Goal: Task Accomplishment & Management: Manage account settings

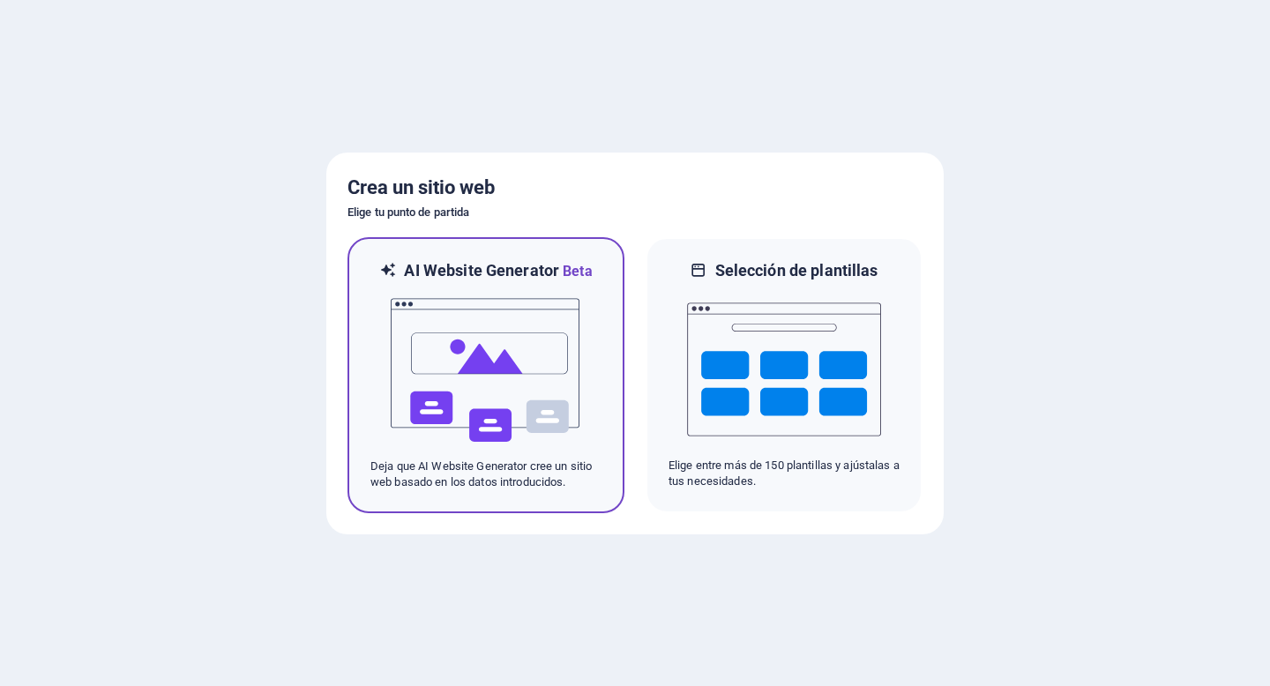
click at [521, 350] on img at bounding box center [486, 370] width 194 height 176
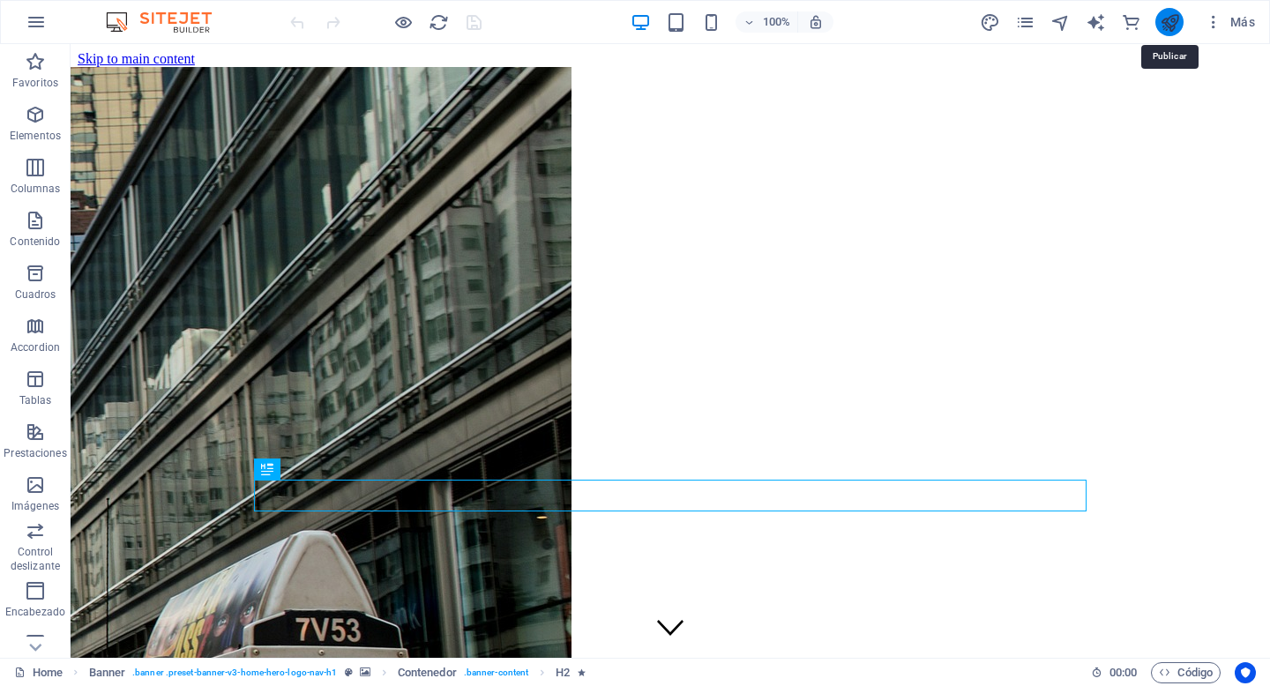
click at [1167, 19] on icon "publish" at bounding box center [1170, 22] width 20 height 20
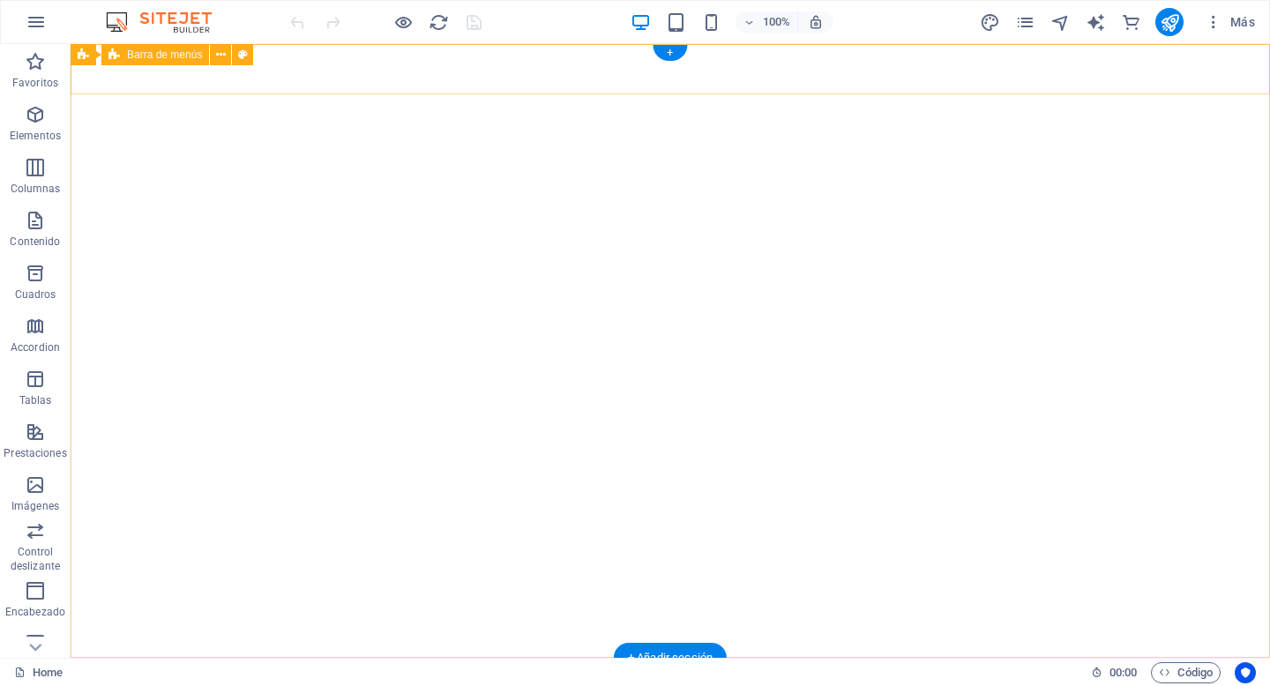
click at [235, 658] on div "propiedadespadilla.cl Inicio Nosotros Servicios Propiedades Contacto" at bounding box center [671, 693] width 1200 height 71
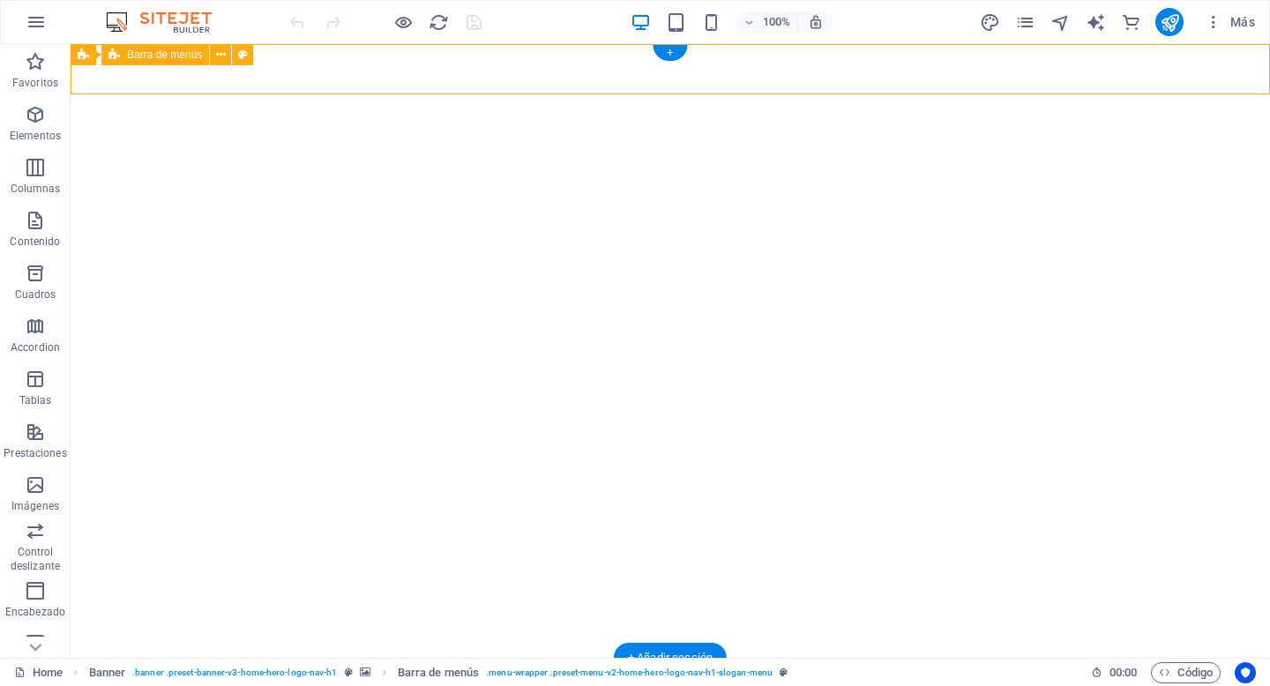
click at [235, 658] on div "propiedadespadilla.cl Inicio Nosotros Servicios Propiedades Contacto" at bounding box center [671, 693] width 1200 height 71
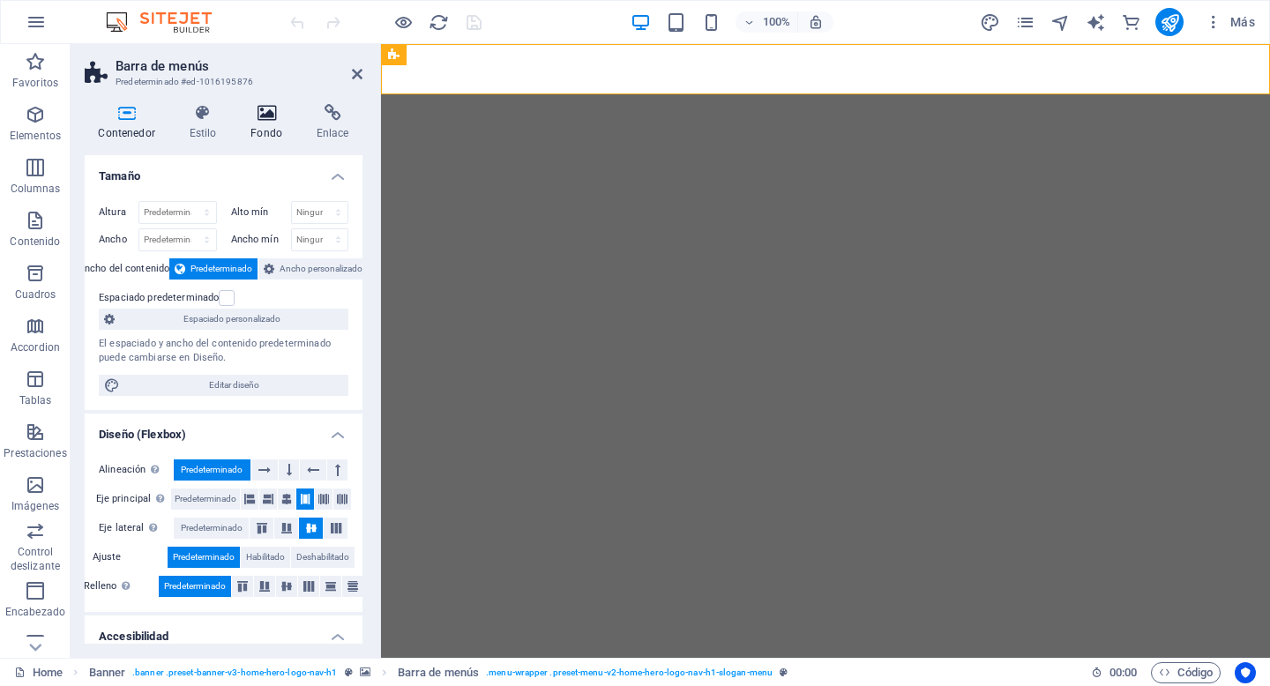
click at [266, 132] on h4 "Fondo" at bounding box center [270, 122] width 66 height 37
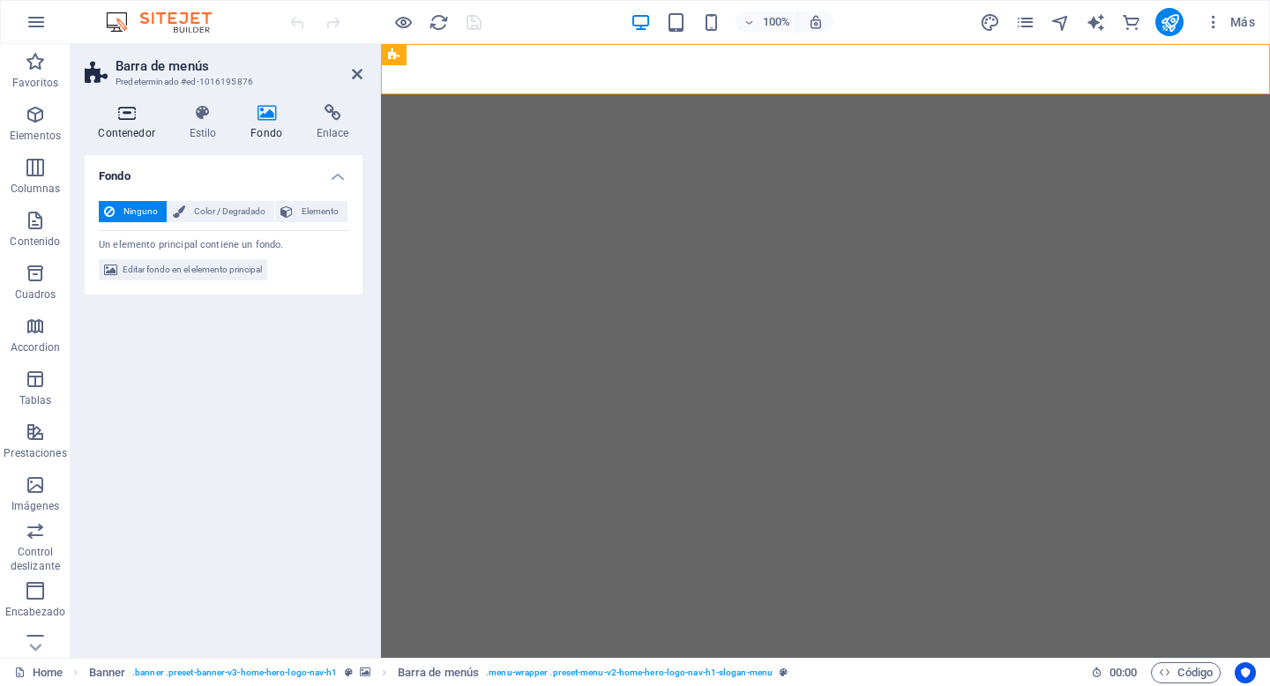
click at [124, 120] on icon at bounding box center [127, 113] width 84 height 18
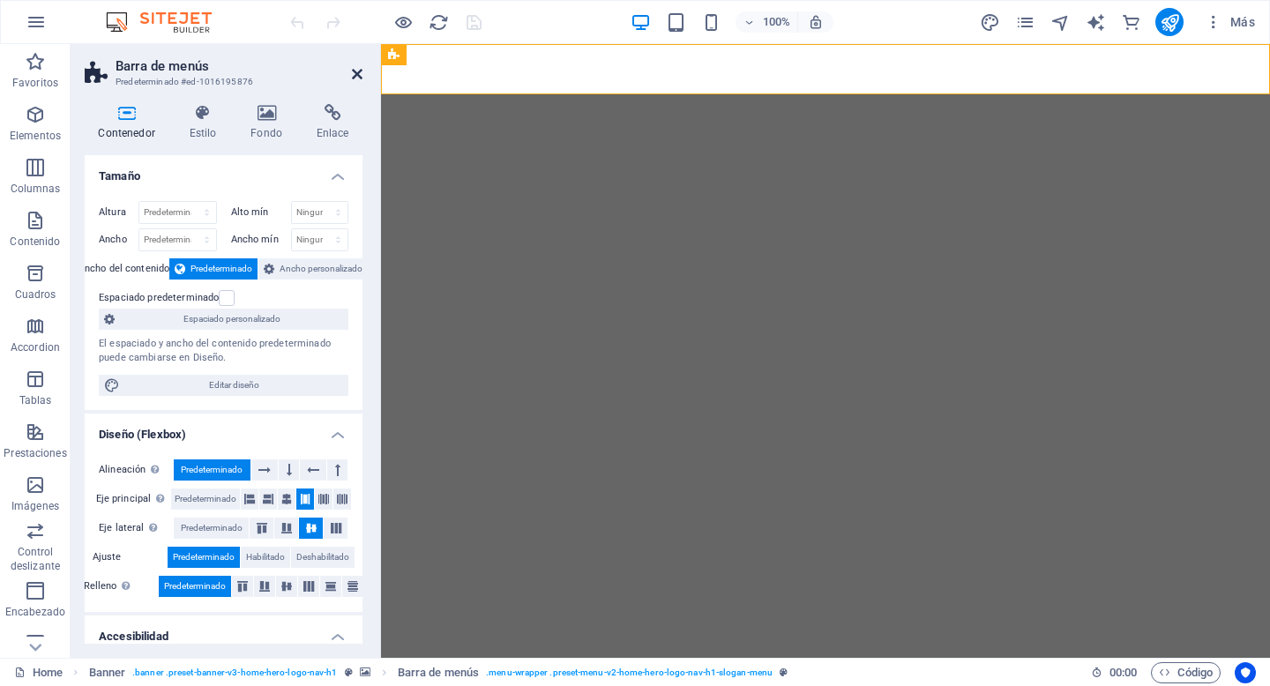
click at [360, 78] on icon at bounding box center [357, 74] width 11 height 14
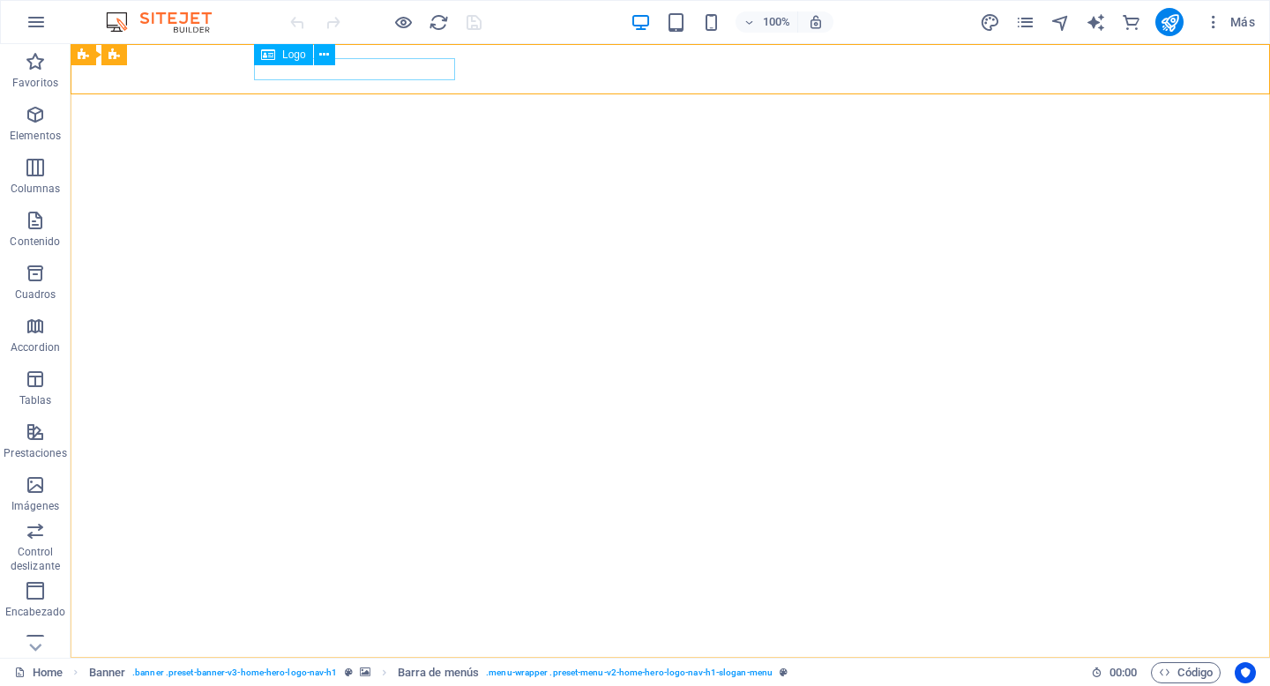
click at [297, 59] on span "Logo" at bounding box center [294, 54] width 24 height 11
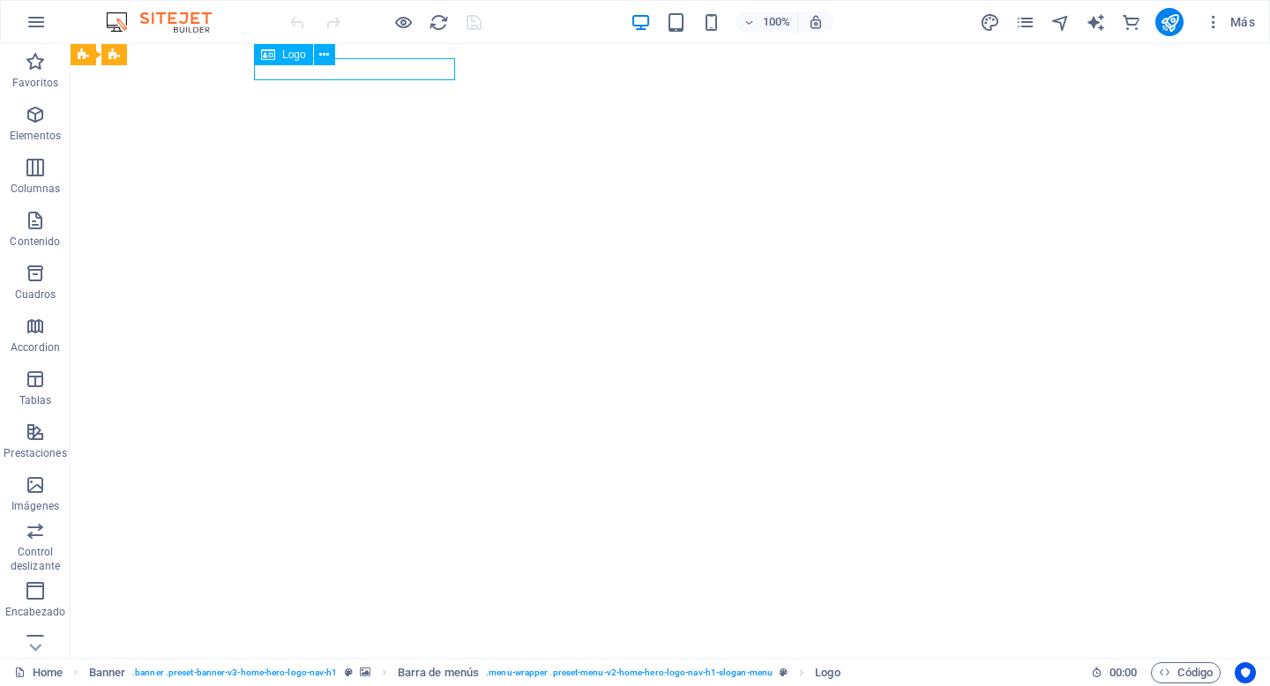
click at [297, 59] on span "Logo" at bounding box center [294, 54] width 24 height 11
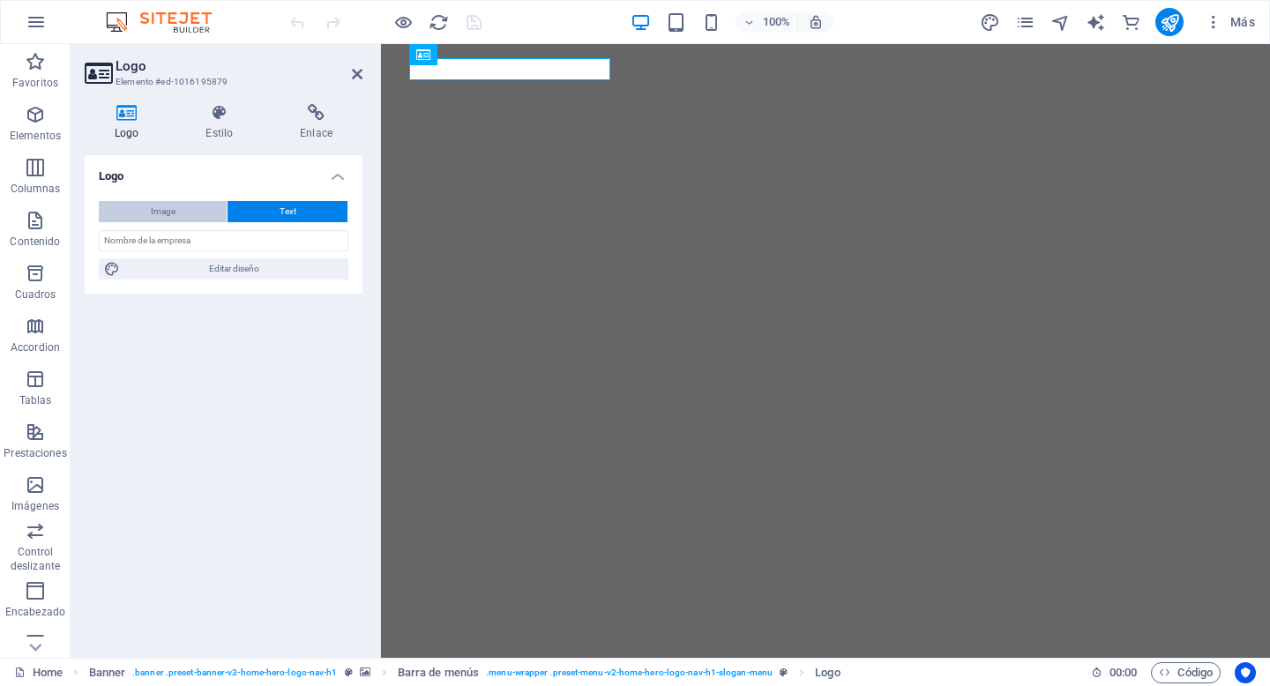
click at [169, 211] on span "Image" at bounding box center [163, 211] width 25 height 21
select select "DISABLED_OPTION_VALUE"
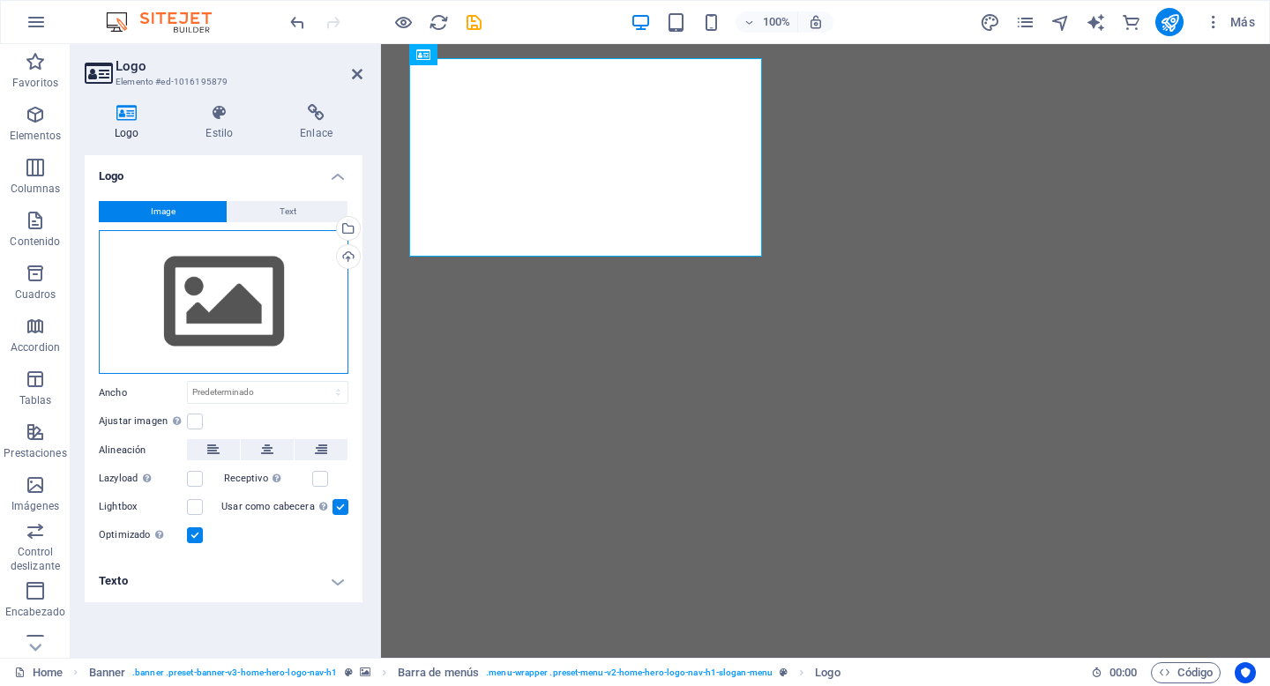
click at [267, 314] on div "Arrastra archivos aquí, haz clic para escoger archivos o selecciona archivos de…" at bounding box center [224, 302] width 250 height 145
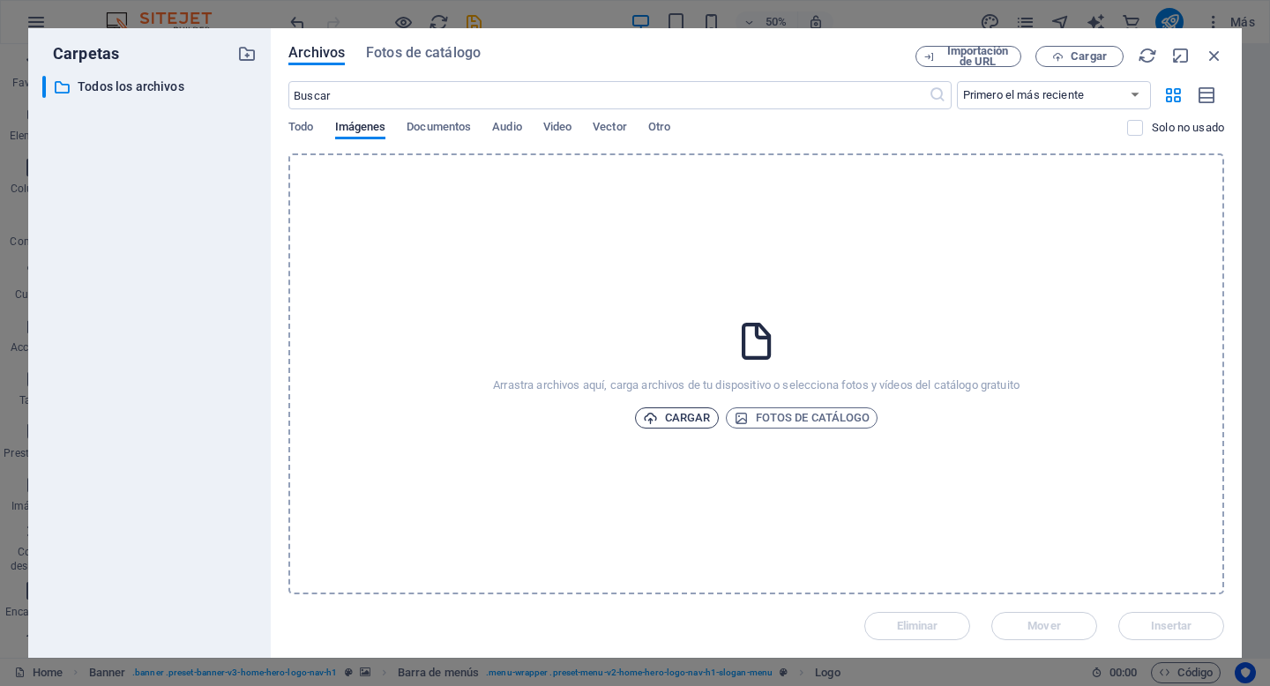
click at [691, 425] on span "Cargar" at bounding box center [677, 418] width 68 height 21
click at [1196, 595] on icon "button" at bounding box center [1192, 595] width 20 height 19
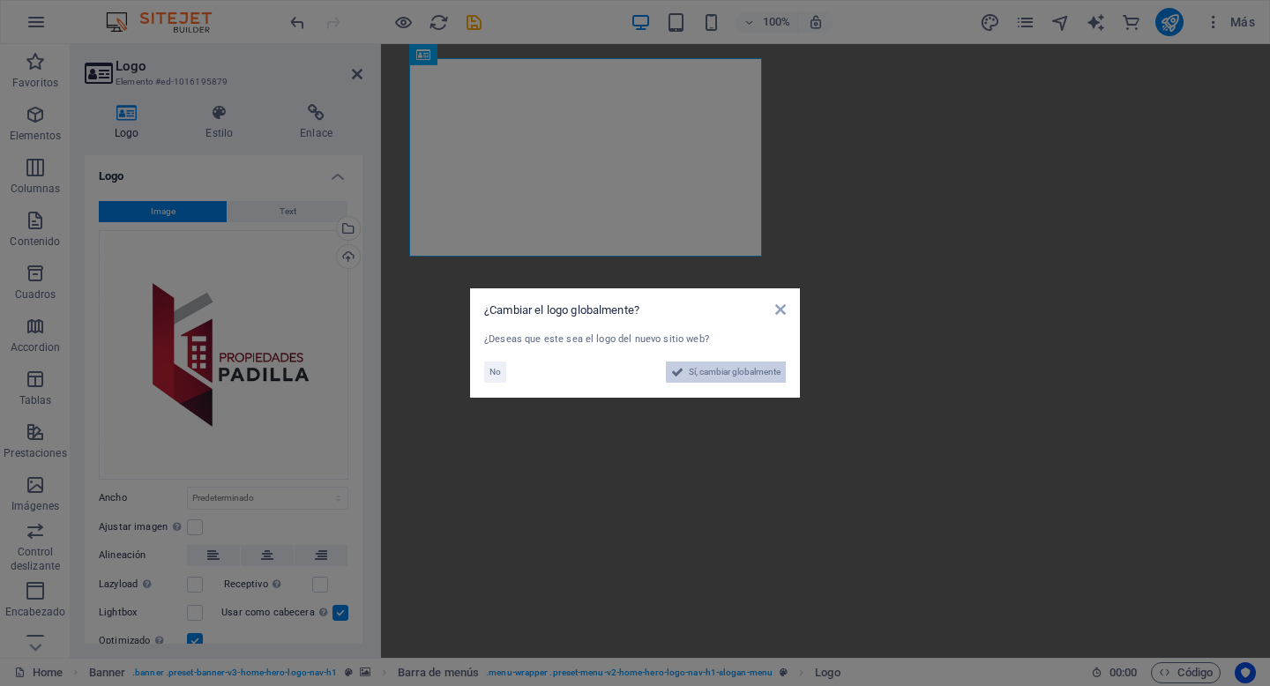
click at [744, 373] on span "Sí, cambiar globalmente" at bounding box center [735, 372] width 92 height 21
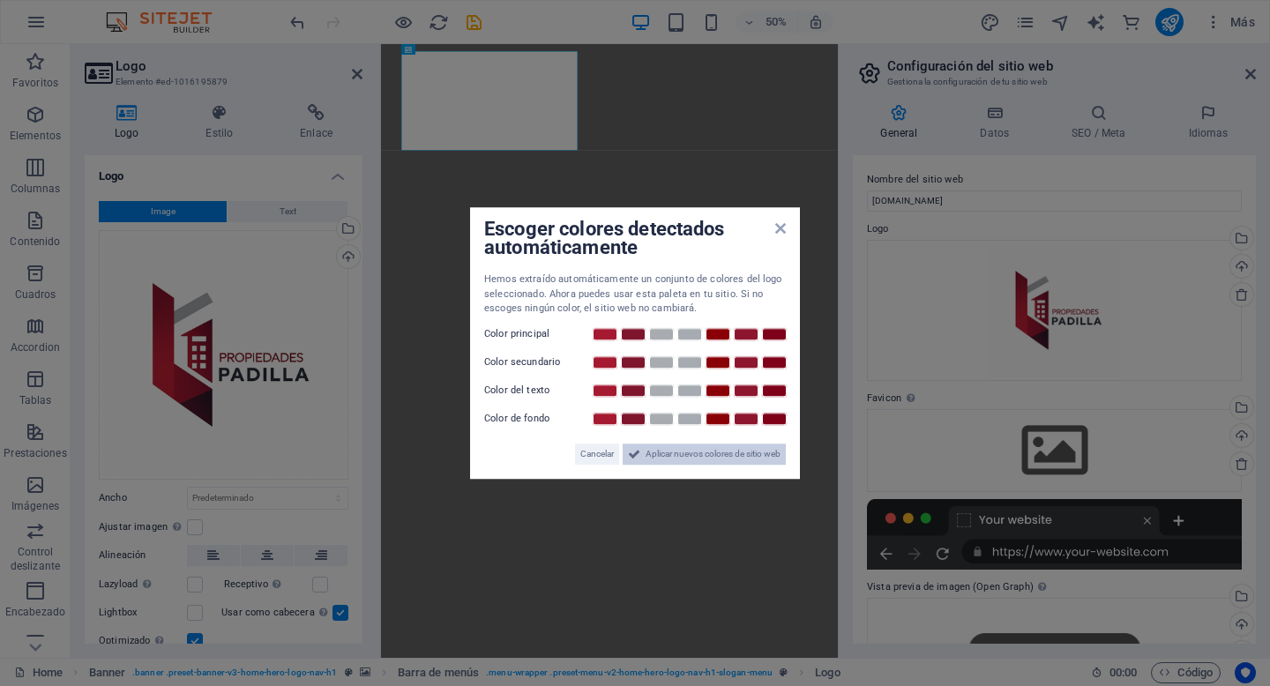
click at [720, 452] on span "Aplicar nuevos colores de sitio web" at bounding box center [713, 454] width 135 height 21
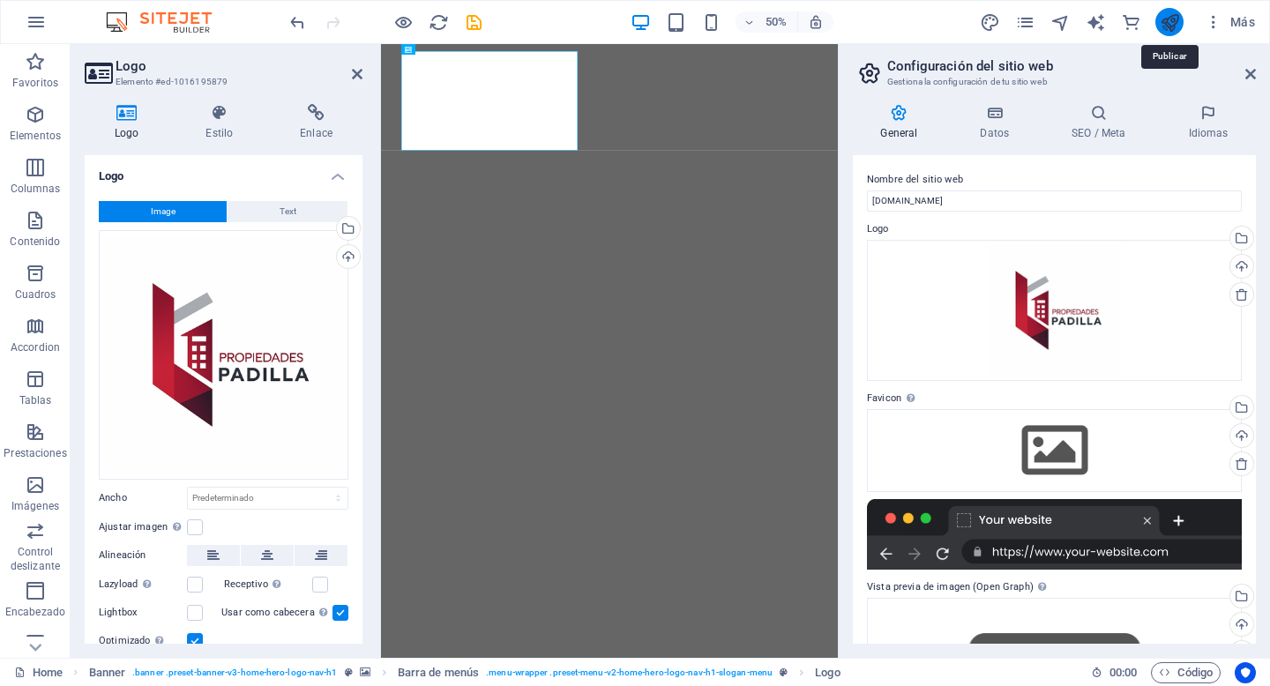
click at [1175, 26] on icon "publish" at bounding box center [1170, 22] width 20 height 20
checkbox input "false"
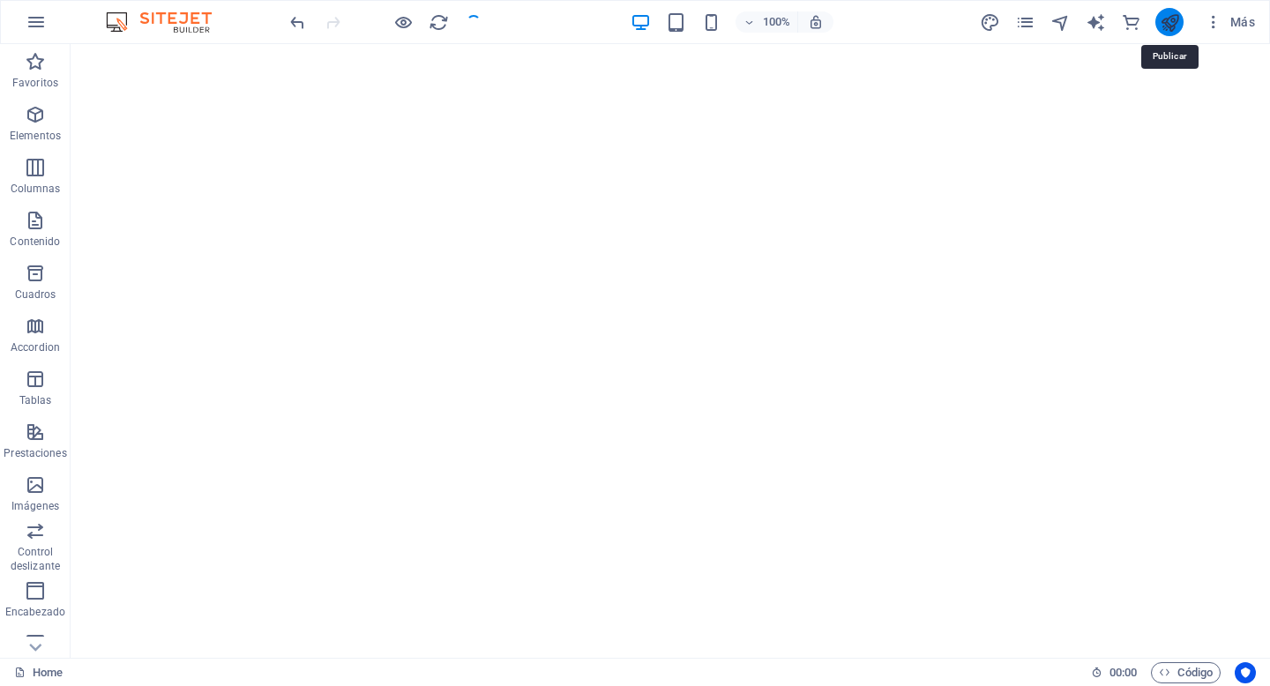
click at [1175, 21] on icon "publish" at bounding box center [1170, 22] width 20 height 20
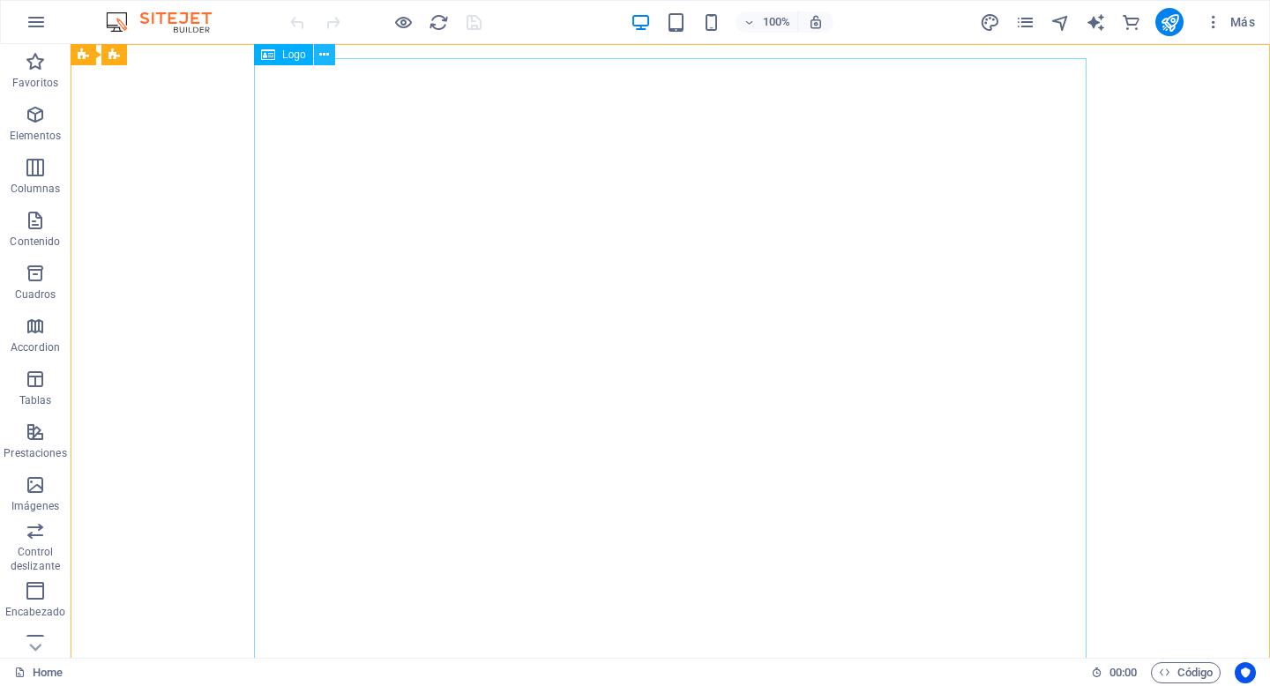
click at [326, 52] on icon at bounding box center [324, 55] width 10 height 19
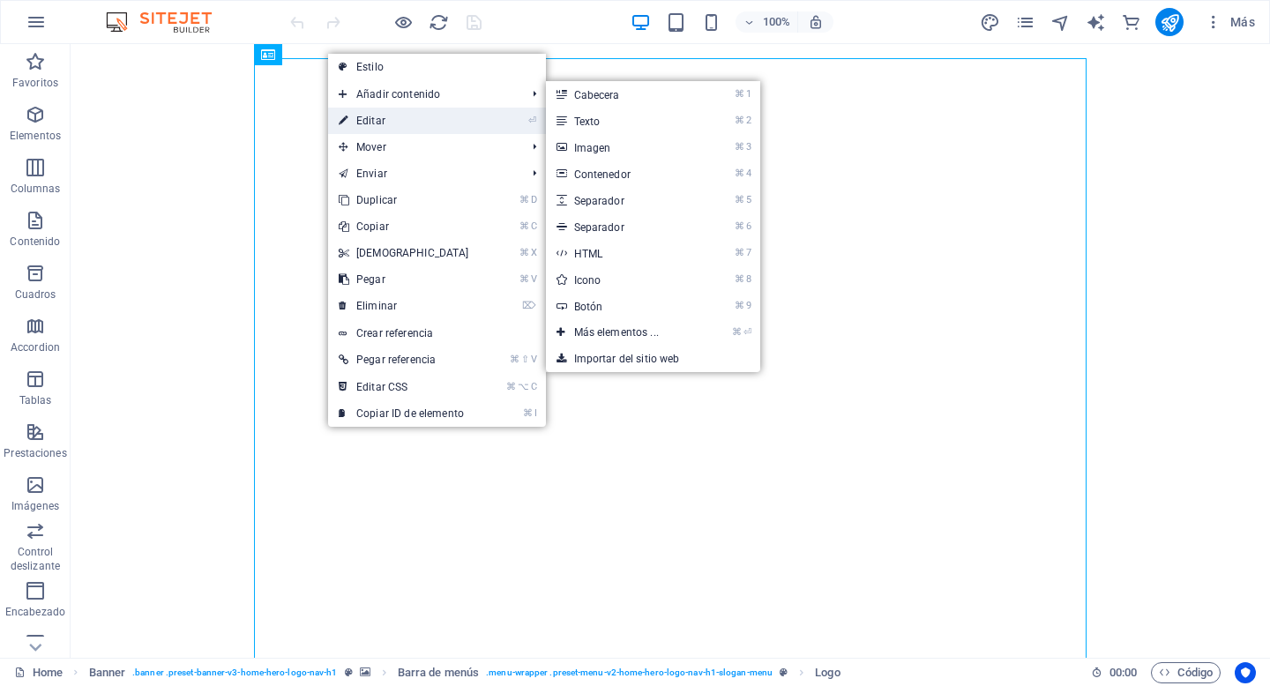
click at [379, 124] on link "⏎ Editar" at bounding box center [404, 121] width 152 height 26
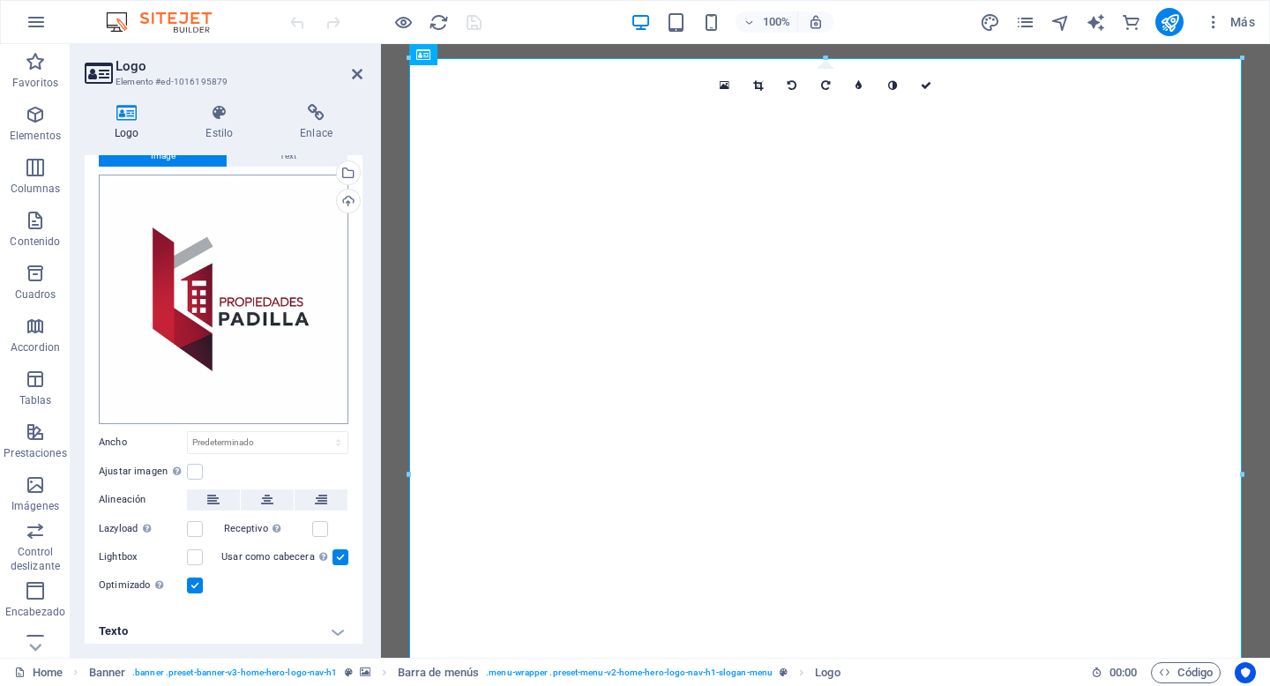
scroll to position [60, 0]
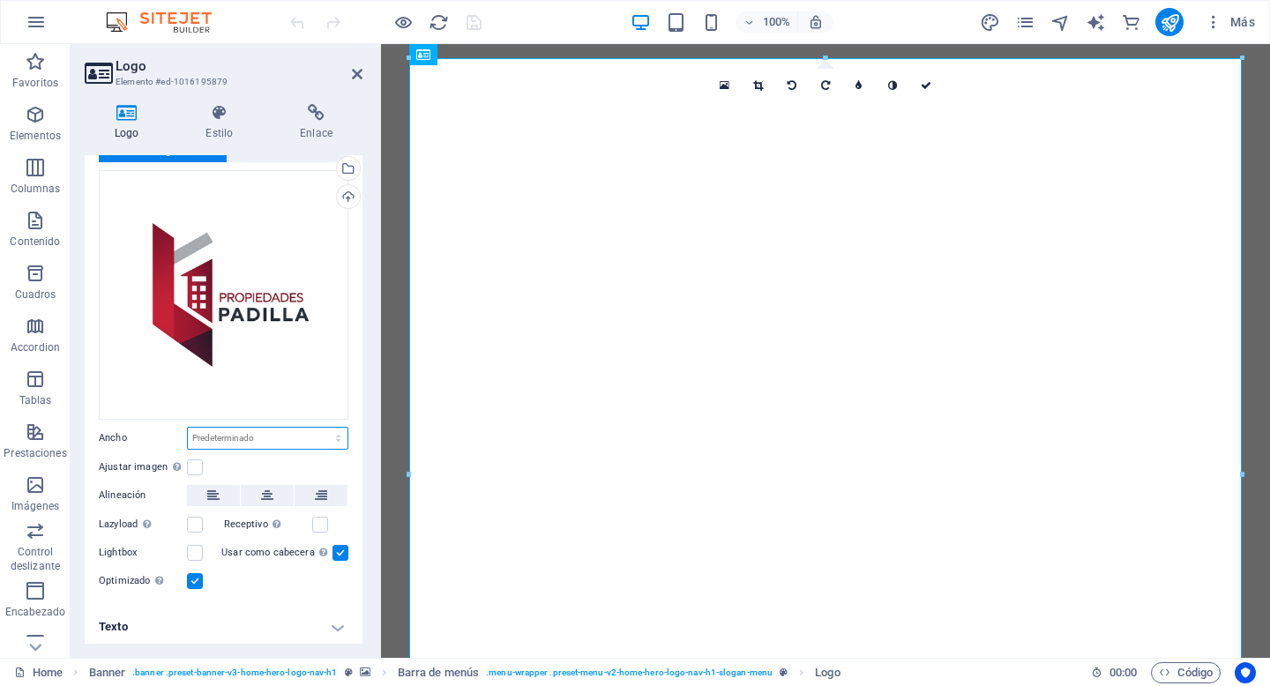
click at [309, 444] on select "Predeterminado automático px rem % em vh vw" at bounding box center [268, 438] width 160 height 21
click at [188, 428] on select "Predeterminado automático px rem % em vh vw" at bounding box center [268, 438] width 160 height 21
click at [202, 464] on label at bounding box center [195, 468] width 16 height 16
click at [0, 0] on input "Ajustar imagen Ajustar imagen automáticamente a un ancho y alto fijo" at bounding box center [0, 0] width 0 height 0
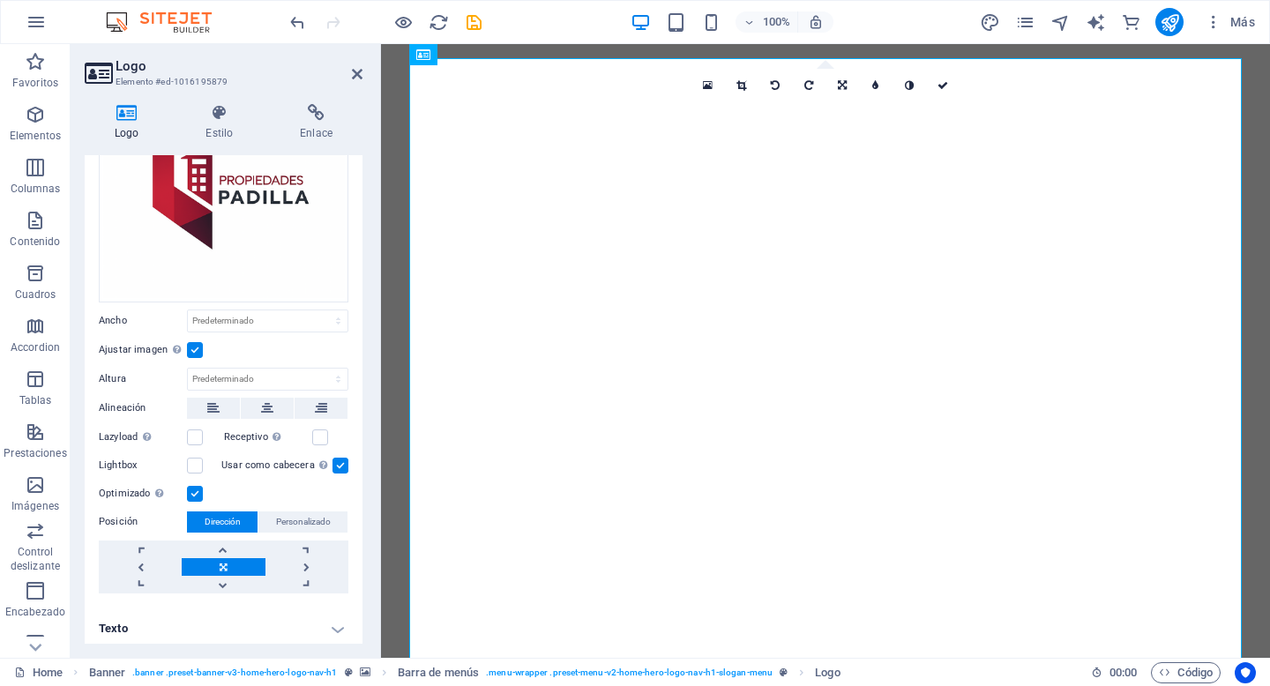
scroll to position [179, 0]
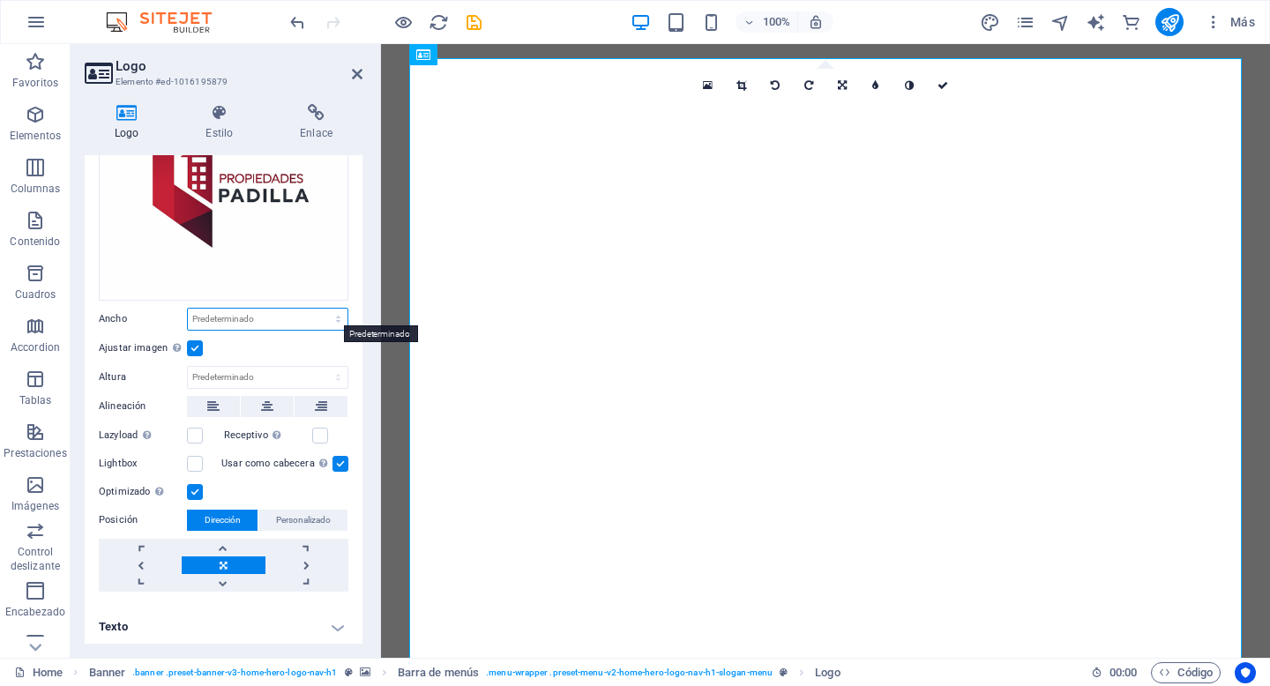
click at [255, 314] on select "Predeterminado automático px rem % em vh vw" at bounding box center [268, 319] width 160 height 21
click at [188, 309] on select "Predeterminado automático px rem % em vh vw" at bounding box center [268, 319] width 160 height 21
select select "DISABLED_OPTION_VALUE"
click at [258, 371] on select "Predeterminado automático px" at bounding box center [268, 377] width 160 height 21
click at [188, 367] on select "Predeterminado automático px" at bounding box center [268, 377] width 160 height 21
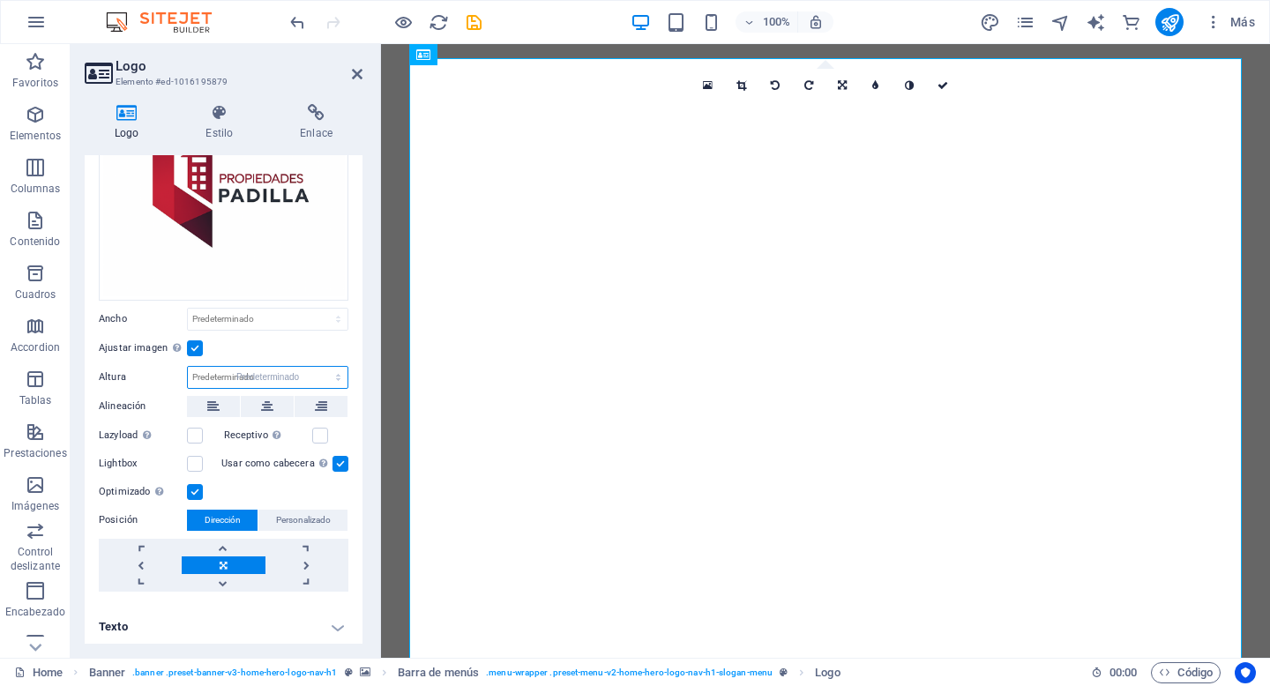
select select "DISABLED_OPTION_VALUE"
click at [337, 463] on label at bounding box center [341, 464] width 16 height 16
click at [0, 0] on input "Usar como cabecera La imagen se ajustará en una etiqueta de cabecera H1. Result…" at bounding box center [0, 0] width 0 height 0
click at [337, 463] on label at bounding box center [341, 464] width 16 height 16
click at [0, 0] on input "Usar como cabecera La imagen se ajustará en una etiqueta de cabecera H1. Result…" at bounding box center [0, 0] width 0 height 0
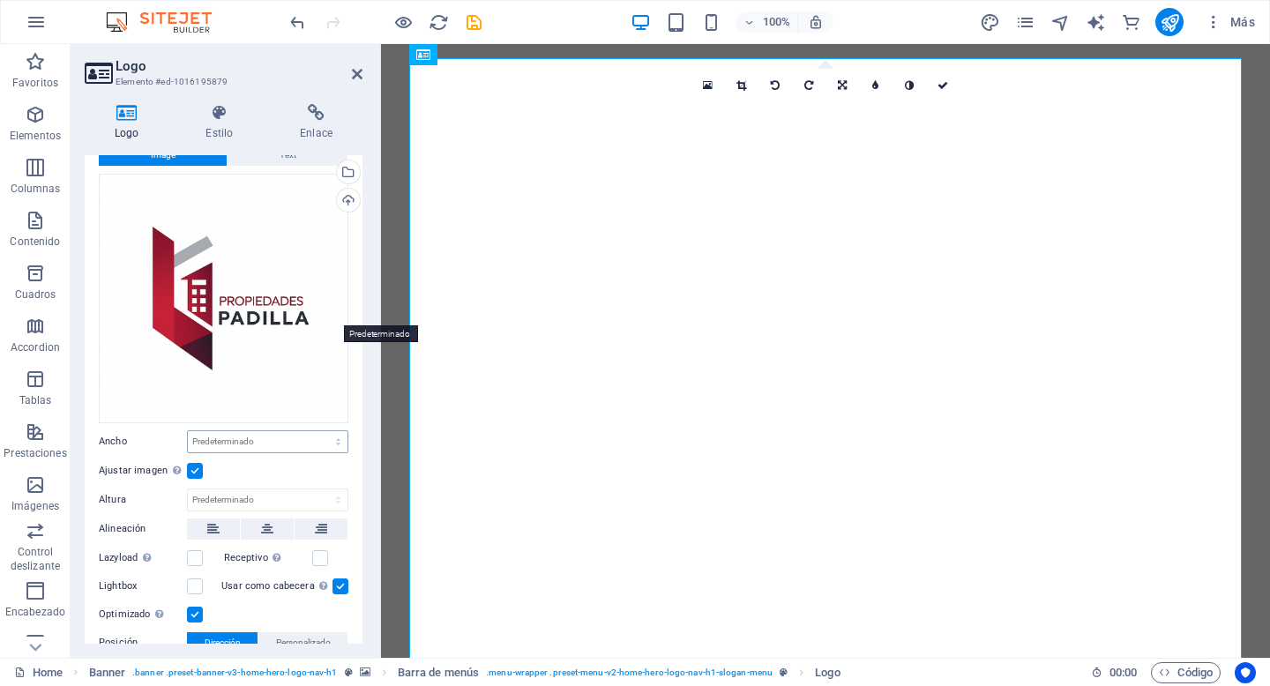
scroll to position [49, 0]
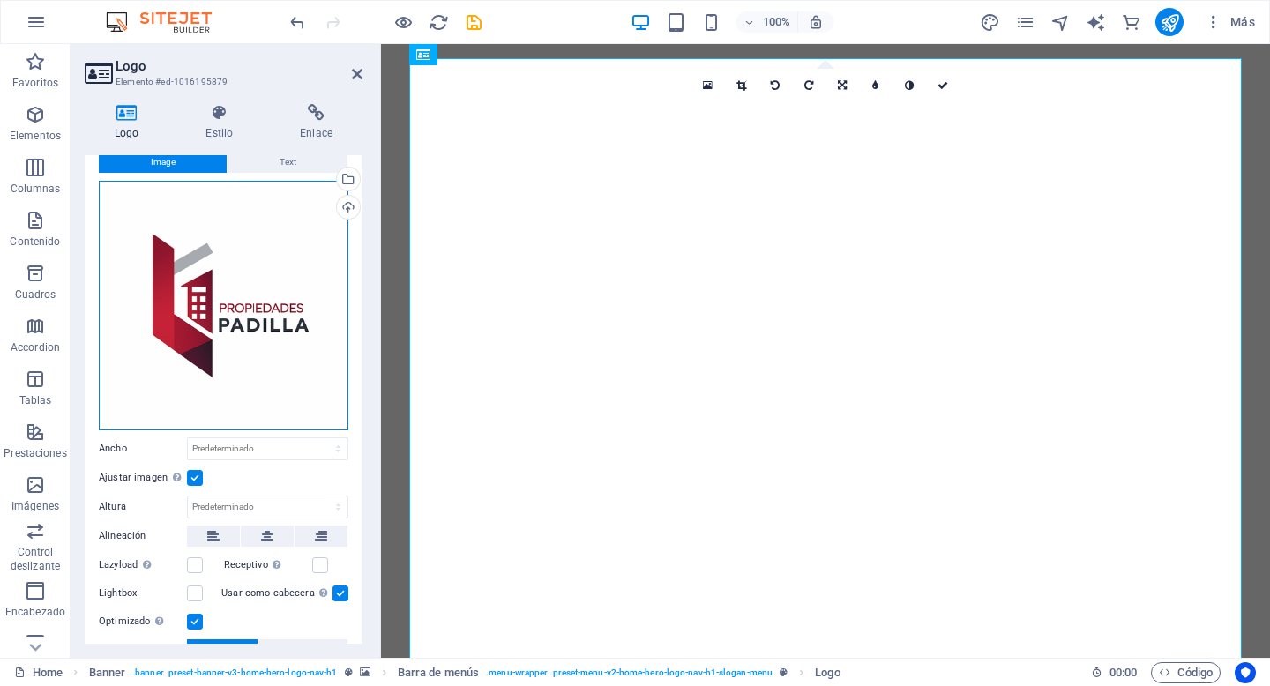
click at [281, 266] on div "Arrastra archivos aquí, haz clic para escoger archivos o selecciona archivos de…" at bounding box center [224, 306] width 250 height 250
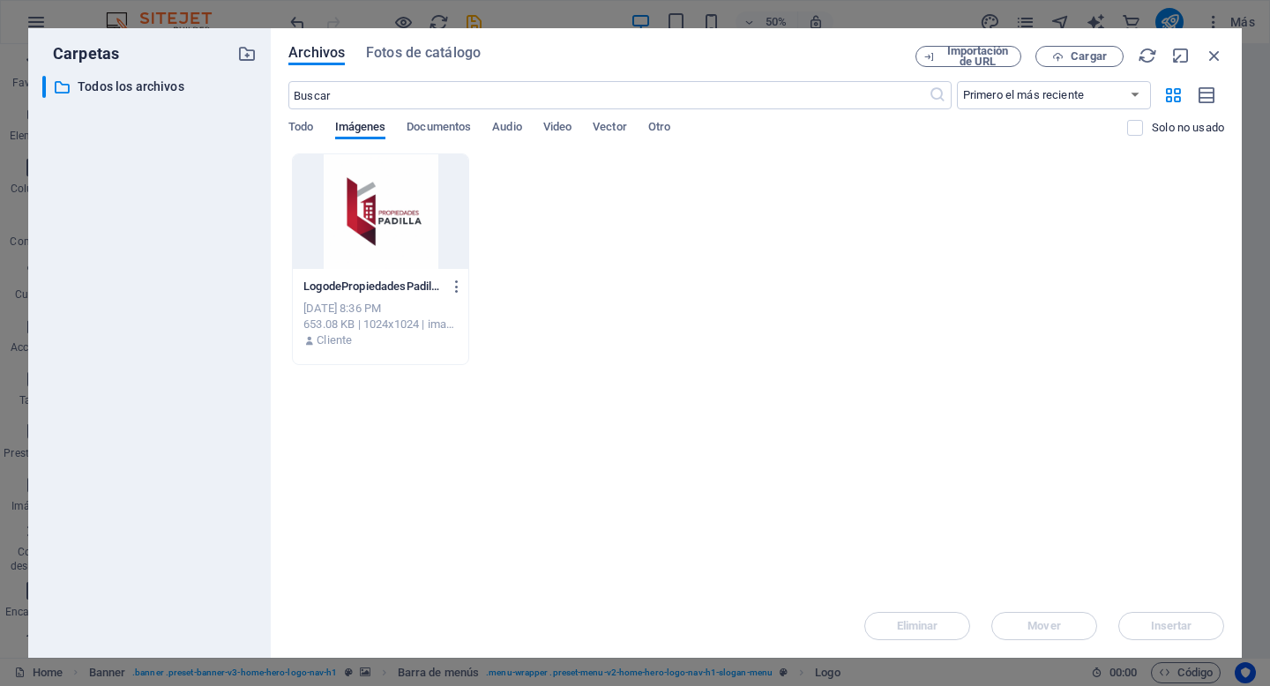
click at [382, 220] on div at bounding box center [381, 211] width 176 height 115
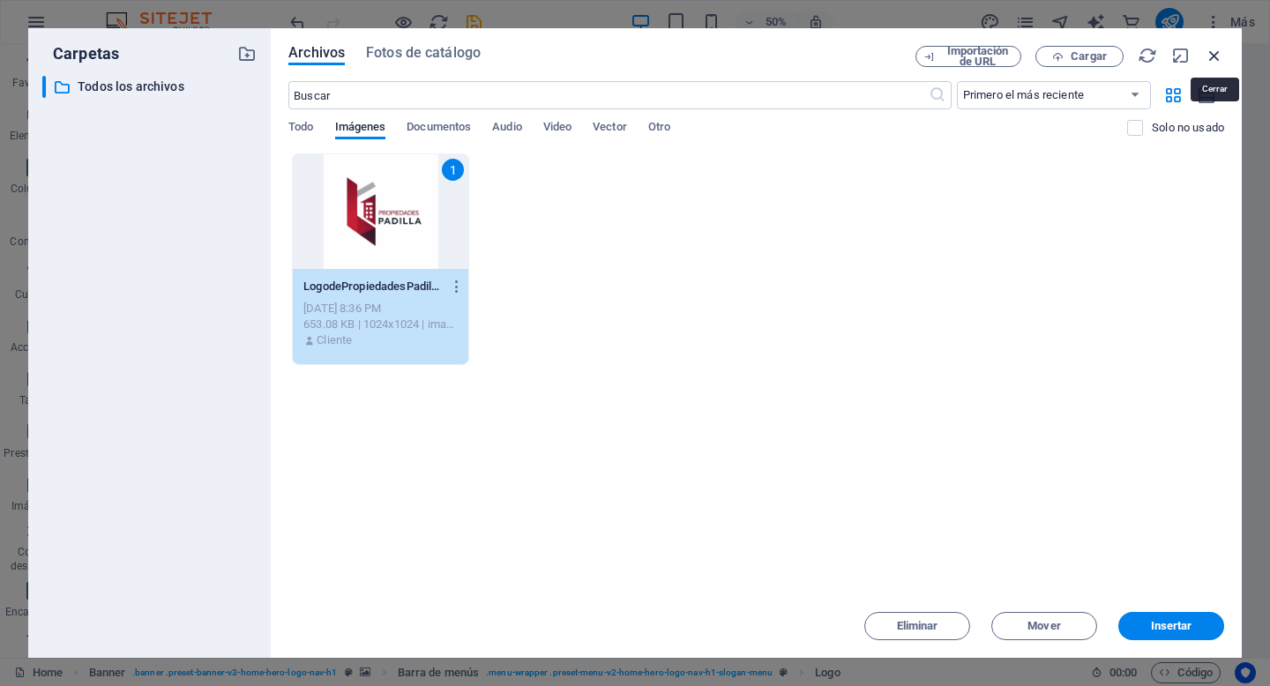
click at [1218, 52] on icon "button" at bounding box center [1214, 55] width 19 height 19
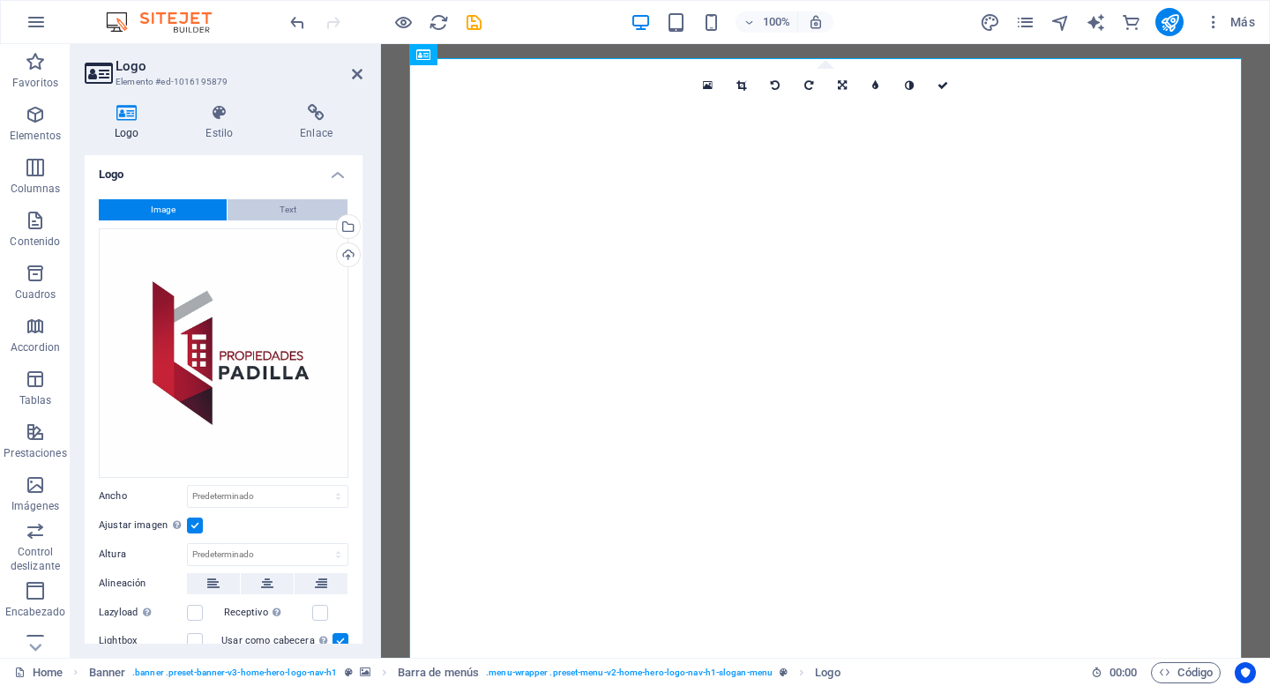
scroll to position [0, 0]
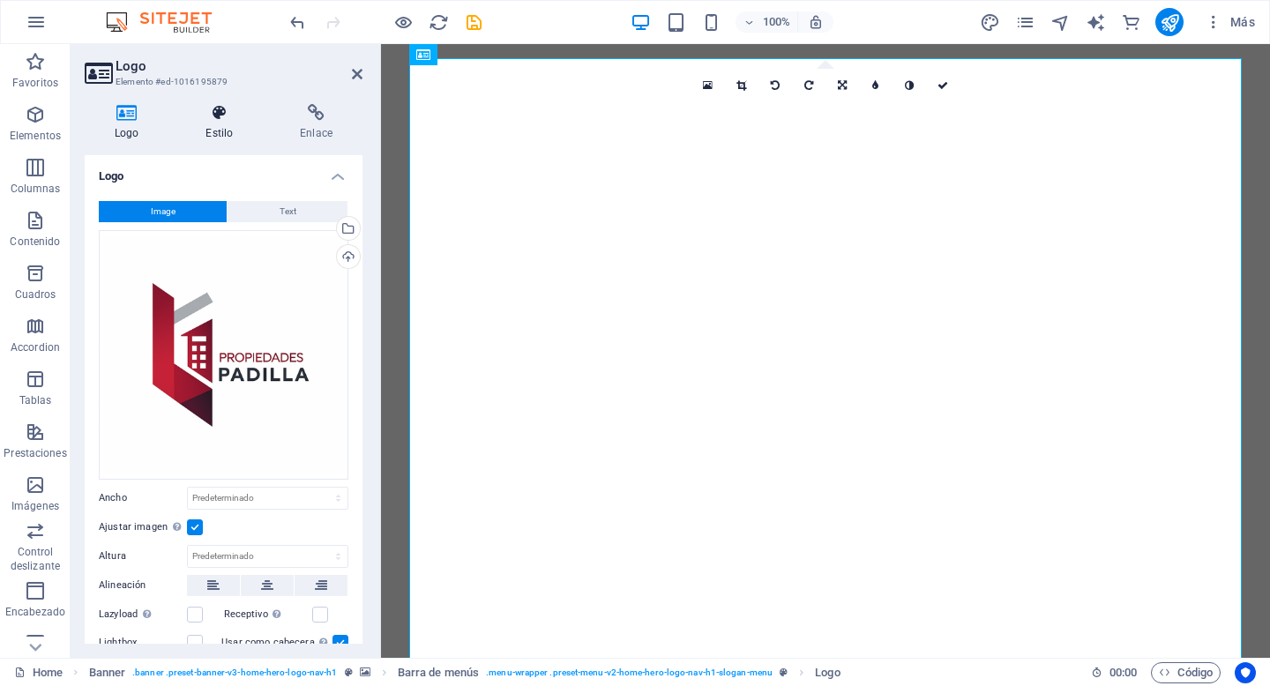
click at [220, 120] on icon at bounding box center [219, 113] width 87 height 18
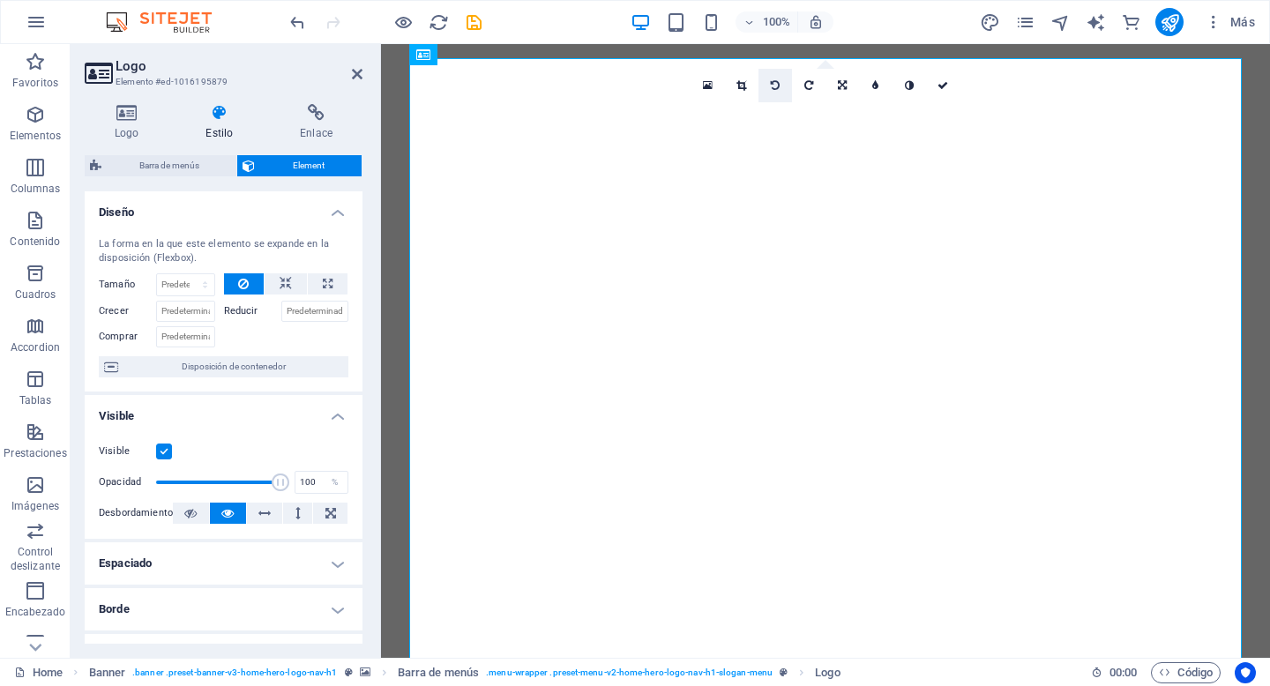
click at [779, 89] on icon at bounding box center [775, 85] width 9 height 11
click at [741, 87] on icon at bounding box center [742, 85] width 10 height 11
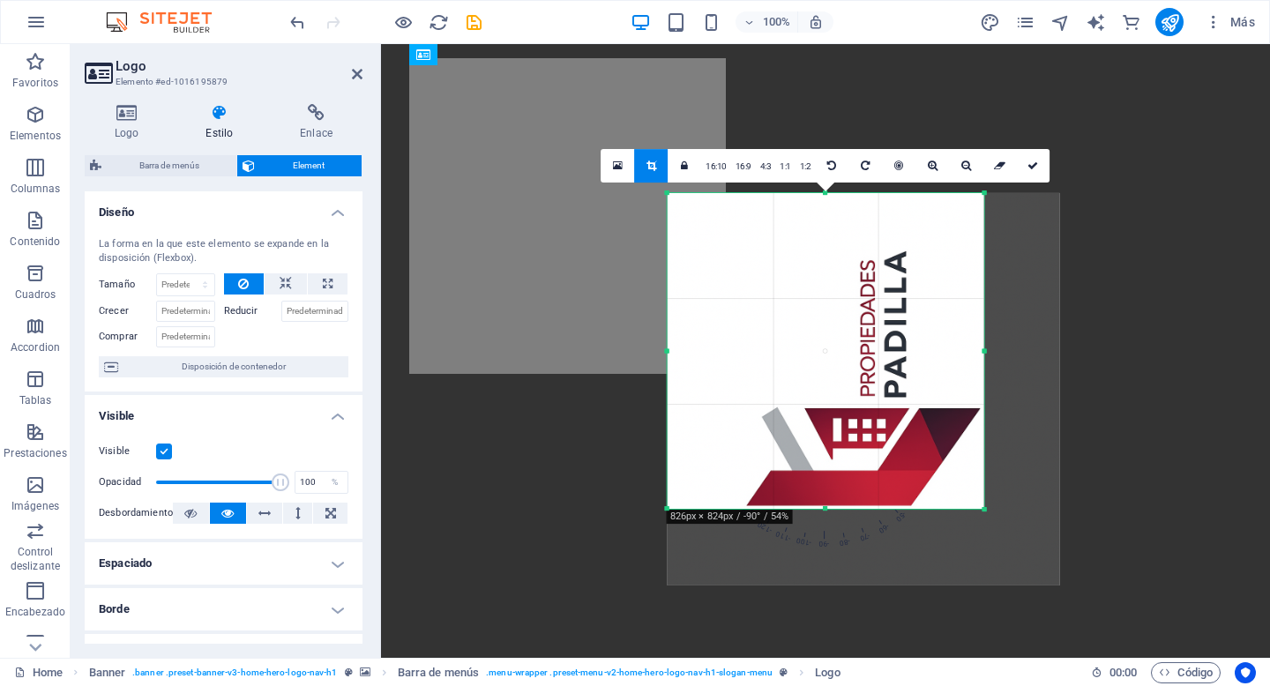
drag, startPoint x: 1073, startPoint y: 599, endPoint x: 898, endPoint y: 423, distance: 247.7
click at [898, 423] on div "180 170 160 150 140 130 120 110 100 90 80 70 60 50 40 30 20 10 0 -10 -20 -30 -4…" at bounding box center [826, 351] width 317 height 316
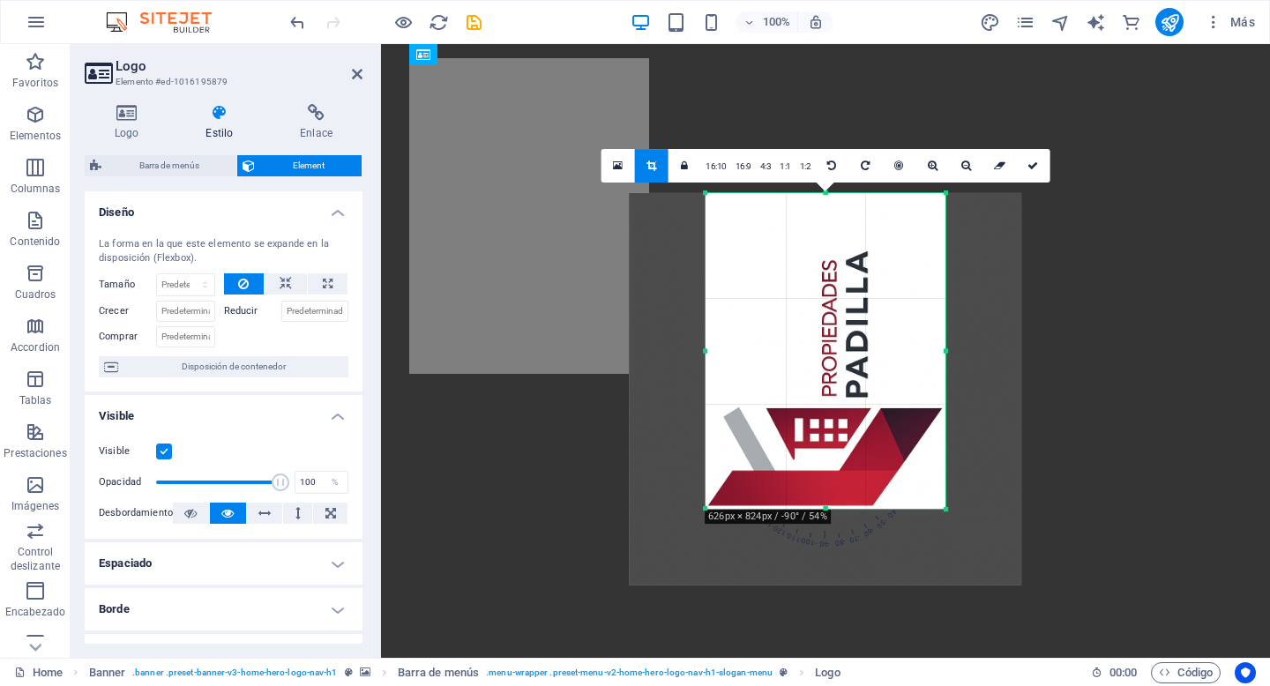
drag, startPoint x: 670, startPoint y: 198, endPoint x: 746, endPoint y: 226, distance: 81.8
click at [746, 226] on div "180 170 160 150 140 130 120 110 100 90 80 70 60 50 40 30 20 10 0 -10 -20 -30 -4…" at bounding box center [826, 351] width 240 height 316
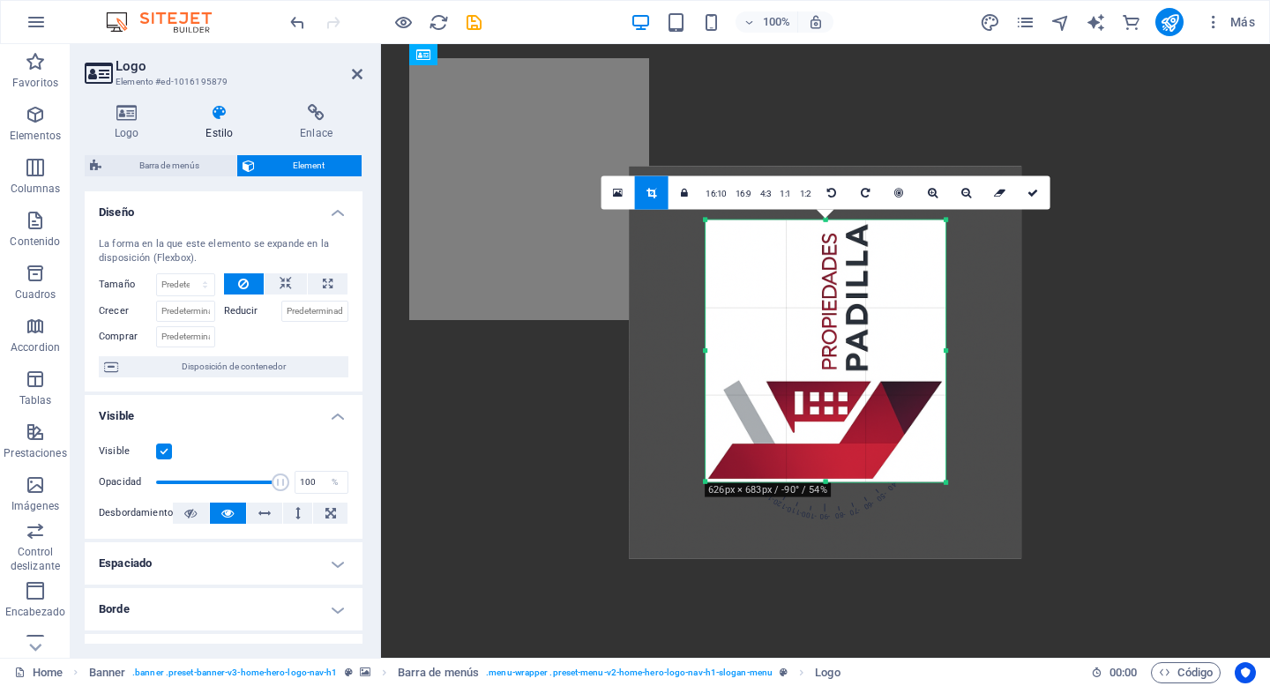
drag, startPoint x: 827, startPoint y: 194, endPoint x: 835, endPoint y: 248, distance: 54.5
click at [835, 248] on div "180 170 160 150 140 130 120 110 100 90 80 70 60 50 40 30 20 10 0 -10 -20 -30 -4…" at bounding box center [826, 352] width 240 height 262
click at [865, 191] on icon at bounding box center [865, 193] width 9 height 11
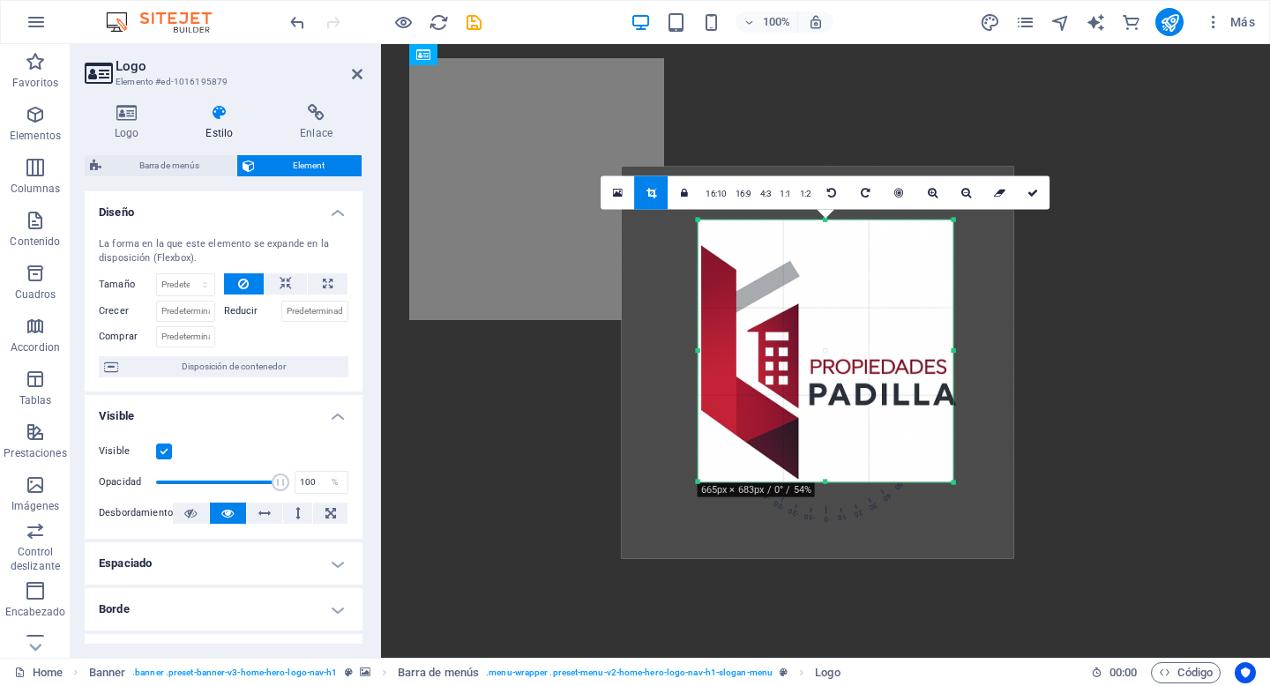
drag, startPoint x: 945, startPoint y: 350, endPoint x: 960, endPoint y: 350, distance: 15.0
click at [954, 350] on div "180 170 160 150 140 130 120 110 100 90 80 70 60 50 40 30 20 10 0 -10 -20 -30 -4…" at bounding box center [826, 352] width 255 height 262
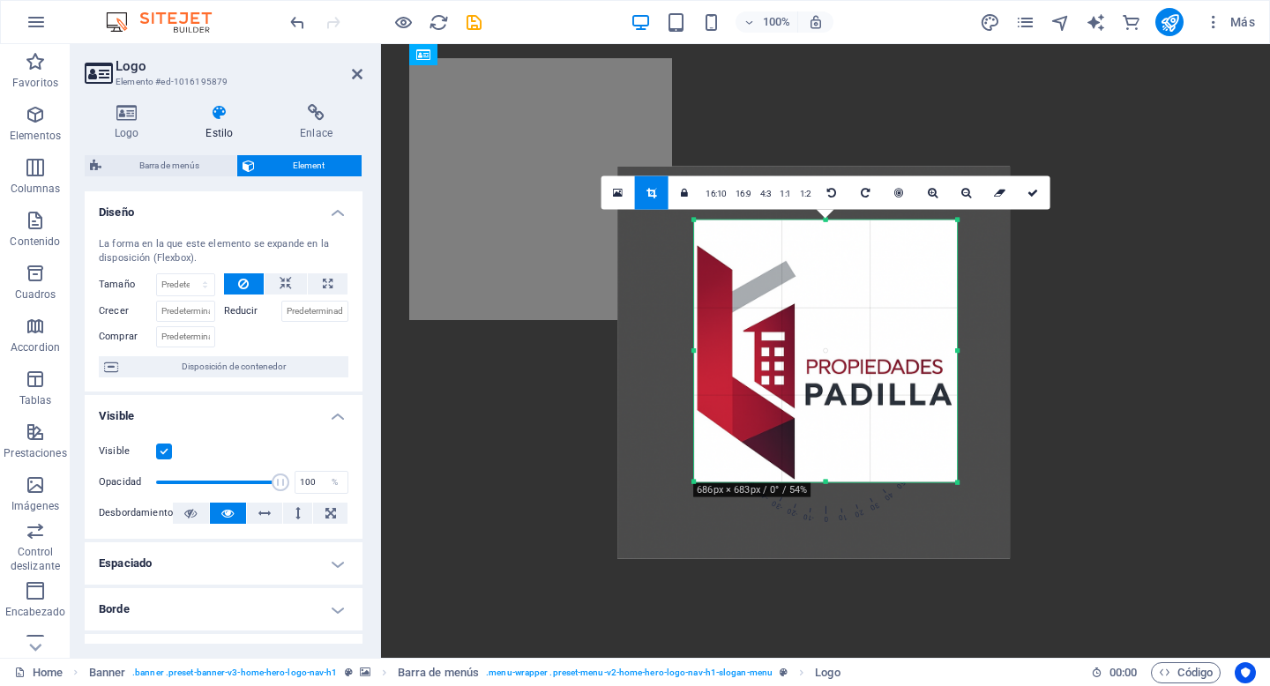
click at [957, 348] on div "180 170 160 150 140 130 120 110 100 90 80 70 60 50 40 30 20 10 0 -10 -20 -30 -4…" at bounding box center [825, 352] width 263 height 262
click at [1029, 192] on icon at bounding box center [1033, 193] width 11 height 11
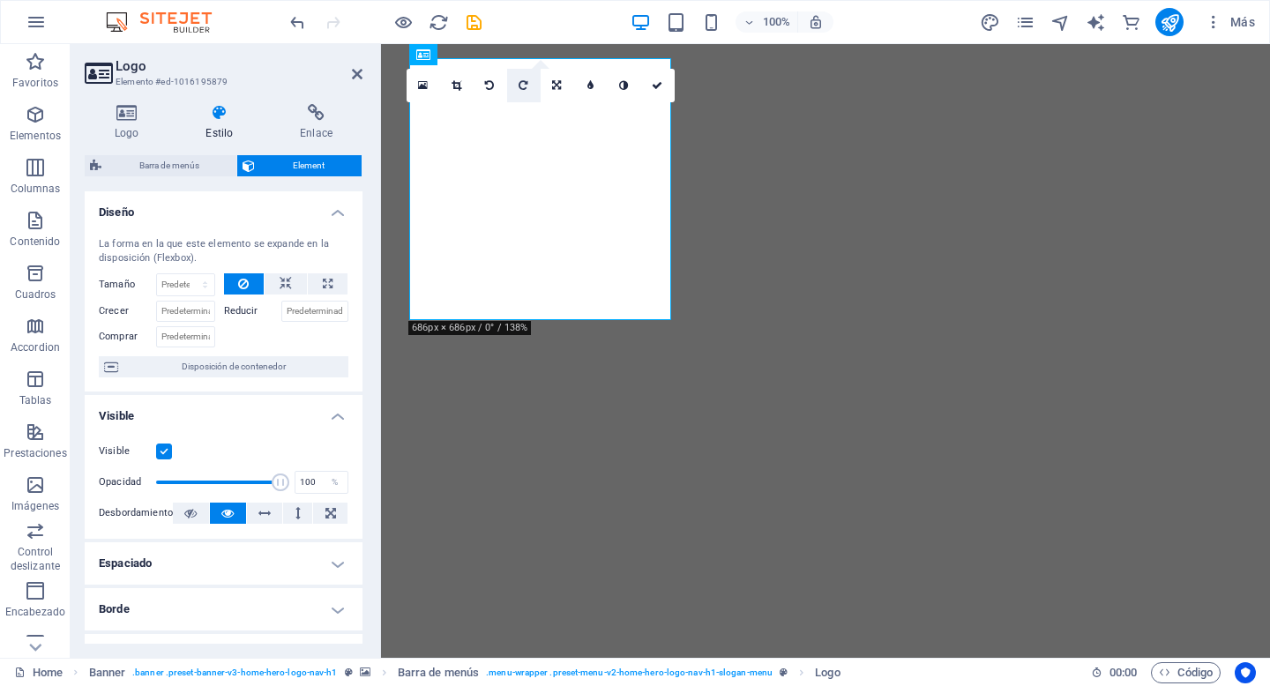
click at [525, 86] on icon at bounding box center [523, 85] width 9 height 11
click at [521, 88] on icon at bounding box center [523, 85] width 9 height 11
click at [488, 84] on icon at bounding box center [489, 85] width 9 height 11
click at [489, 88] on icon at bounding box center [489, 85] width 9 height 11
click at [660, 85] on icon at bounding box center [657, 85] width 11 height 11
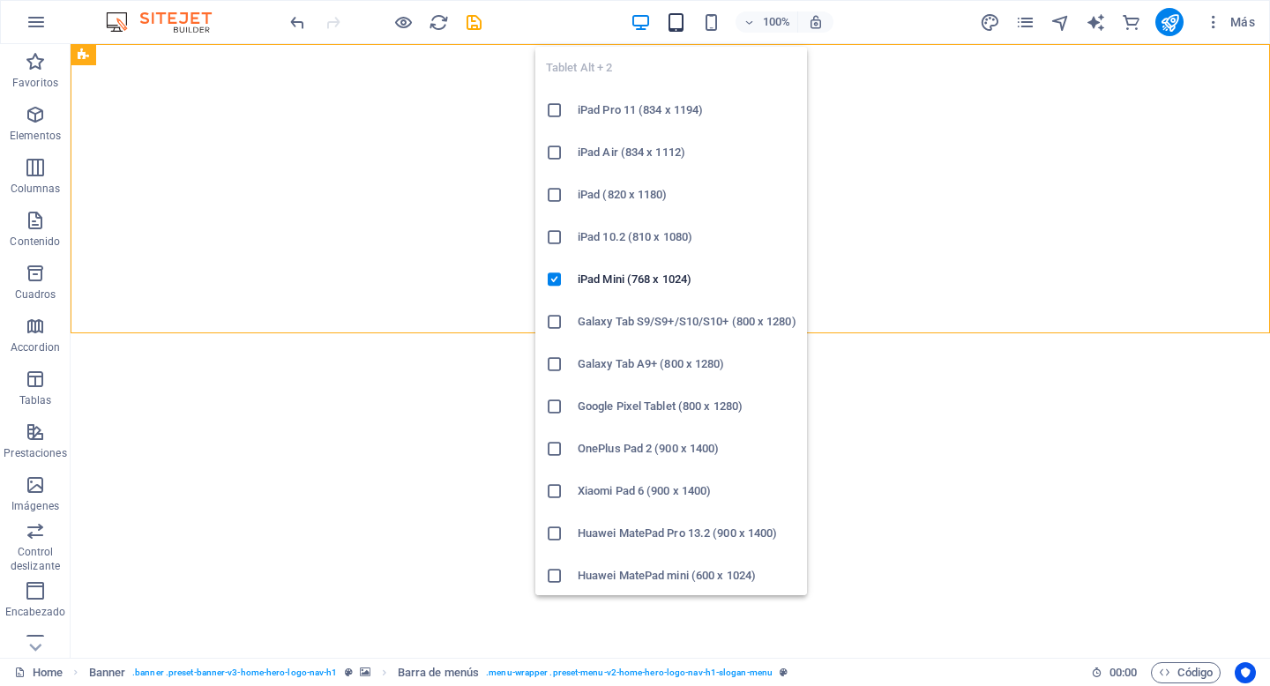
click at [676, 20] on icon "button" at bounding box center [676, 22] width 20 height 20
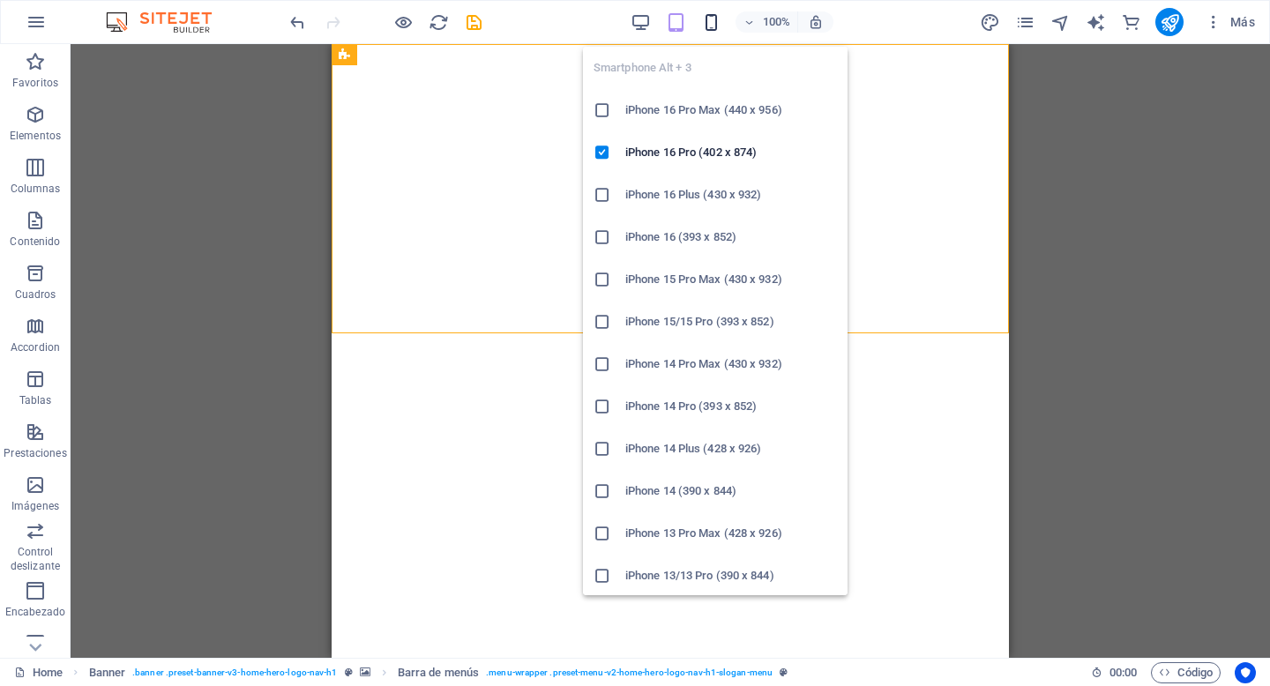
click at [711, 21] on icon "button" at bounding box center [711, 22] width 20 height 20
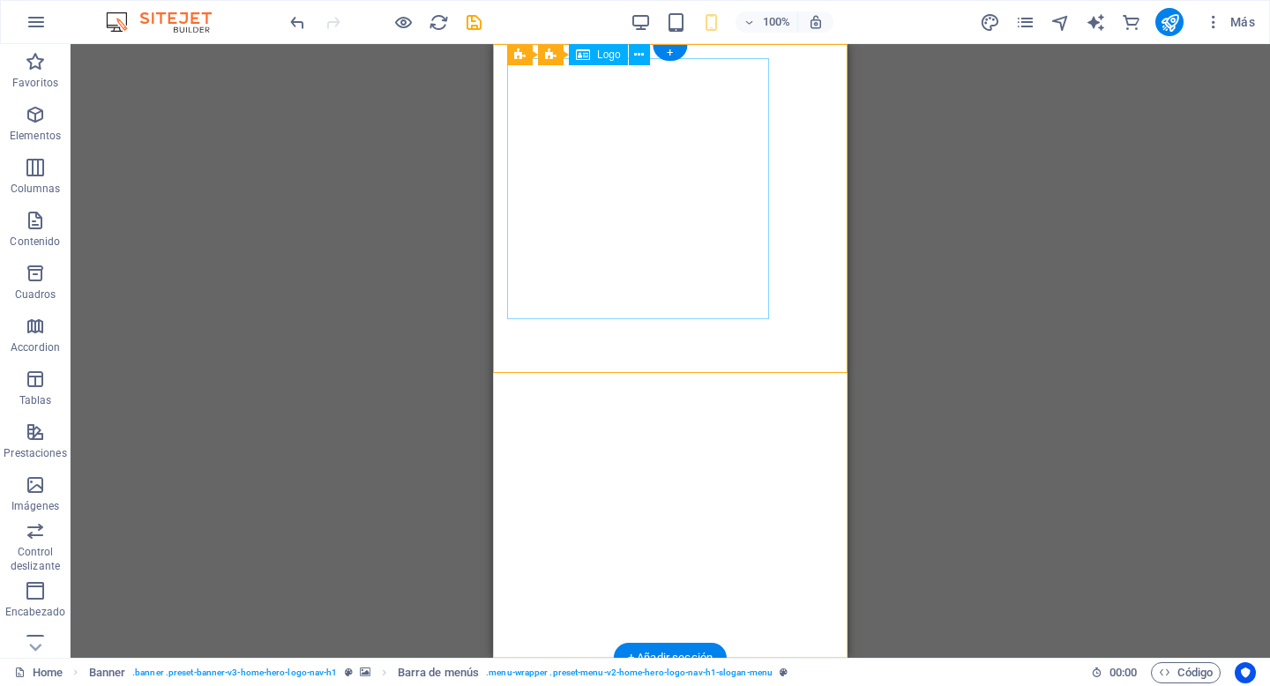
click at [638, 53] on icon at bounding box center [639, 55] width 10 height 19
click at [640, 52] on icon at bounding box center [639, 55] width 10 height 19
click at [641, 56] on icon at bounding box center [639, 55] width 10 height 19
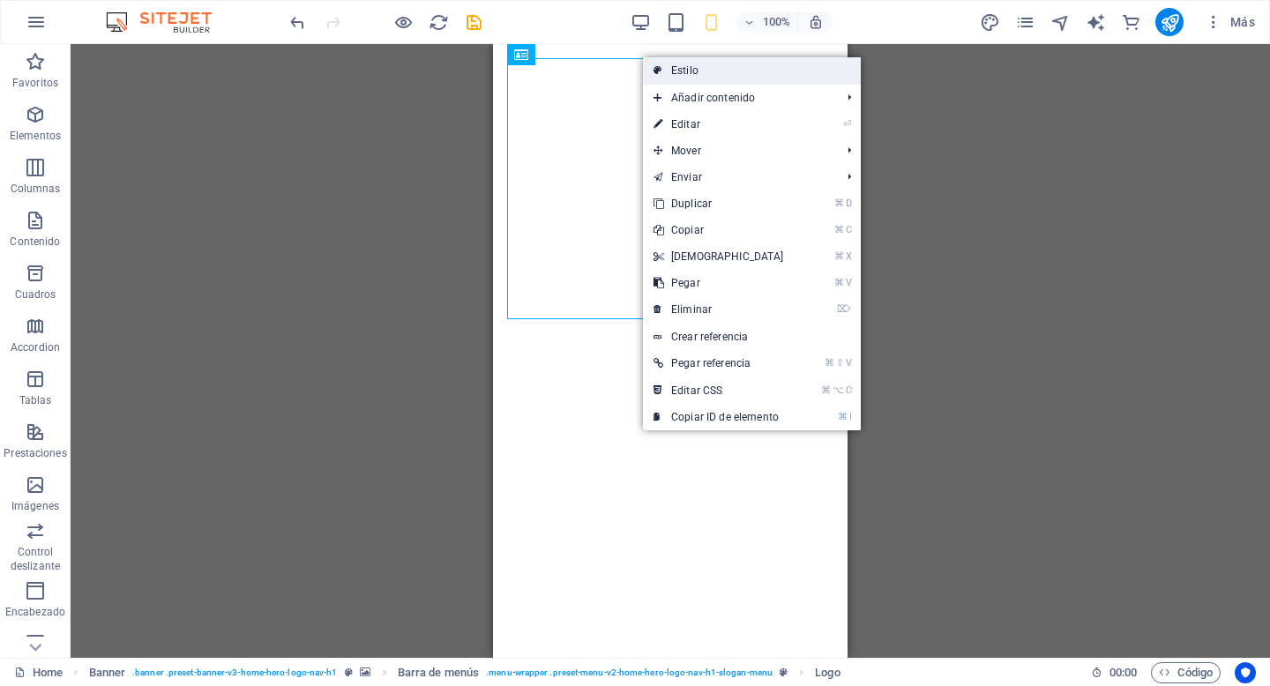
click at [680, 71] on link "Estilo" at bounding box center [752, 70] width 218 height 26
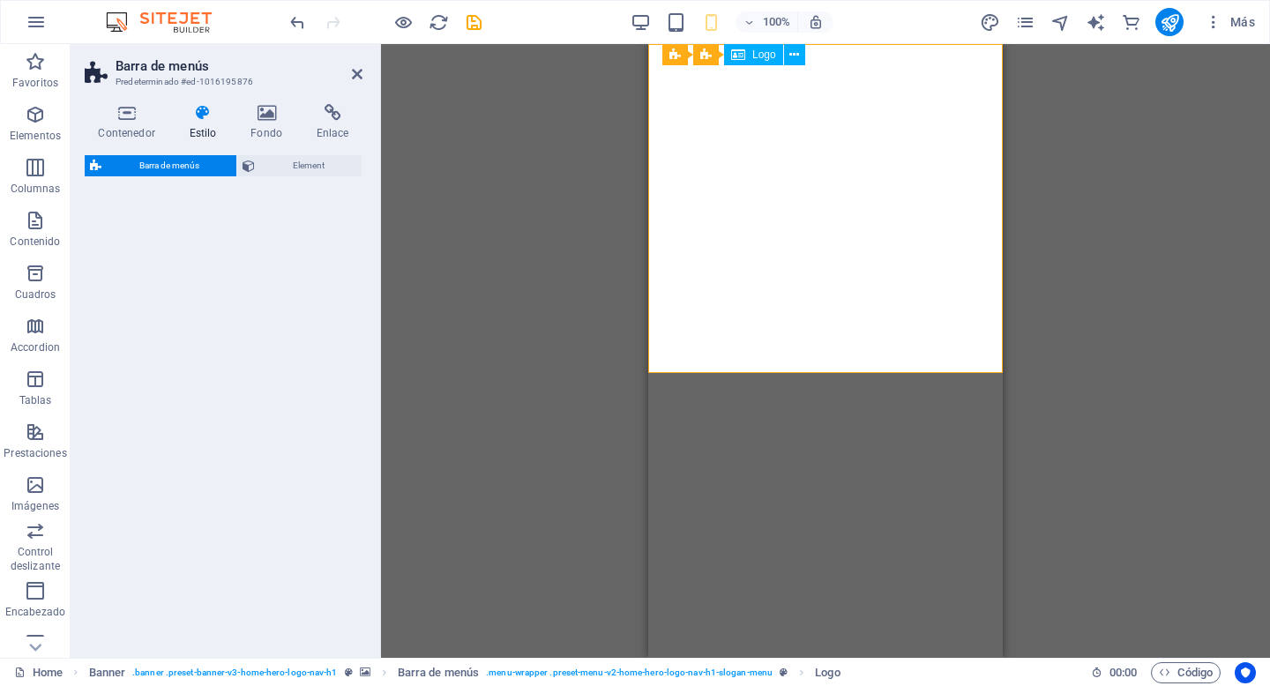
select select "rem"
select select "preset-menu-v2-home-hero-logo-nav-h1-slogan-menu"
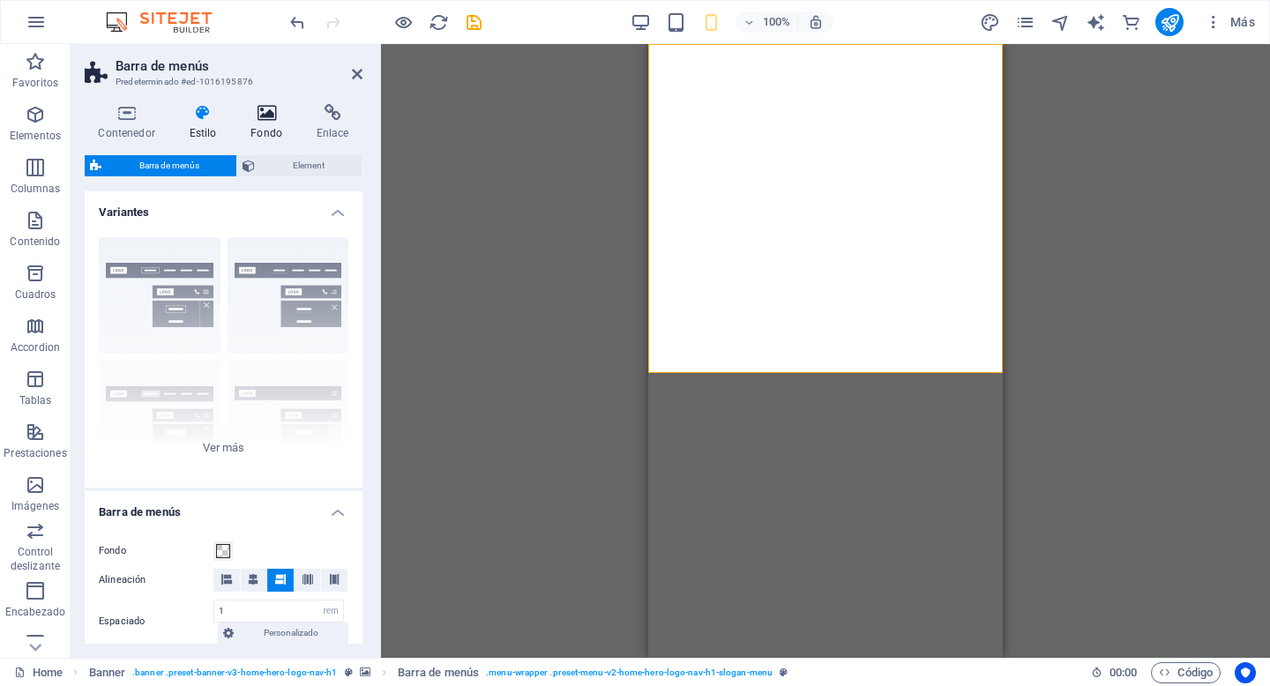
click at [266, 124] on h4 "Fondo" at bounding box center [270, 122] width 66 height 37
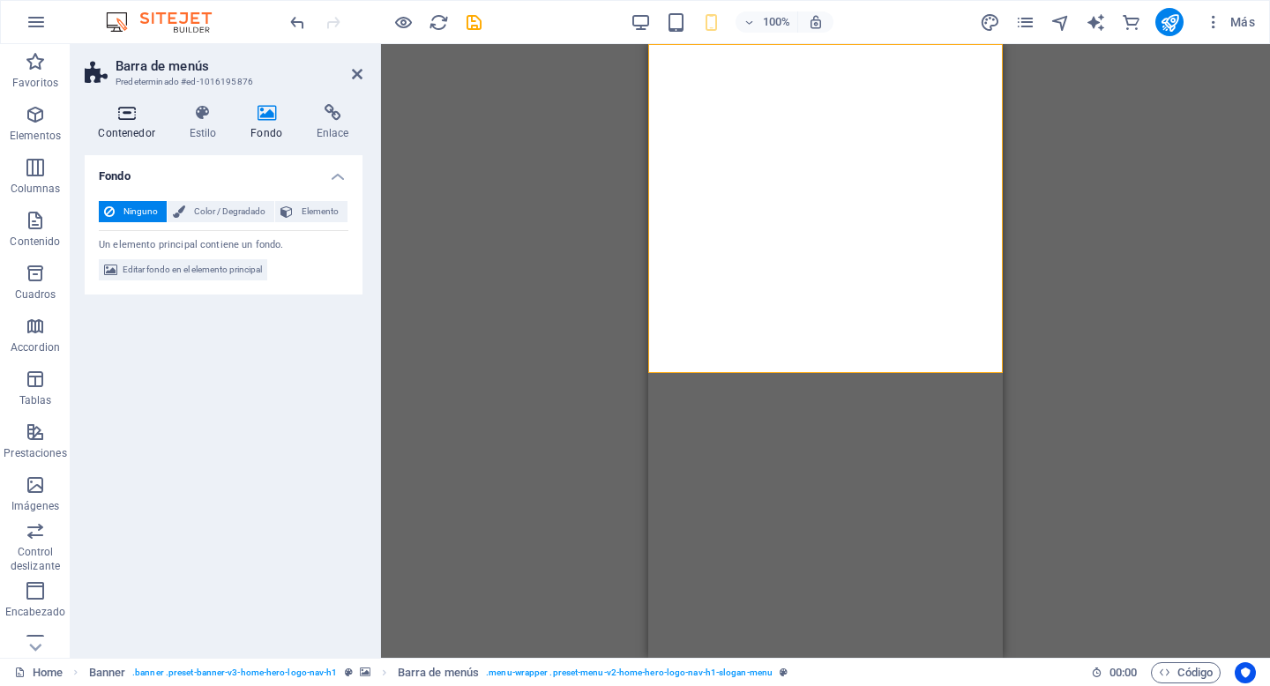
click at [127, 113] on icon at bounding box center [127, 113] width 84 height 18
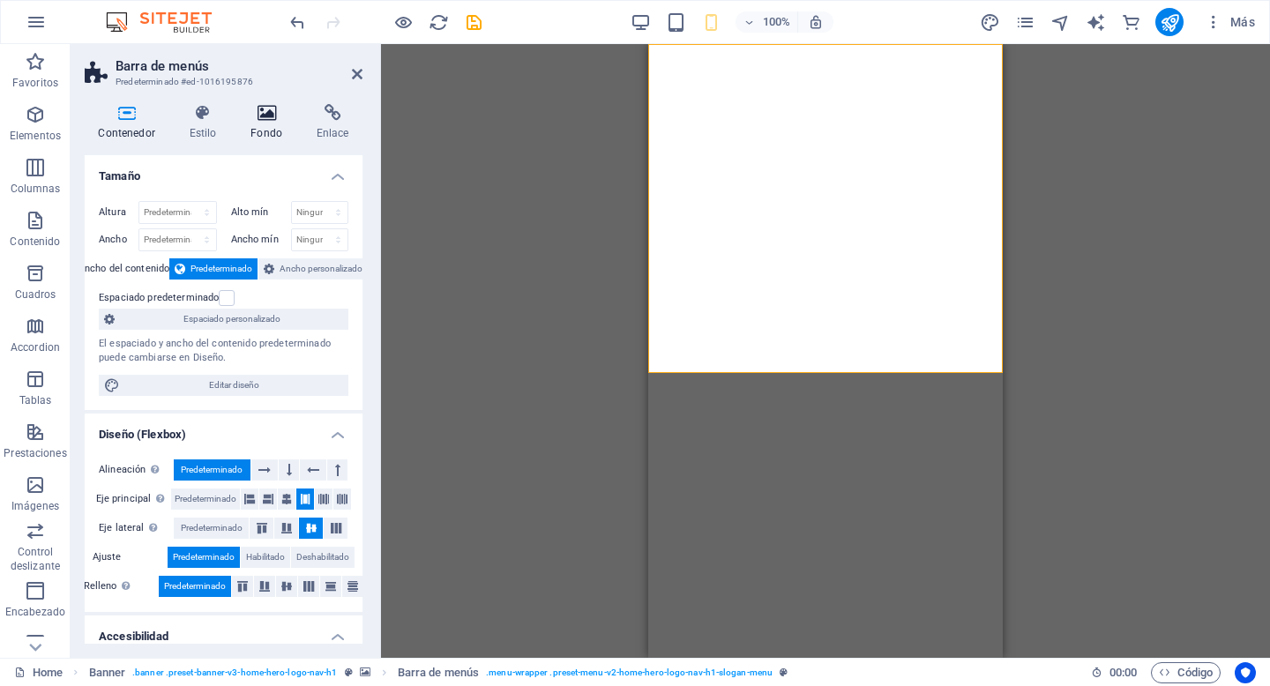
click at [276, 109] on icon at bounding box center [266, 113] width 59 height 18
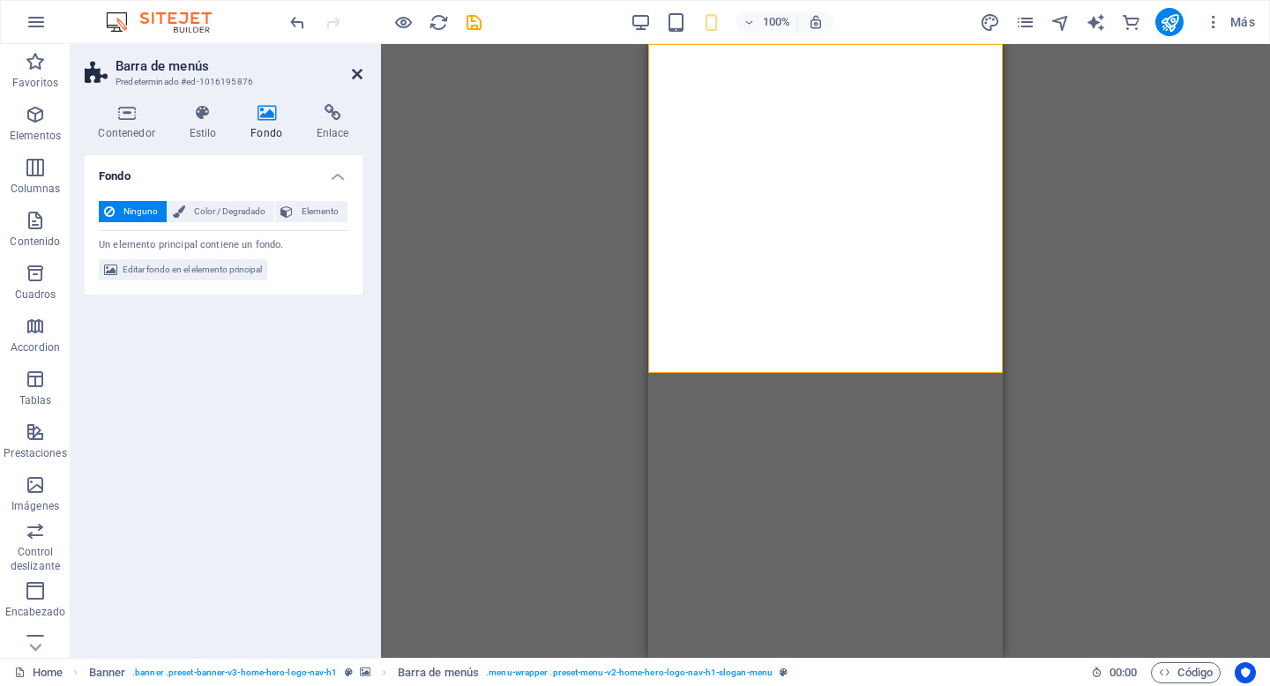
click at [357, 75] on icon at bounding box center [357, 74] width 11 height 14
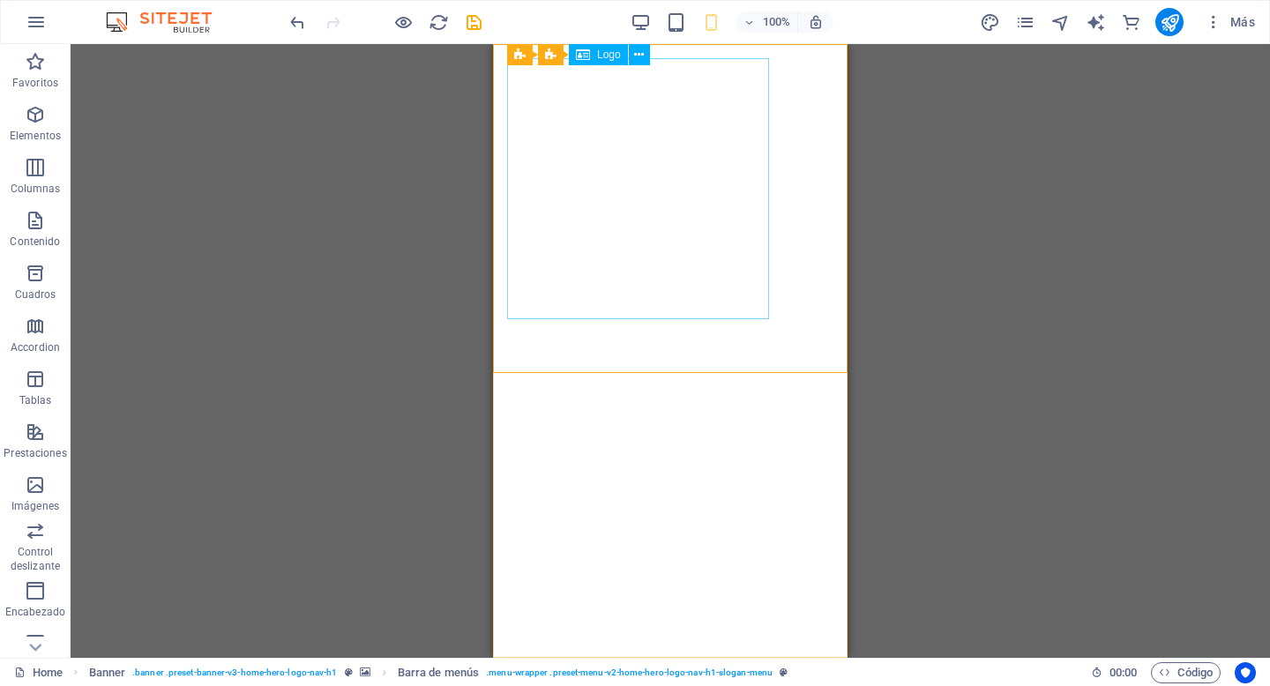
click at [610, 56] on span "Logo" at bounding box center [609, 54] width 24 height 11
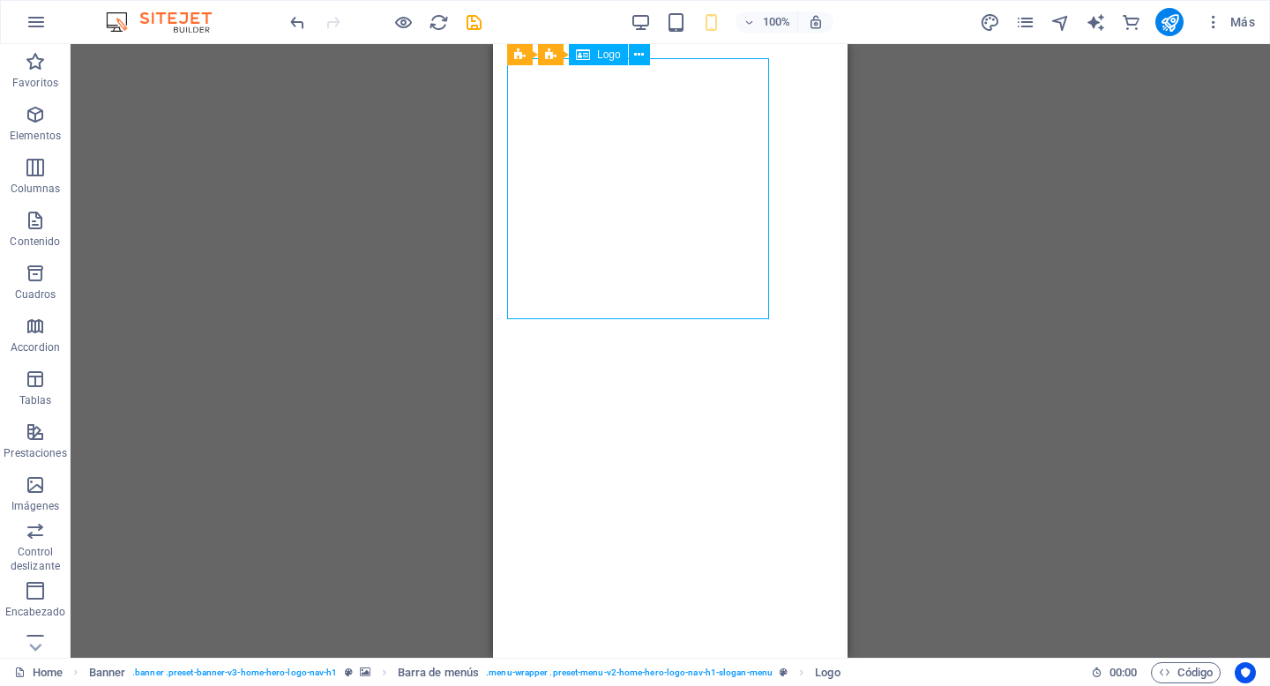
click at [603, 53] on span "Logo" at bounding box center [609, 54] width 24 height 11
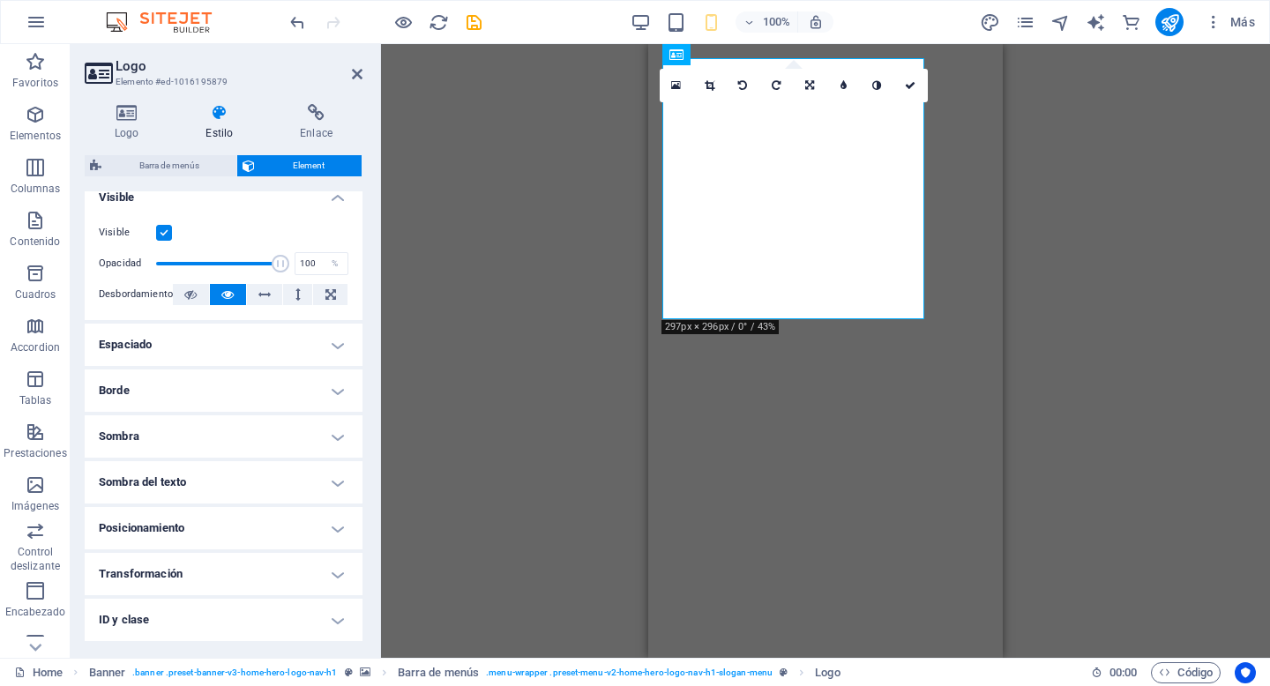
scroll to position [215, 0]
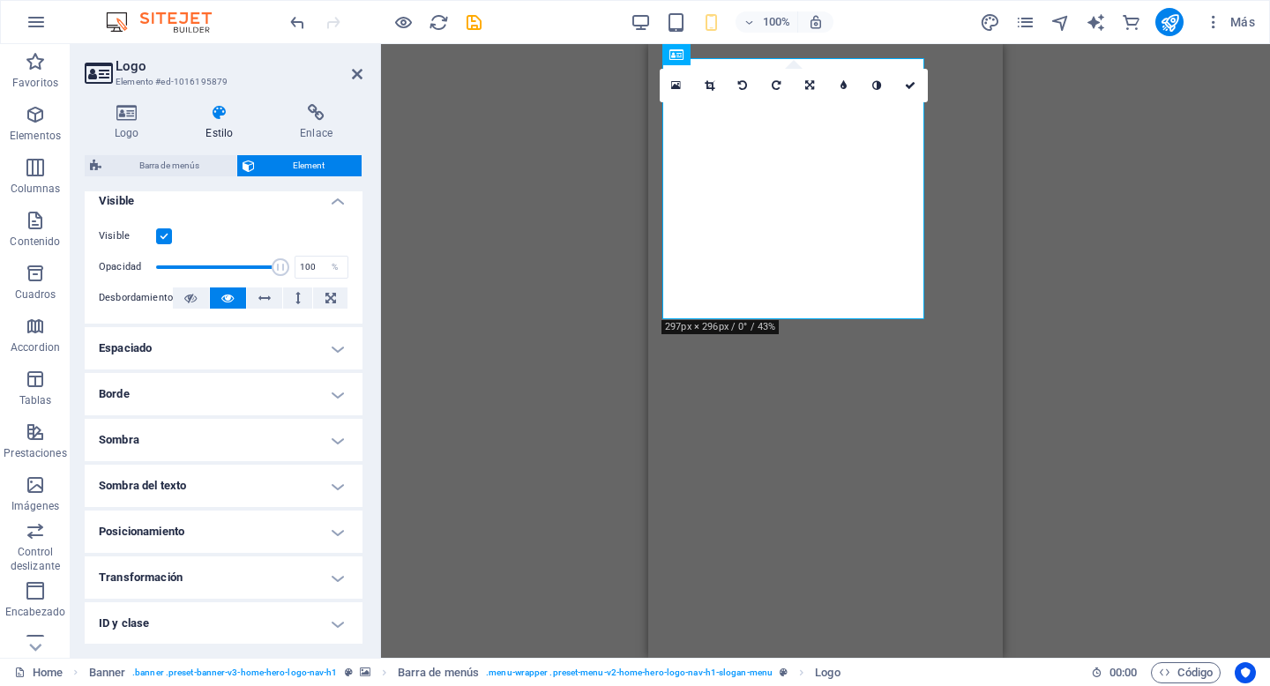
click at [297, 358] on h4 "Espaciado" at bounding box center [224, 348] width 278 height 42
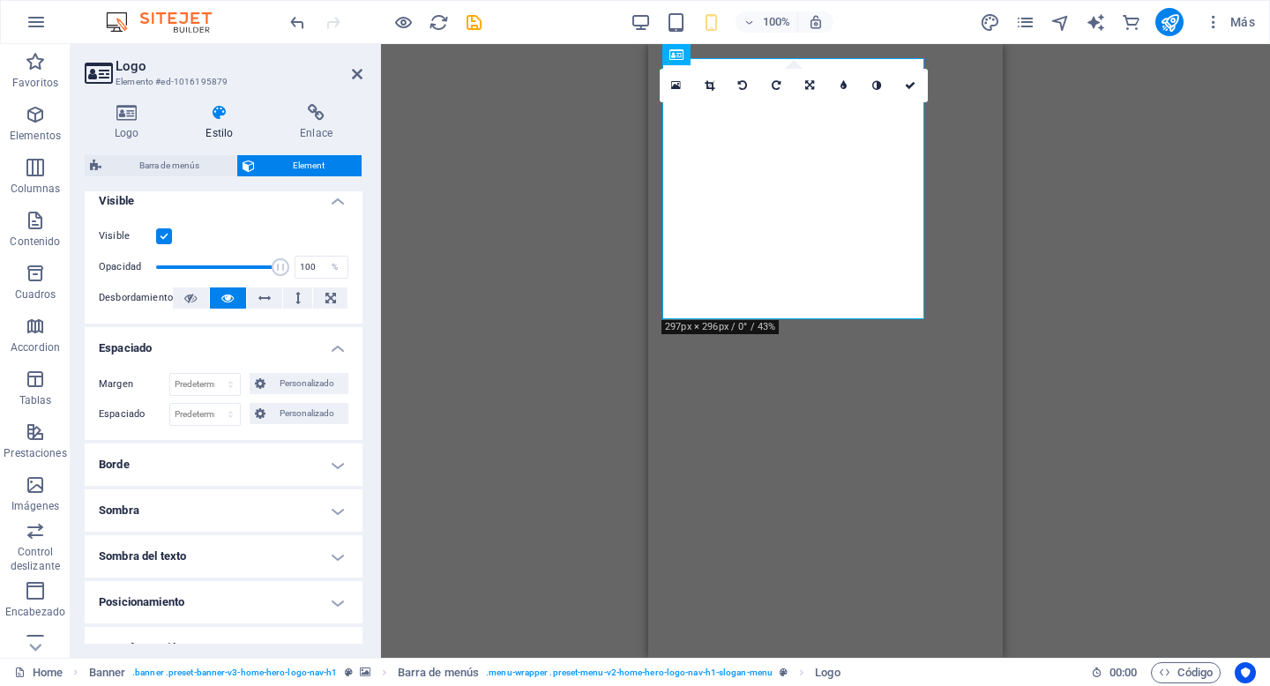
click at [297, 359] on div "Margen Predeterminado automático px % rem vw vh Personalizado Personalizado aut…" at bounding box center [224, 399] width 278 height 81
click at [314, 341] on h4 "Espaciado" at bounding box center [224, 343] width 278 height 32
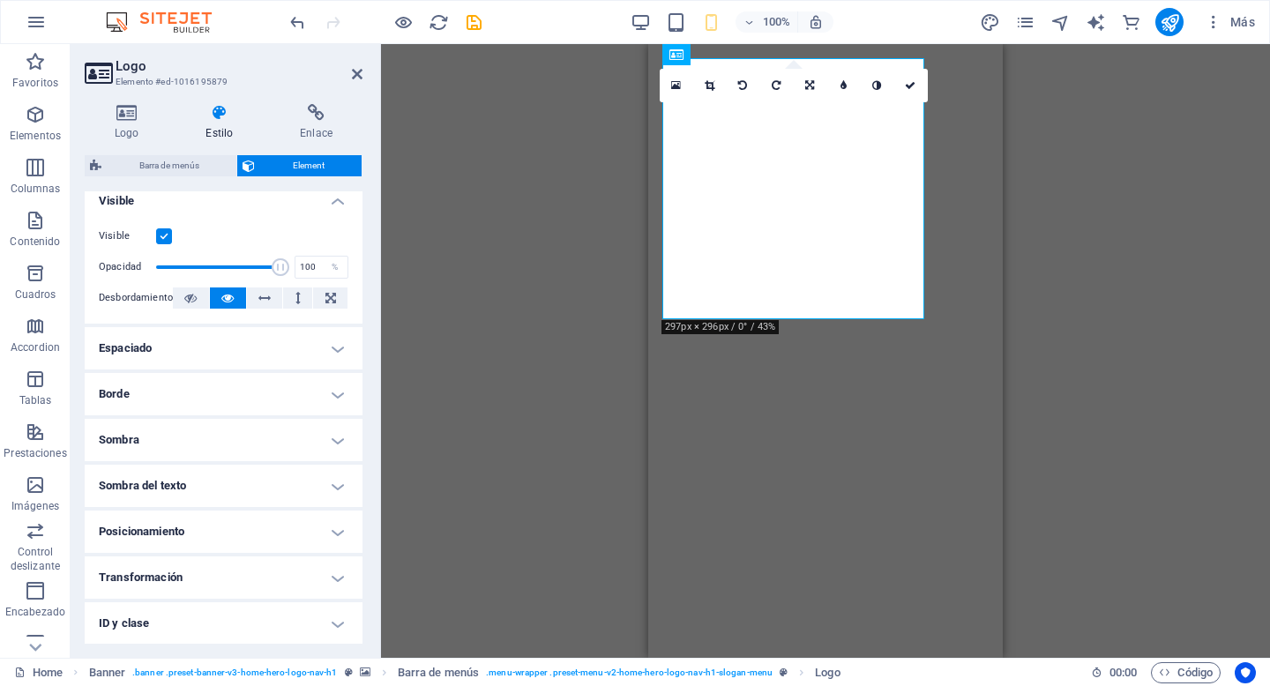
click at [1120, 424] on div "H2 Banner Contenedor Barra de menús Banner Logo Banner Barra de menús Contenedo…" at bounding box center [825, 351] width 889 height 614
click at [908, 83] on icon at bounding box center [910, 85] width 11 height 11
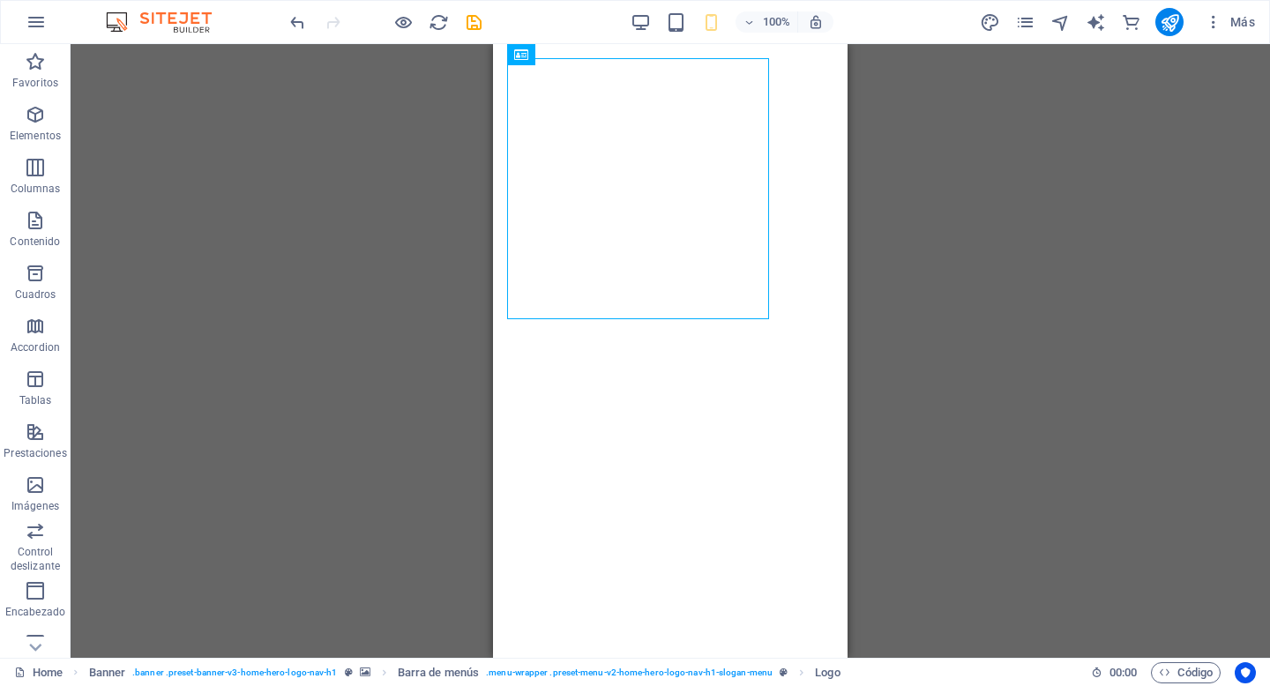
click at [299, 647] on div "H2 Banner Contenedor Barra de menús Banner Logo Banner Barra de menús Contenedo…" at bounding box center [671, 351] width 1200 height 614
click at [603, 55] on span "Logo" at bounding box center [609, 54] width 24 height 11
click at [602, 57] on span "Logo" at bounding box center [609, 54] width 24 height 11
select select "px"
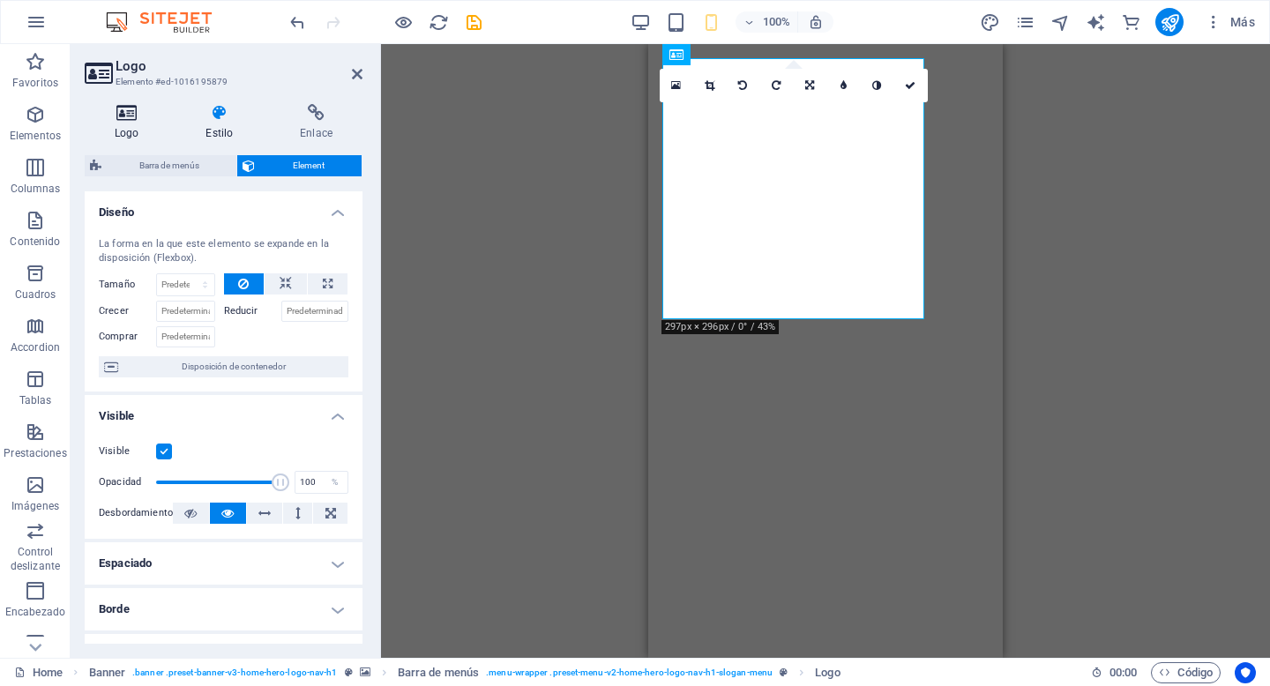
click at [124, 124] on h4 "Logo" at bounding box center [130, 122] width 91 height 37
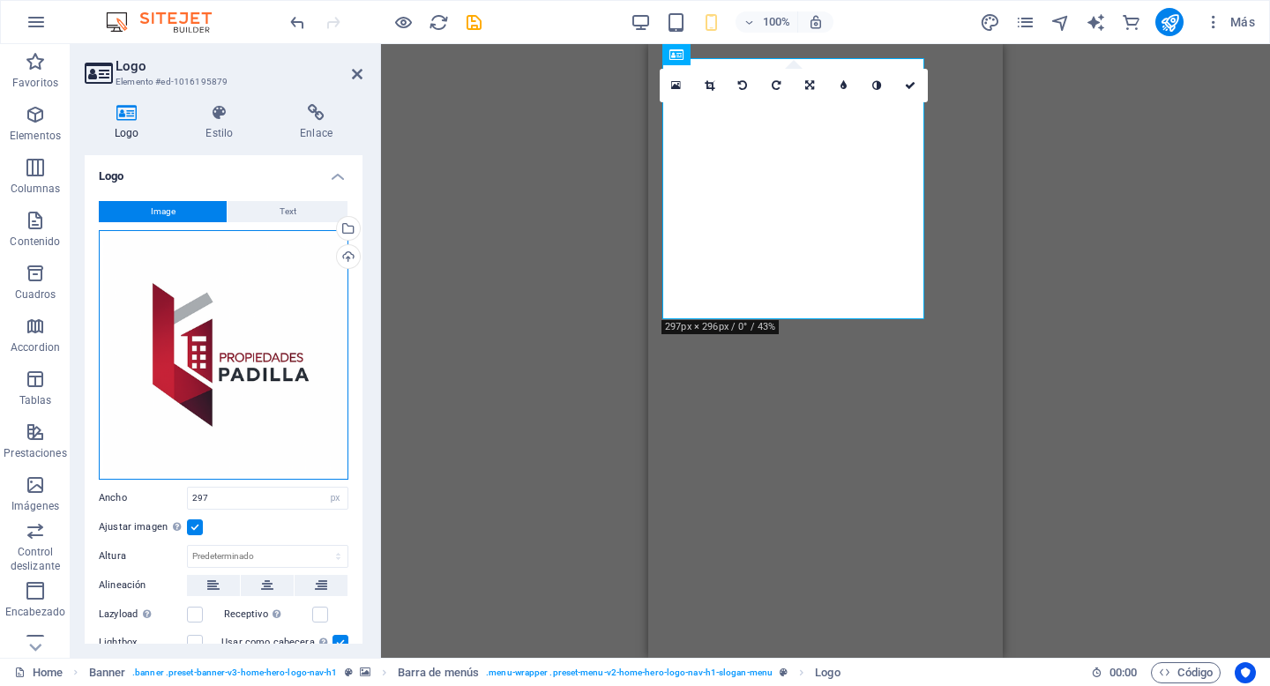
click at [255, 357] on div "Arrastra archivos aquí, haz clic para escoger archivos o selecciona archivos de…" at bounding box center [224, 355] width 250 height 250
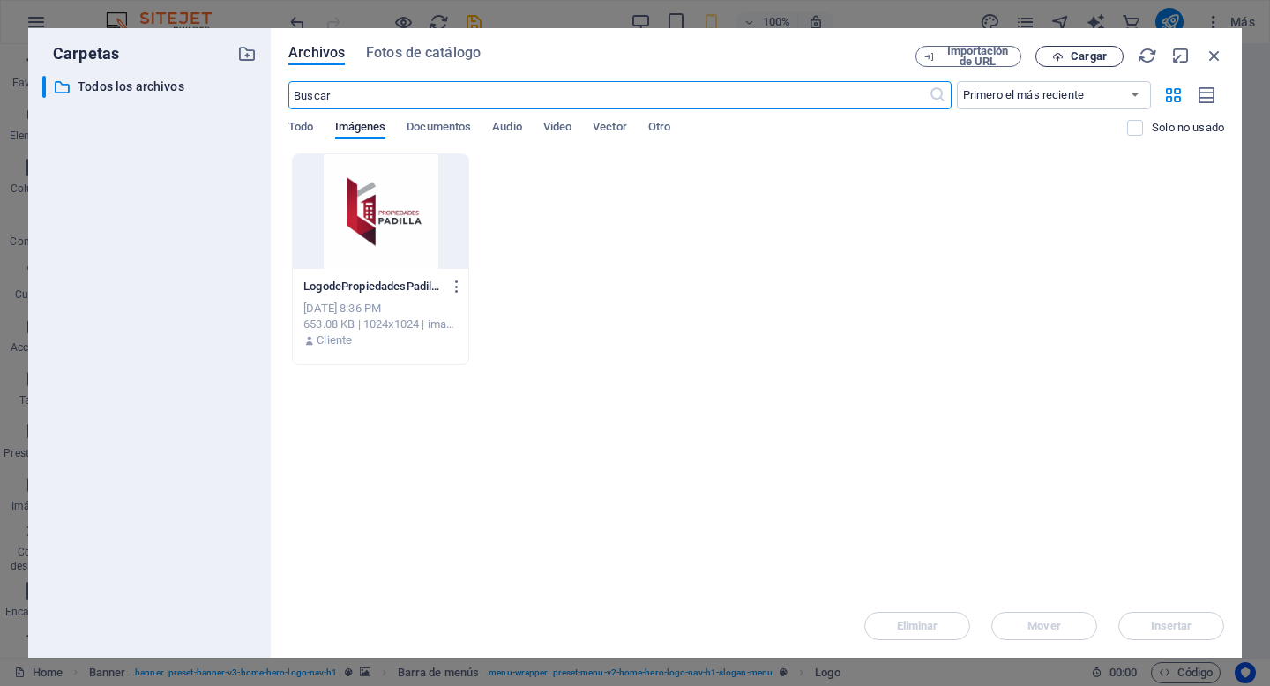
click at [1085, 57] on span "Cargar" at bounding box center [1089, 56] width 36 height 11
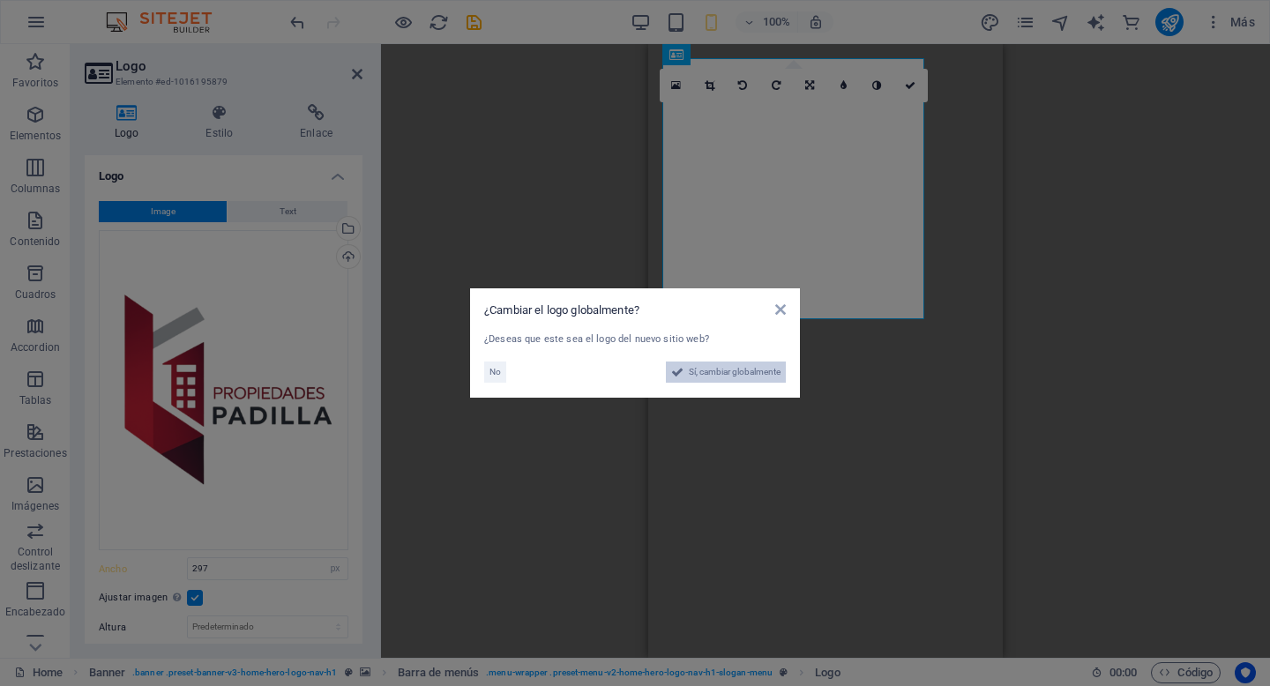
click at [757, 373] on span "Sí, cambiar globalmente" at bounding box center [735, 372] width 92 height 21
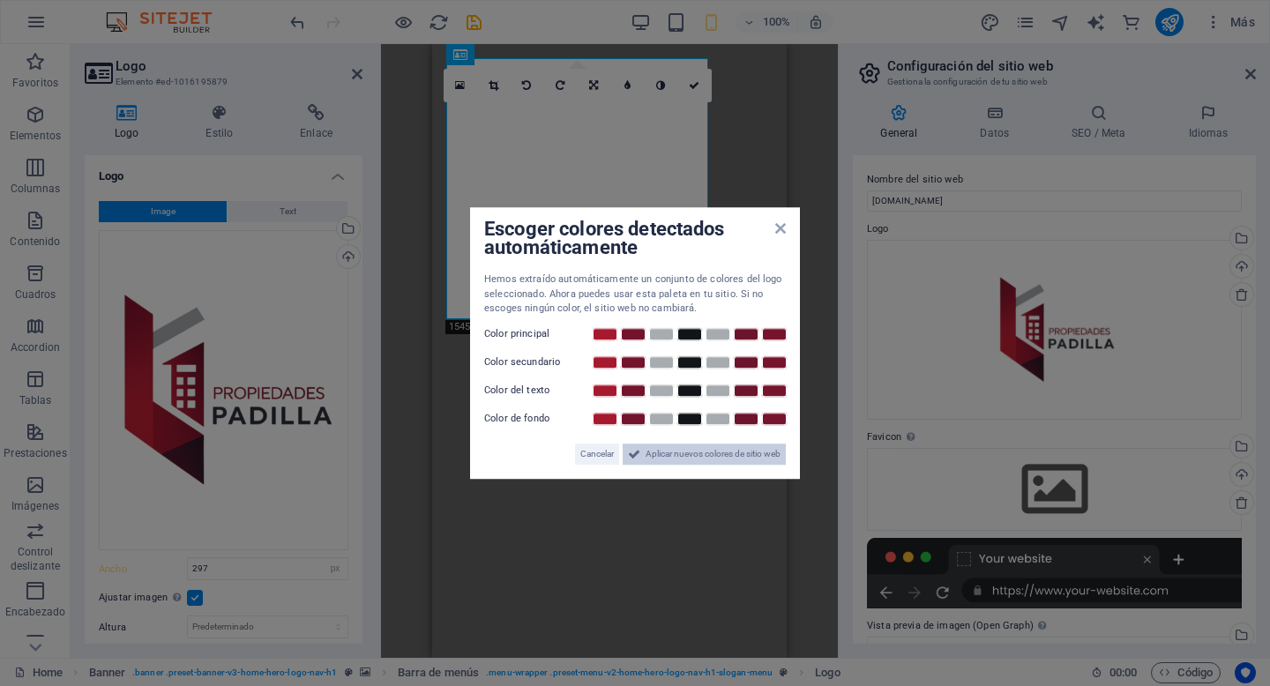
click at [693, 458] on span "Aplicar nuevos colores de sitio web" at bounding box center [713, 454] width 135 height 21
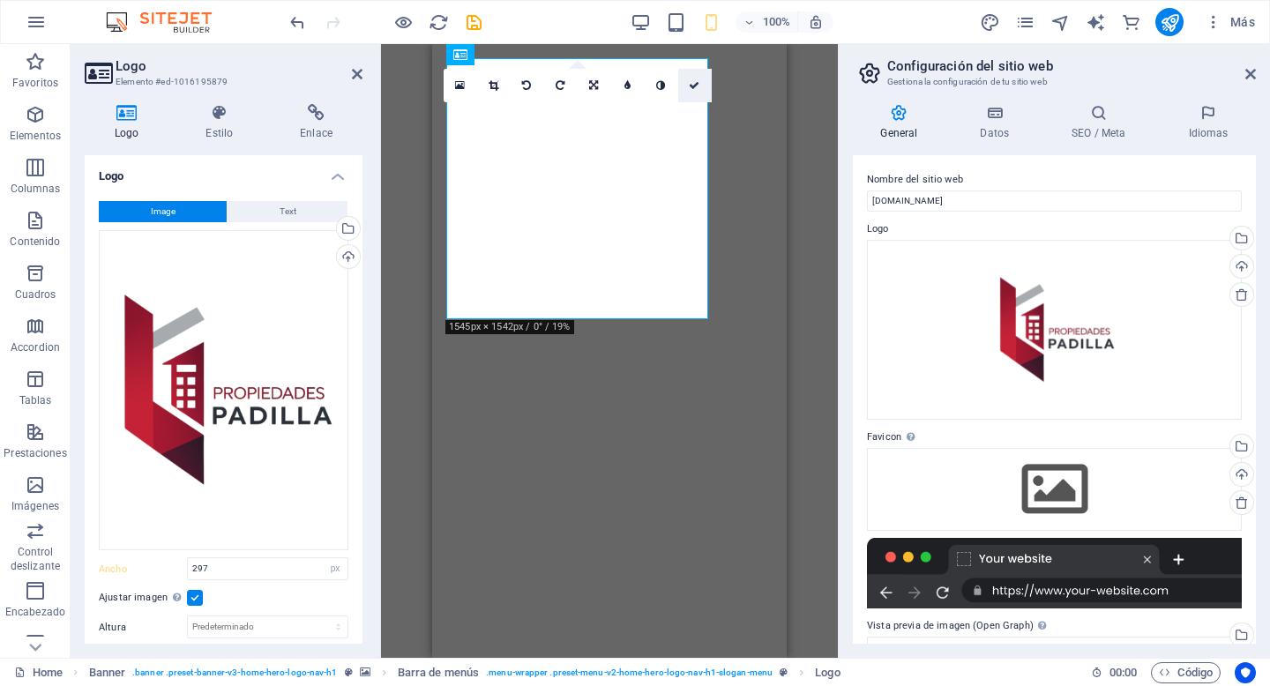
click at [698, 86] on icon at bounding box center [694, 85] width 11 height 11
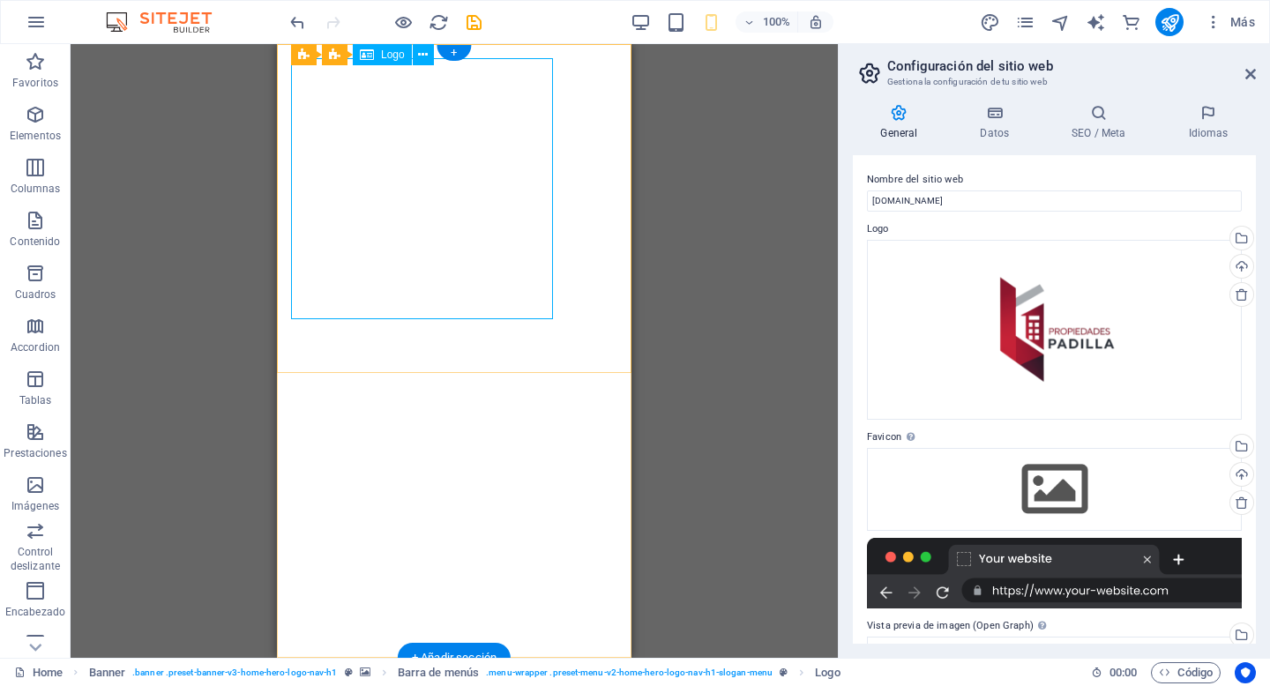
select select "px"
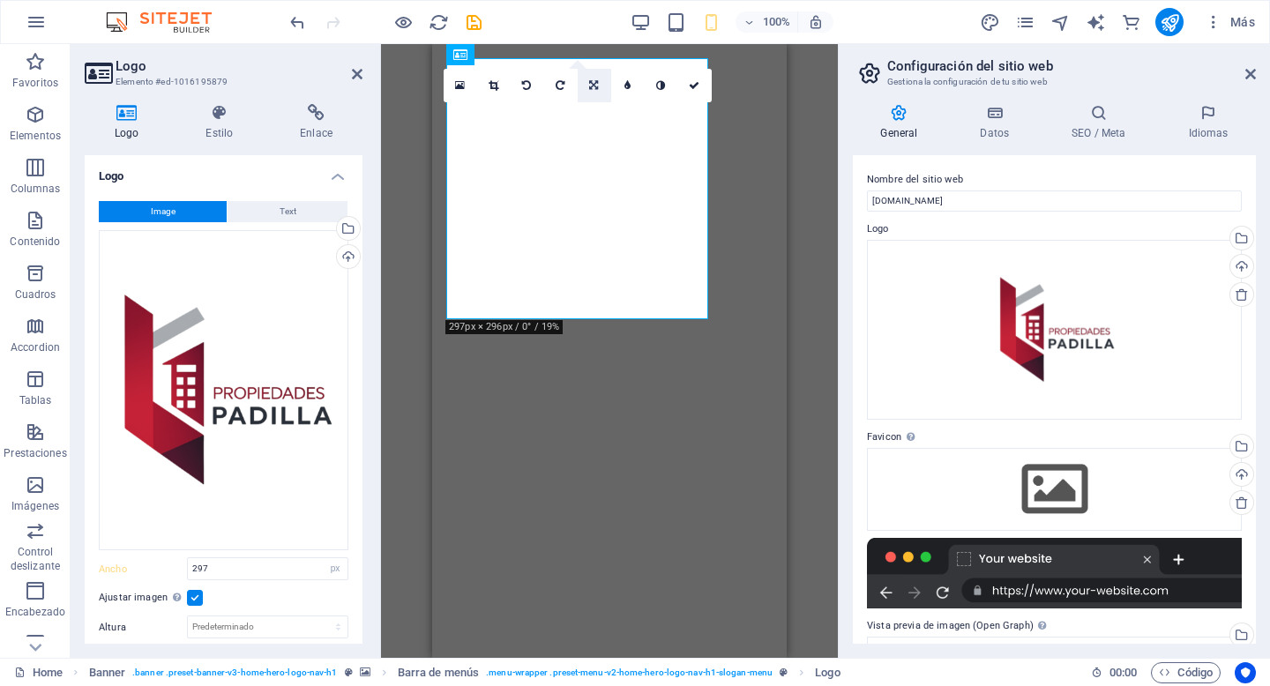
click at [599, 92] on link at bounding box center [595, 86] width 34 height 34
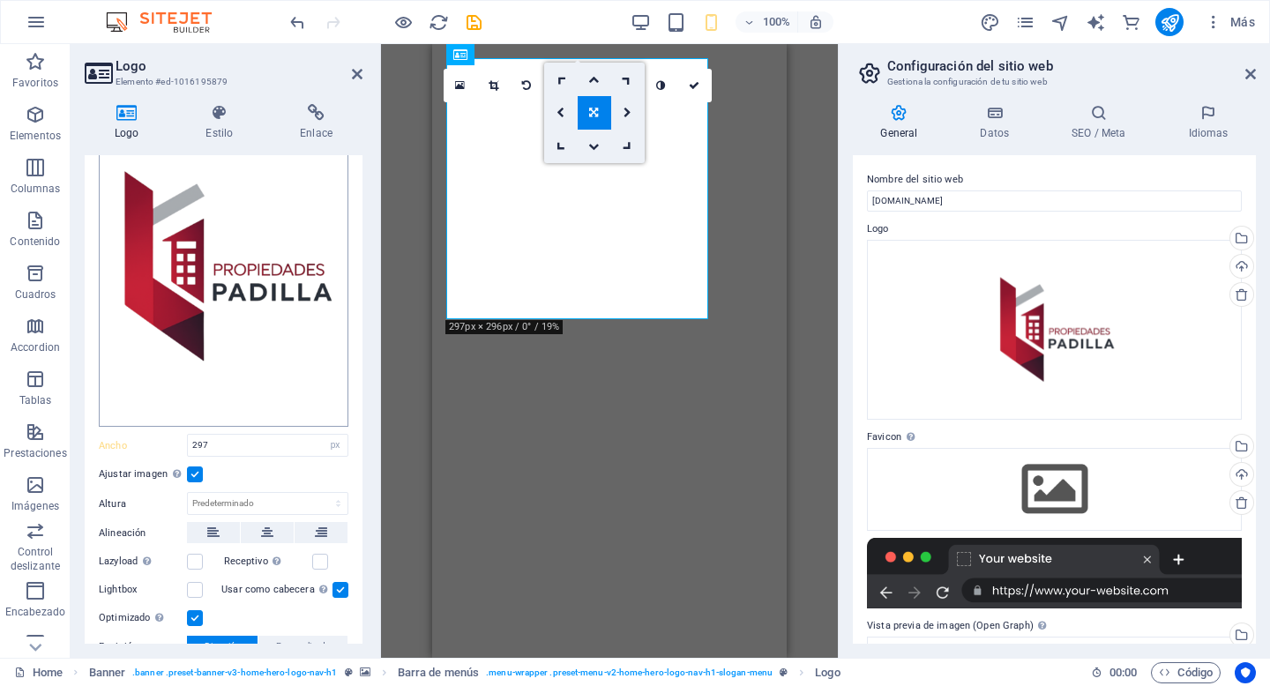
scroll to position [148, 0]
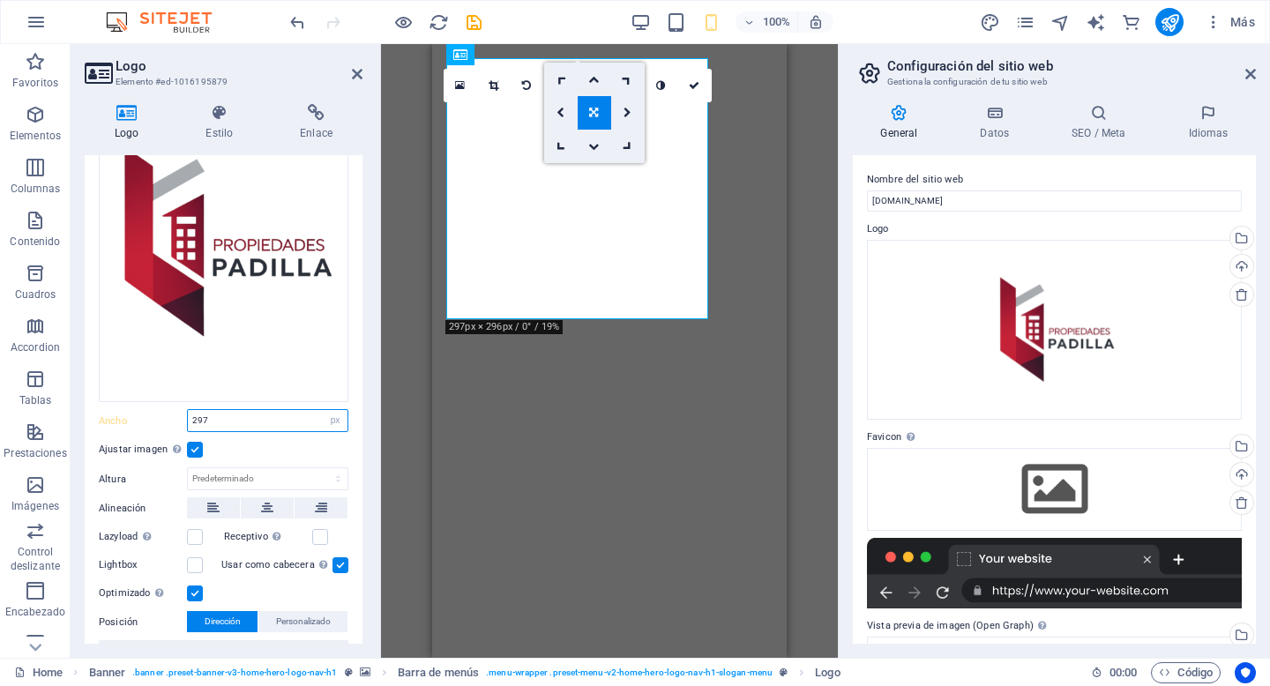
click at [299, 423] on input "297" at bounding box center [268, 420] width 160 height 21
drag, startPoint x: 299, startPoint y: 423, endPoint x: 182, endPoint y: 411, distance: 118.0
click at [182, 411] on div "Ancho 297 Predeterminado automático px rem % em vh vw" at bounding box center [224, 420] width 250 height 23
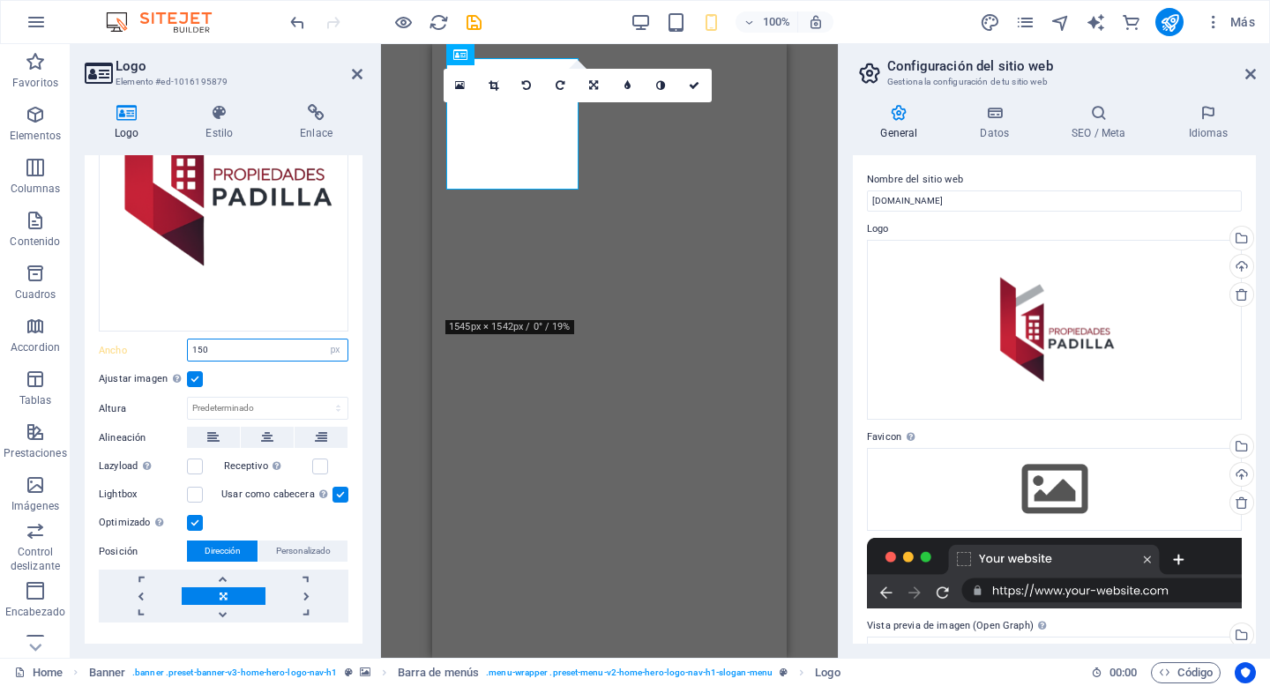
scroll to position [217, 0]
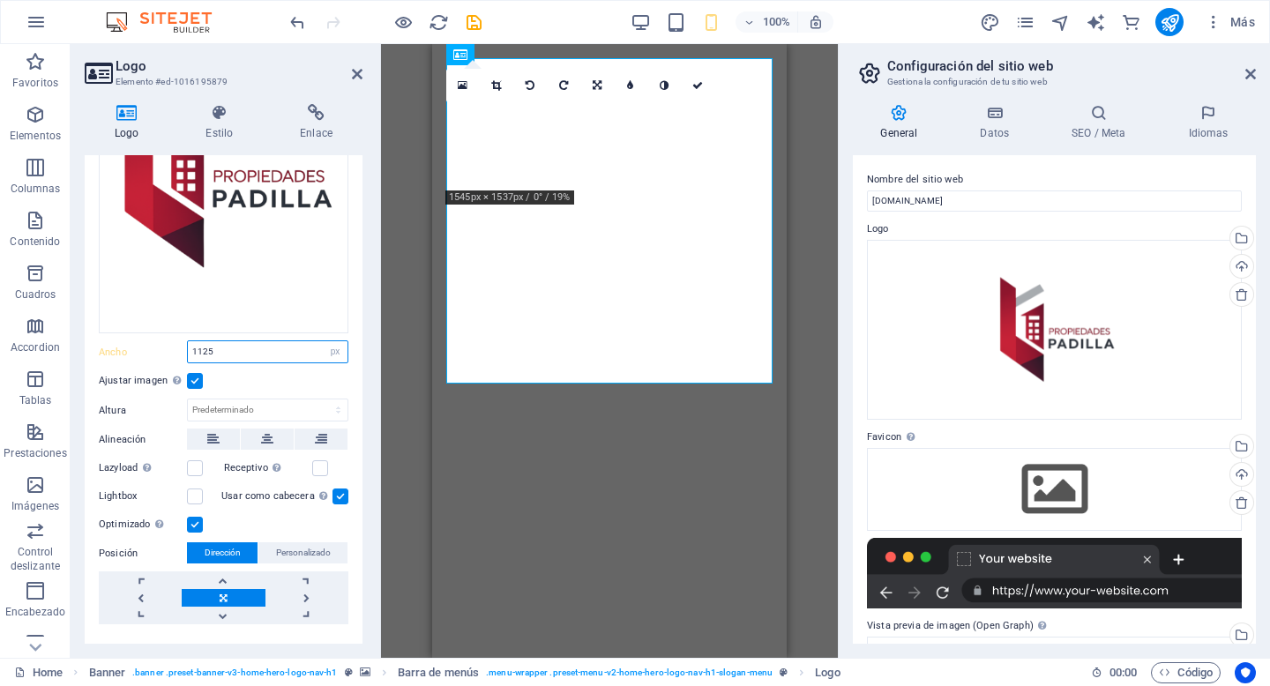
click at [206, 348] on input "1125" at bounding box center [268, 351] width 160 height 21
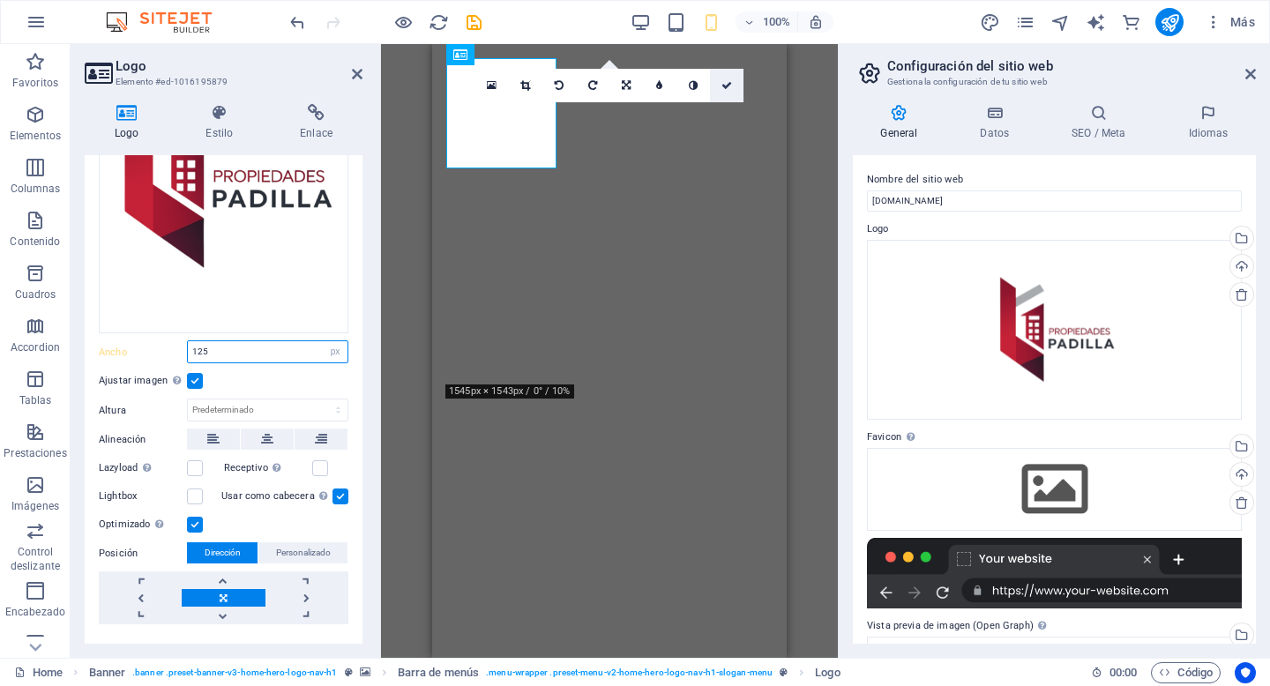
type input "125"
click at [730, 90] on icon at bounding box center [727, 85] width 11 height 11
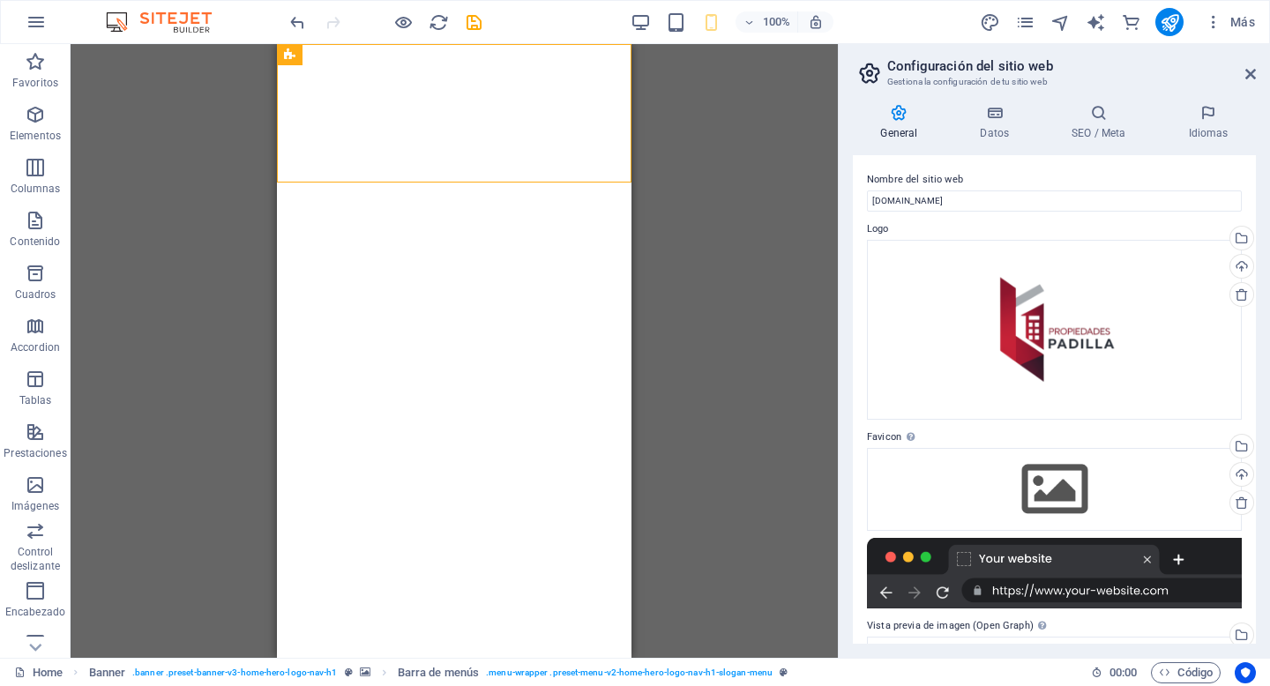
click at [731, 278] on div "Arrastra aquí para reemplazar el contenido existente. Si quieres crear un eleme…" at bounding box center [455, 351] width 768 height 614
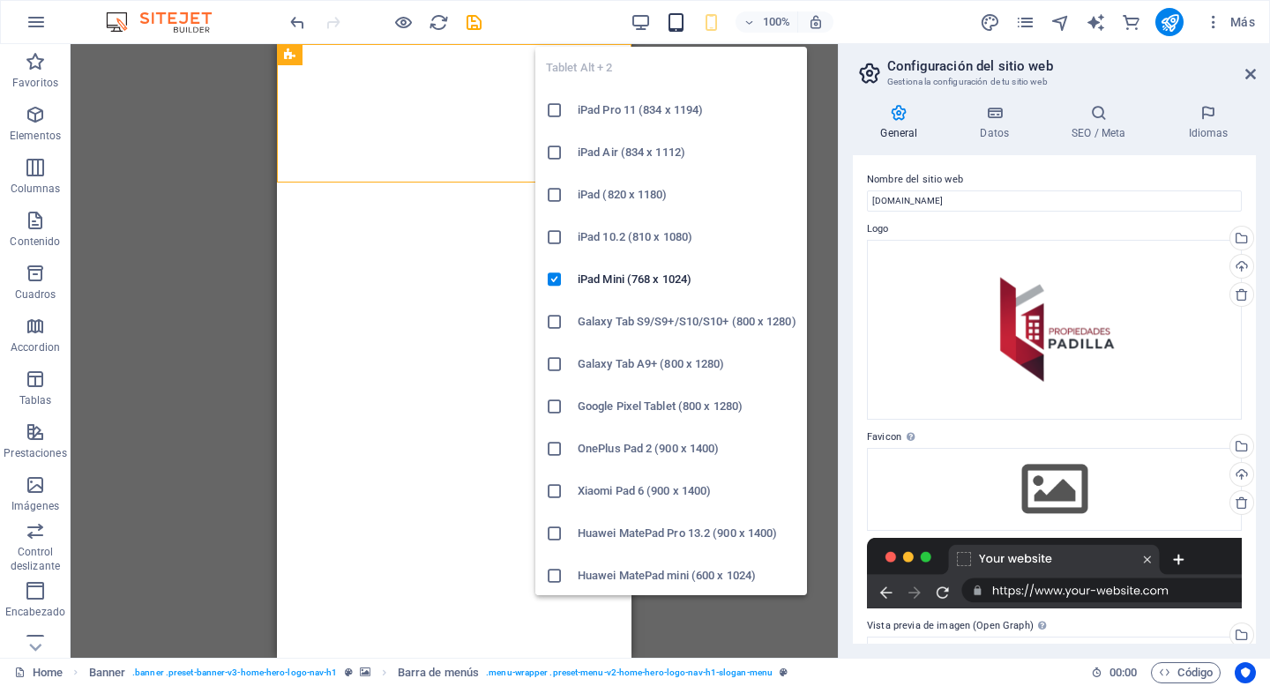
click at [677, 22] on icon "button" at bounding box center [676, 22] width 20 height 20
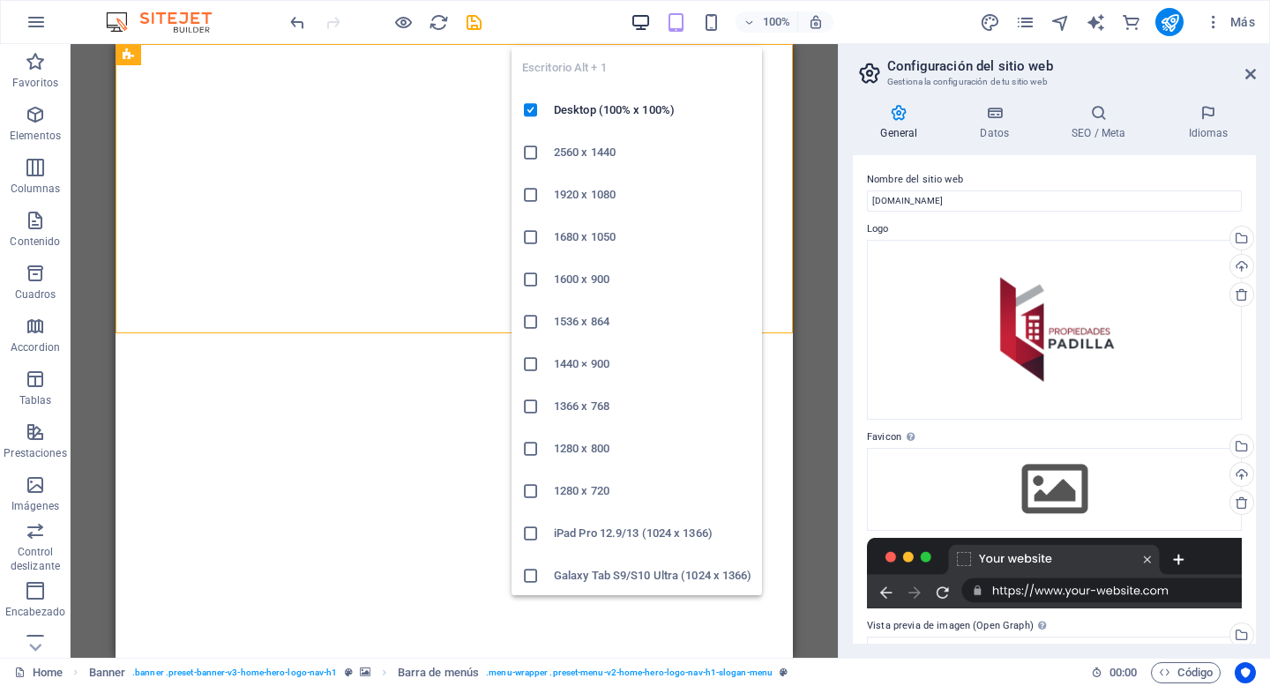
click at [648, 23] on icon "button" at bounding box center [641, 22] width 20 height 20
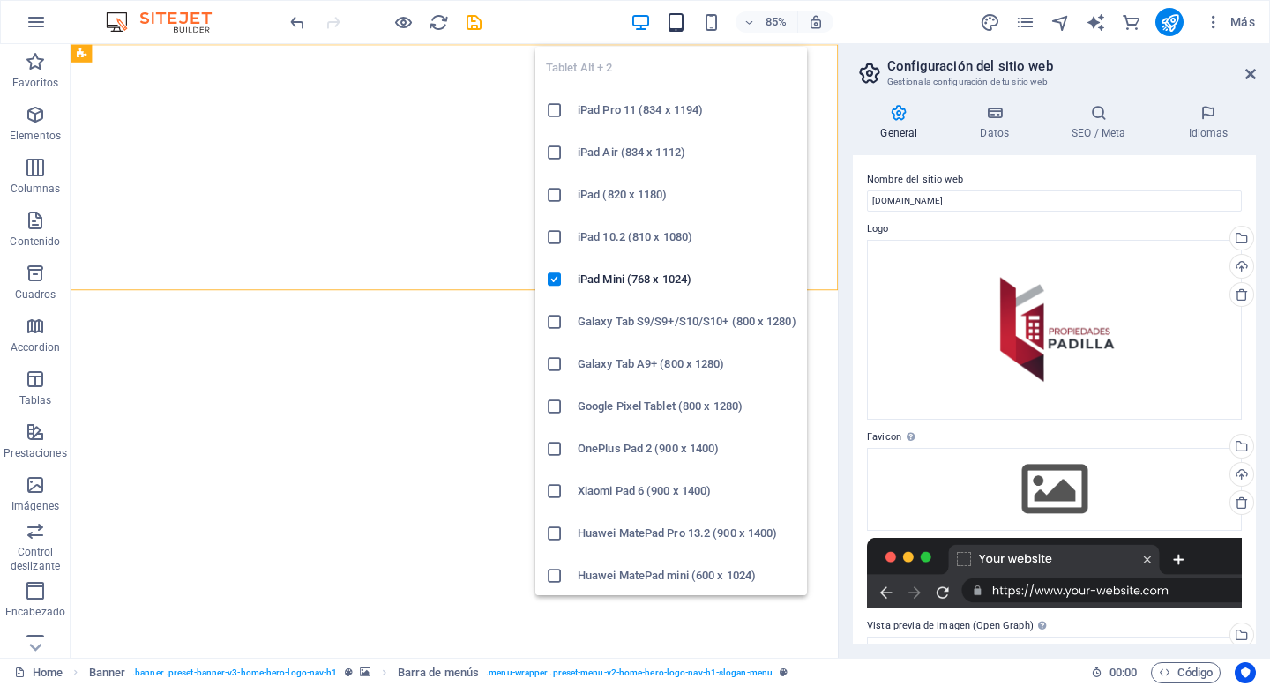
click at [684, 31] on icon "button" at bounding box center [676, 22] width 20 height 20
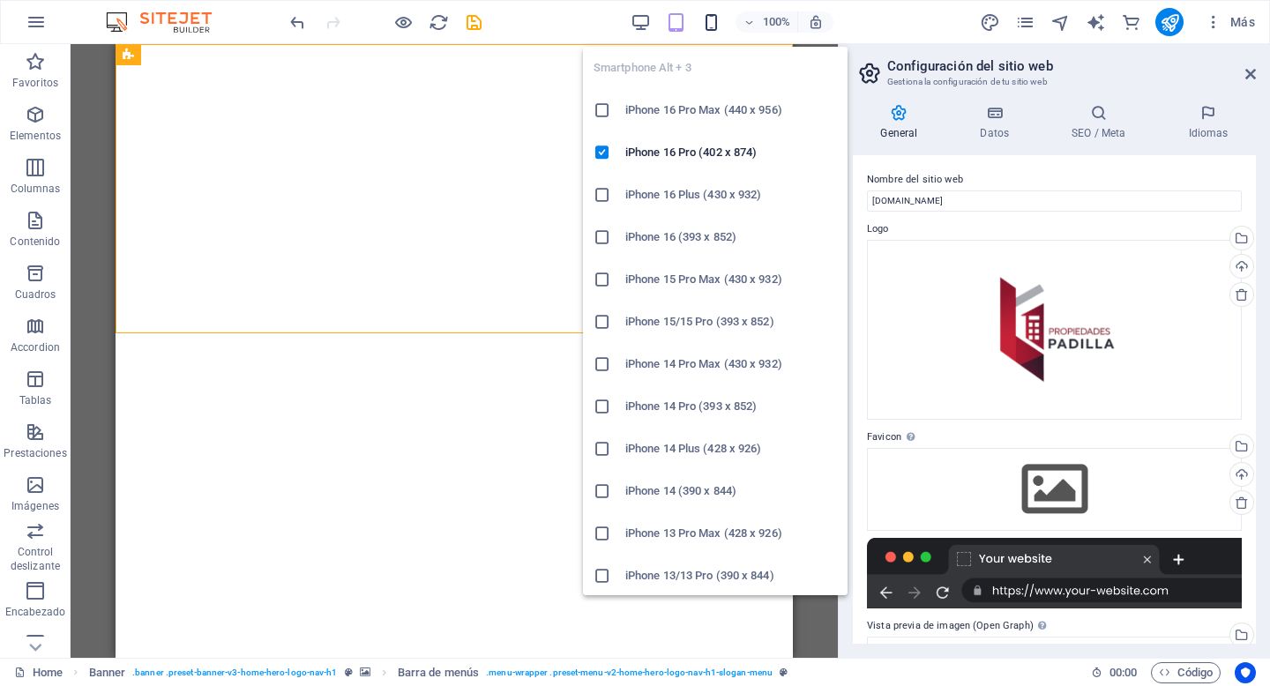
click at [711, 22] on icon "button" at bounding box center [711, 22] width 20 height 20
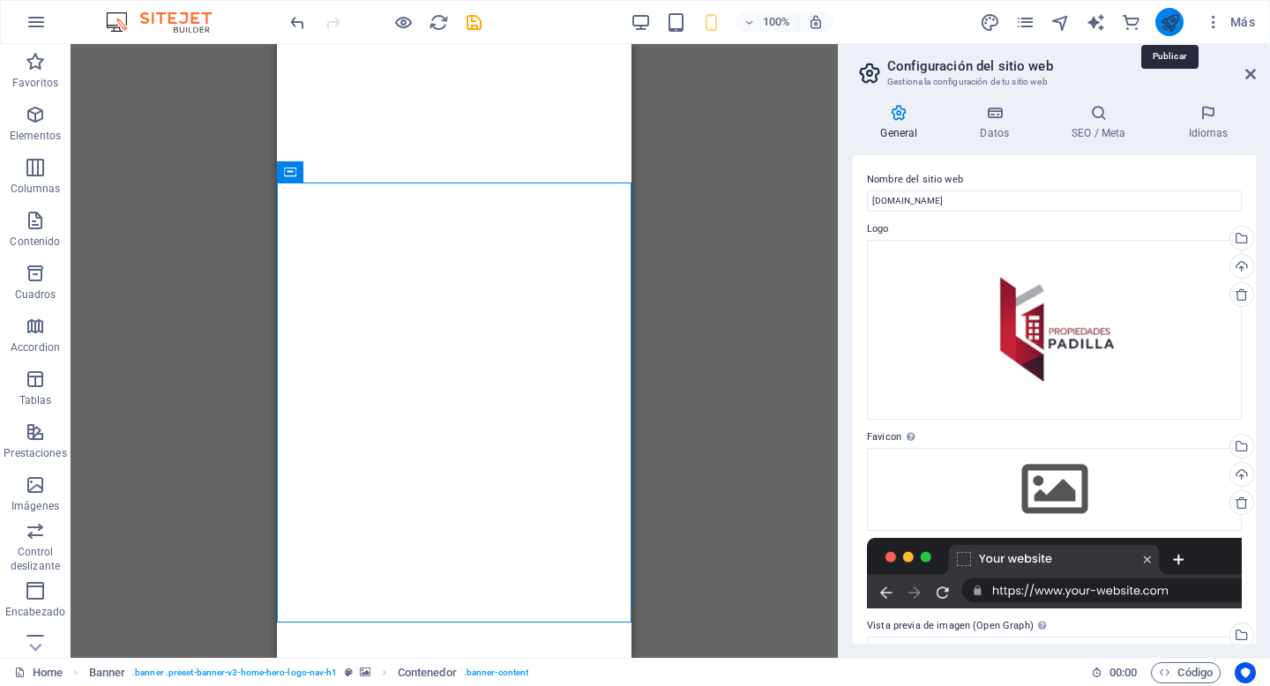
click at [1165, 24] on icon "publish" at bounding box center [1170, 22] width 20 height 20
checkbox input "false"
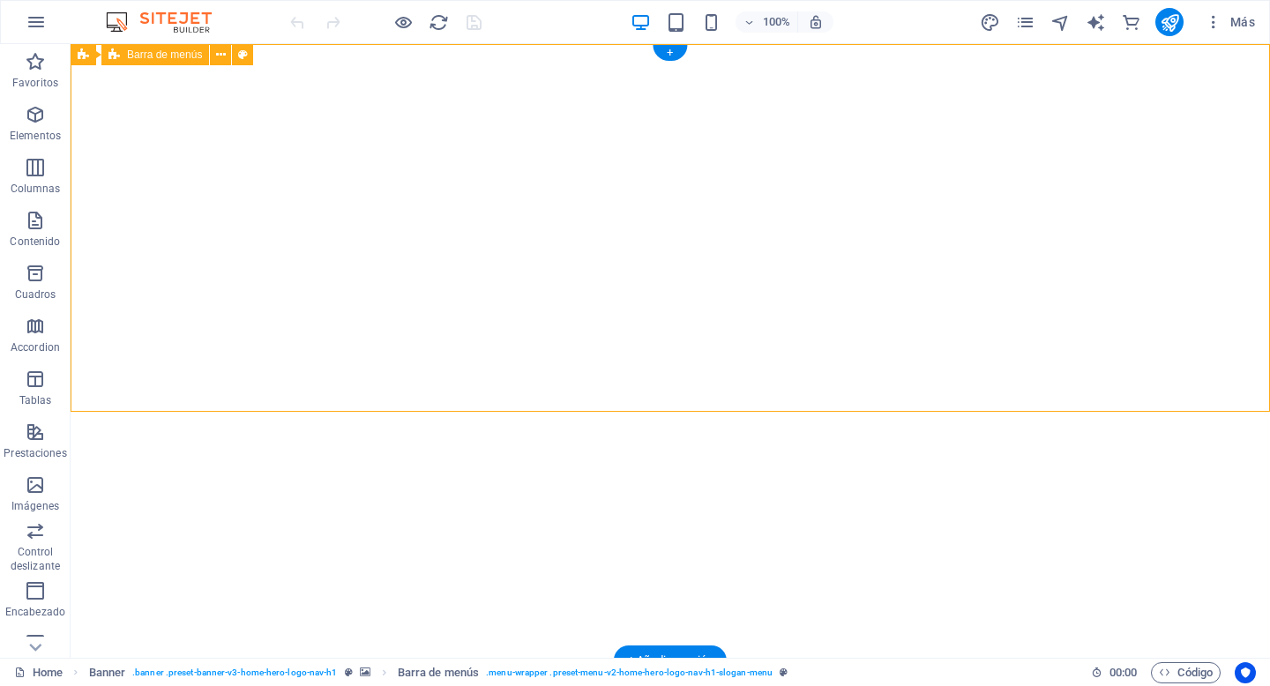
drag, startPoint x: 583, startPoint y: 406, endPoint x: 580, endPoint y: 344, distance: 61.9
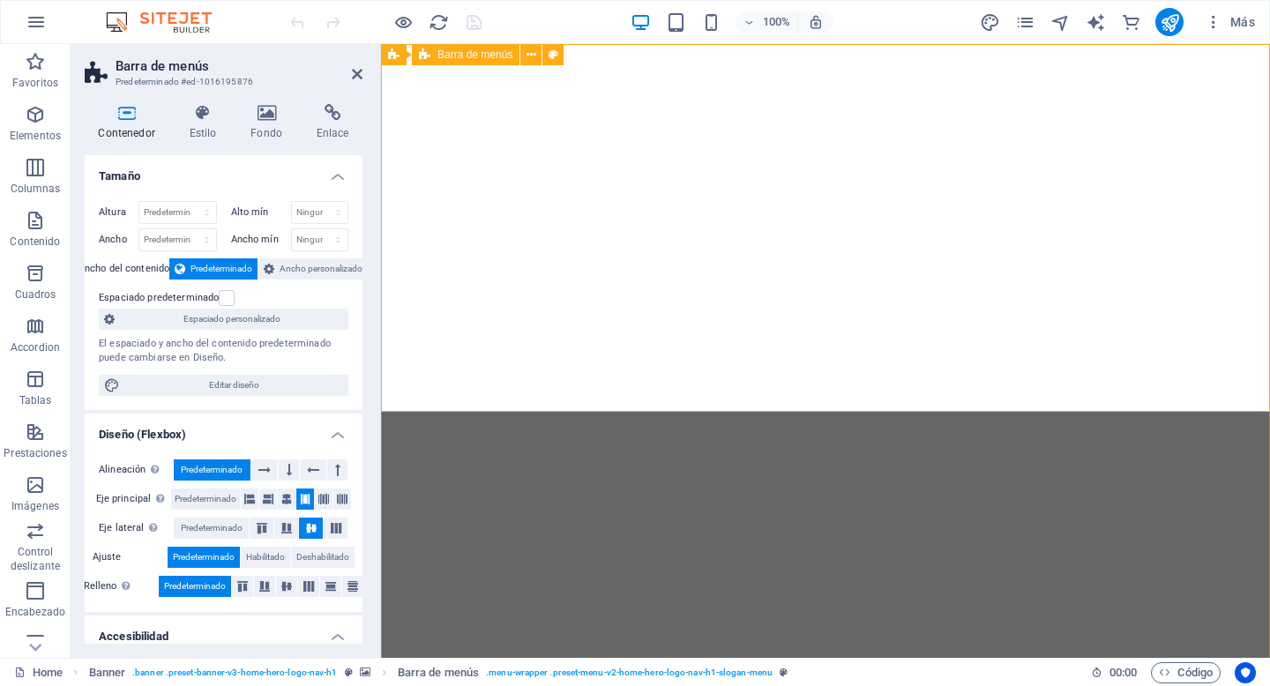
click at [458, 56] on icon at bounding box center [459, 55] width 10 height 19
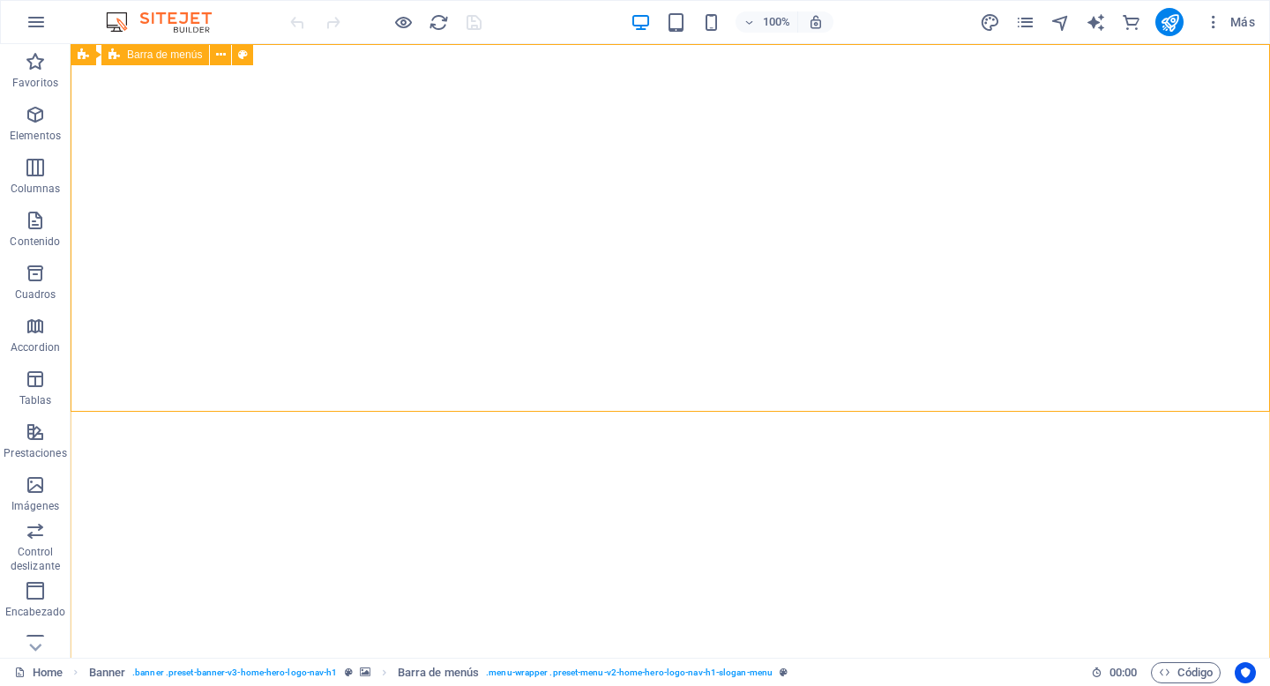
click at [181, 56] on span "Barra de menús" at bounding box center [164, 54] width 75 height 11
click at [184, 54] on span "Barra de menús" at bounding box center [164, 54] width 75 height 11
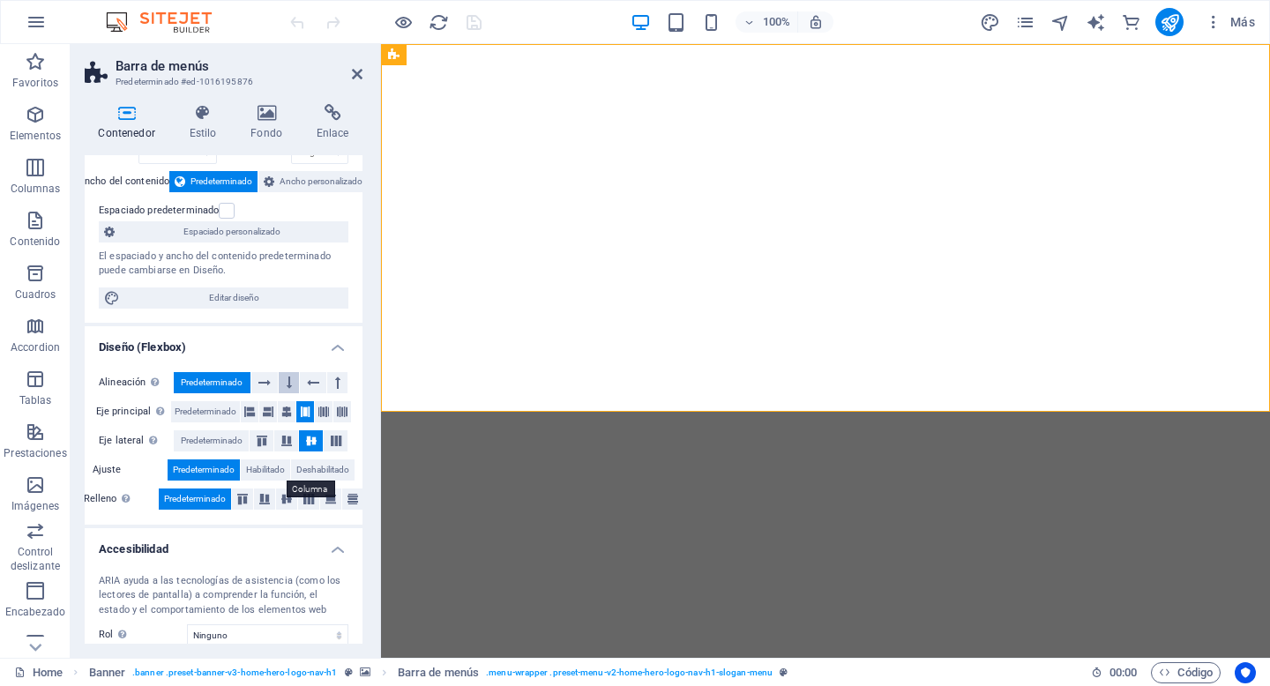
scroll to position [216, 0]
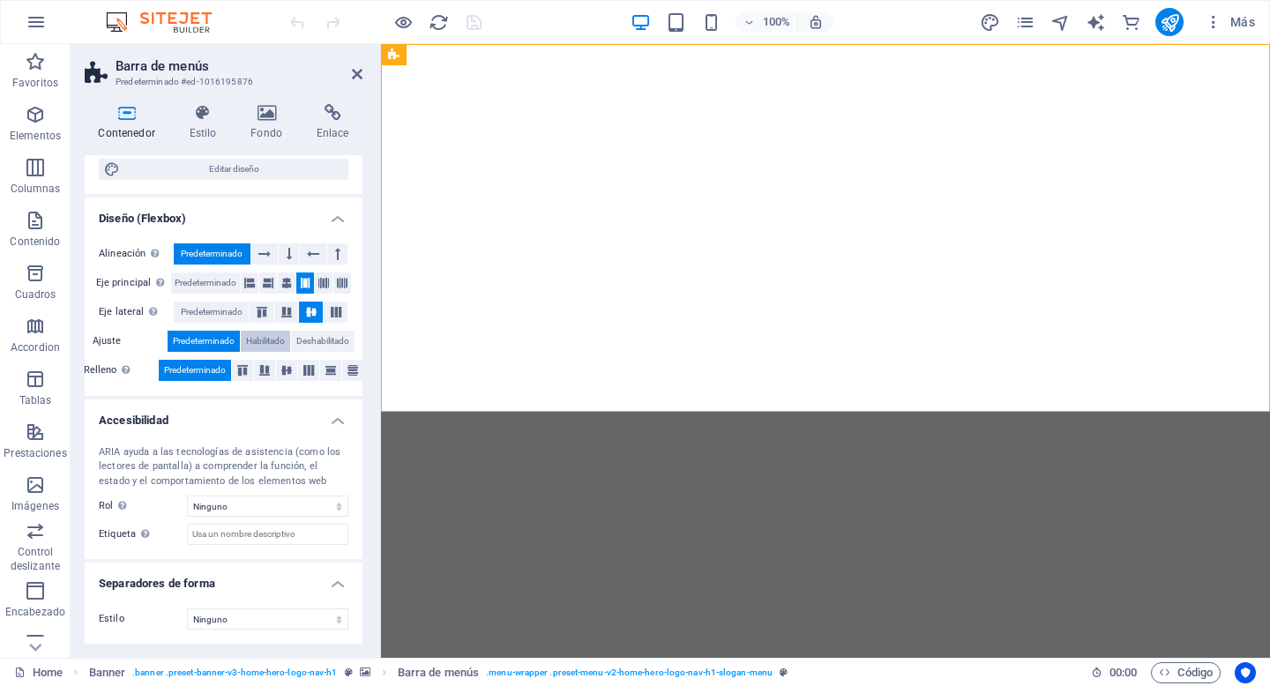
click at [272, 348] on span "Habilitado" at bounding box center [265, 341] width 39 height 21
click at [247, 373] on icon at bounding box center [242, 370] width 21 height 11
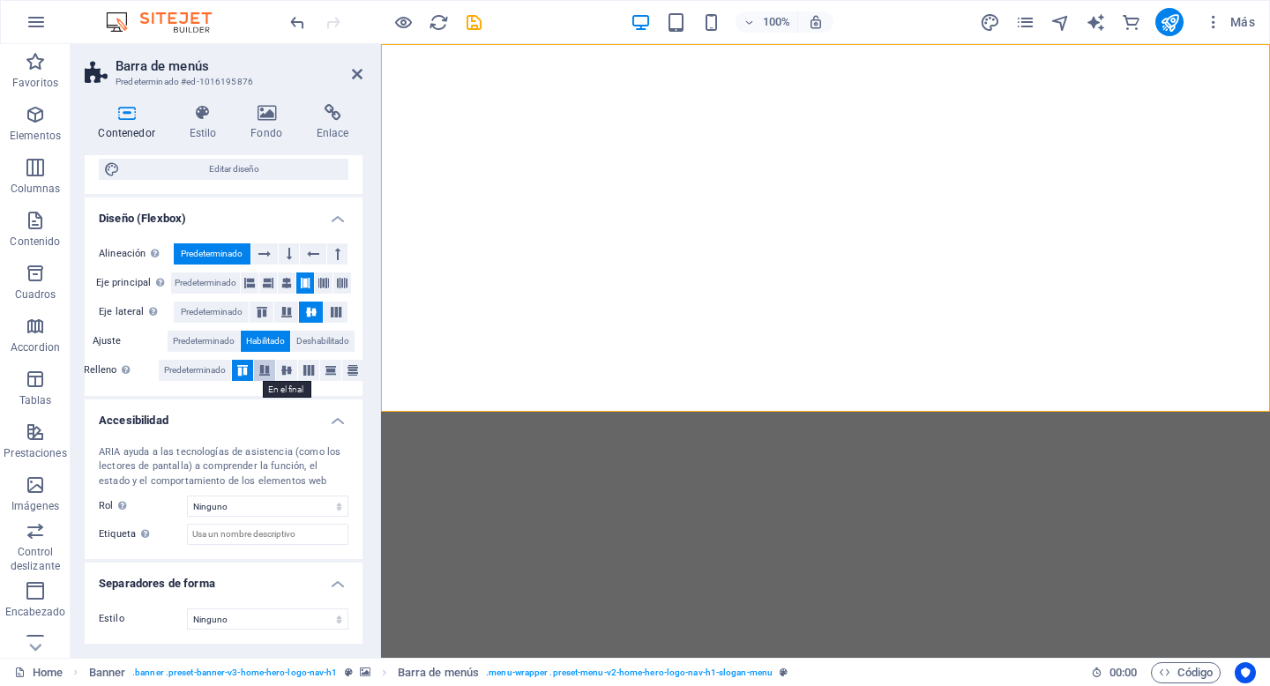
click at [260, 369] on icon at bounding box center [264, 370] width 21 height 11
click at [201, 366] on span "Predeterminado" at bounding box center [195, 370] width 62 height 21
click at [208, 349] on span "Predeterminado" at bounding box center [204, 341] width 62 height 21
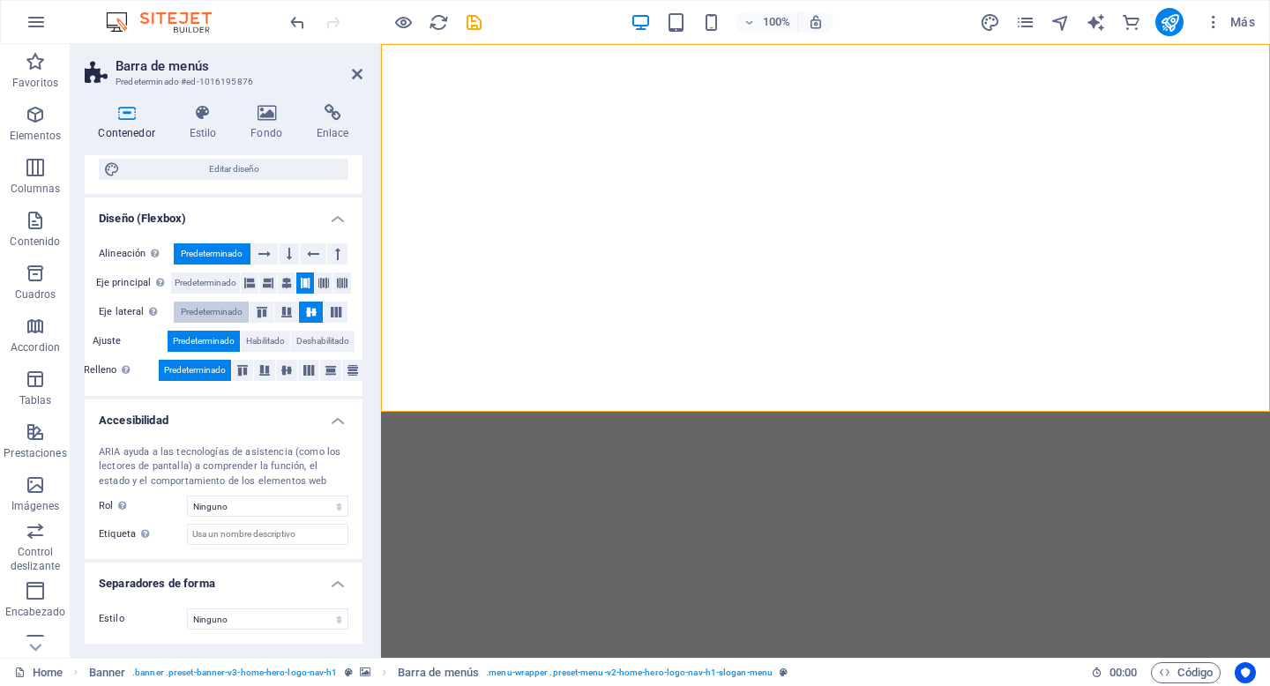
click at [240, 307] on span "Predeterminado" at bounding box center [212, 312] width 62 height 21
click at [228, 279] on span "Predeterminado" at bounding box center [206, 283] width 62 height 21
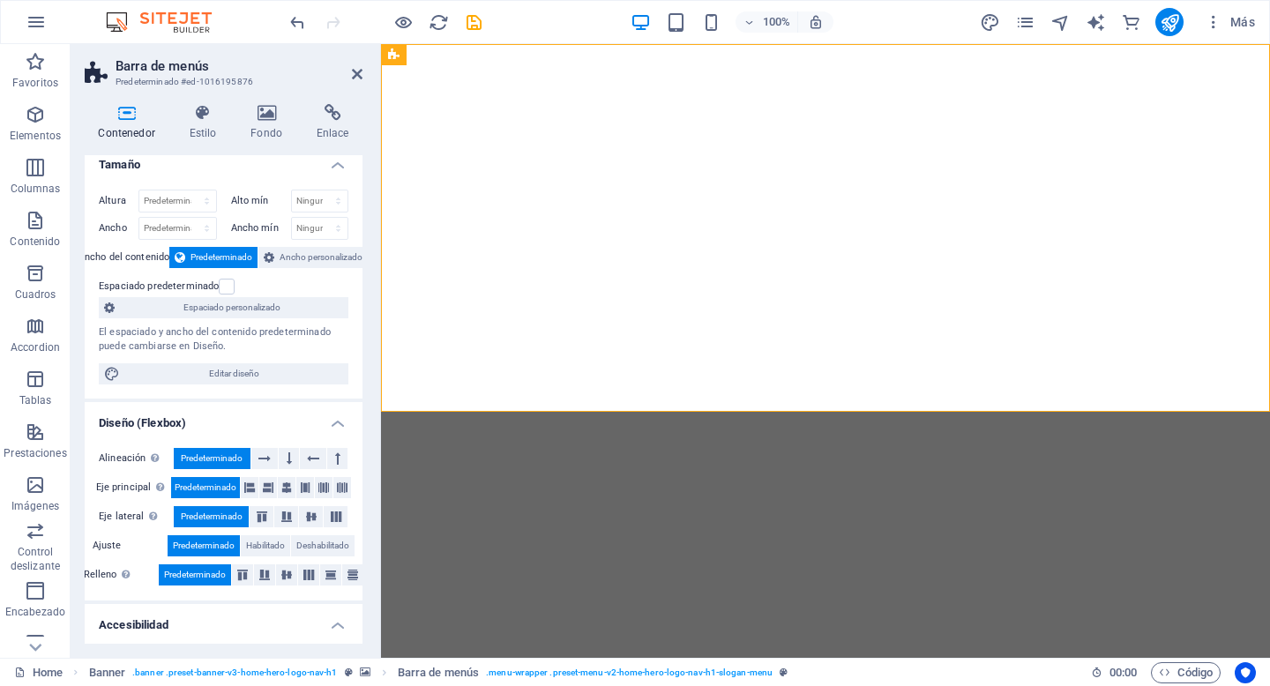
scroll to position [0, 0]
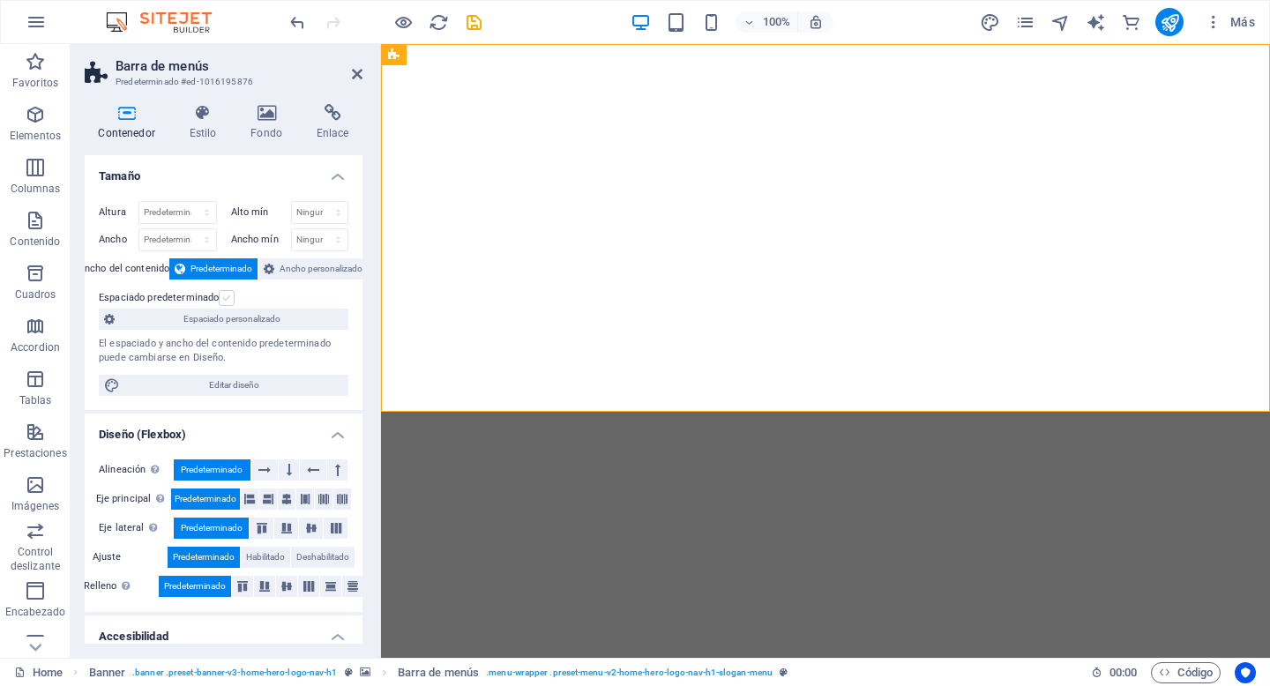
click at [226, 299] on label at bounding box center [227, 298] width 16 height 16
click at [0, 0] on input "Espaciado predeterminado" at bounding box center [0, 0] width 0 height 0
click at [233, 299] on div "Espaciado predeterminado" at bounding box center [221, 298] width 245 height 21
click at [297, 263] on span "Ancho personalizado" at bounding box center [321, 268] width 83 height 21
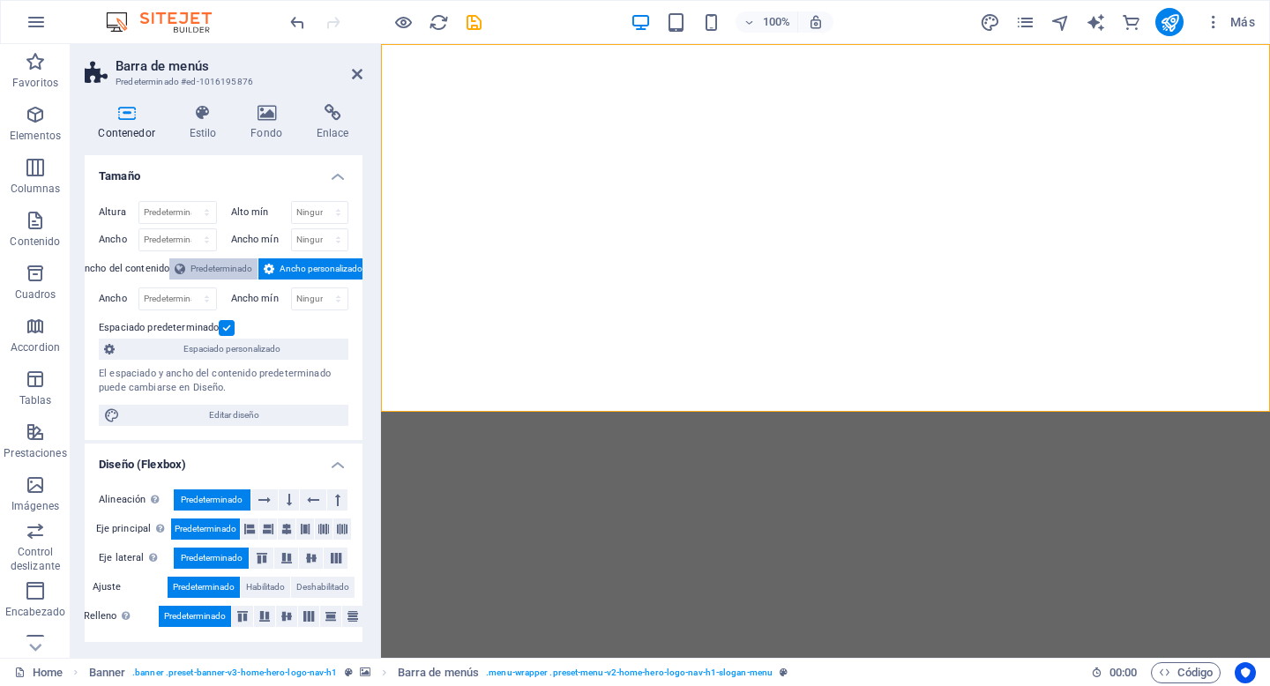
click at [218, 266] on span "Predeterminado" at bounding box center [222, 268] width 62 height 21
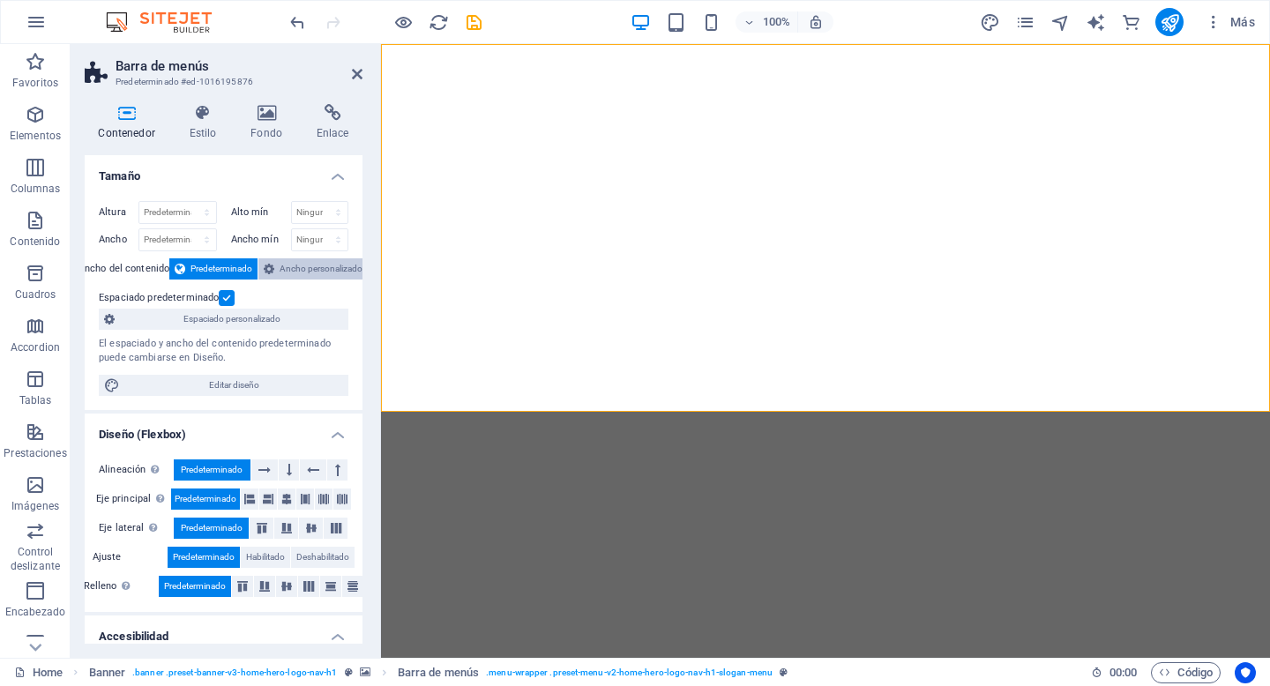
click at [318, 273] on span "Ancho personalizado" at bounding box center [321, 268] width 83 height 21
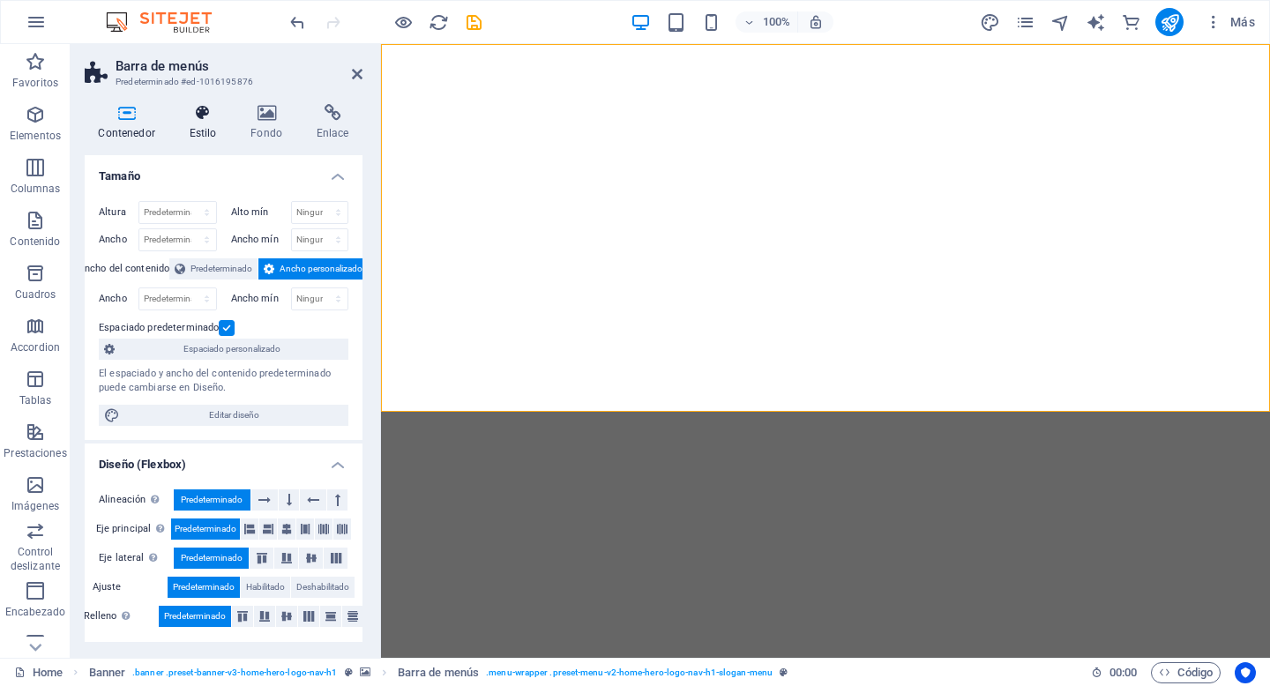
click at [207, 123] on h4 "Estilo" at bounding box center [207, 122] width 62 height 37
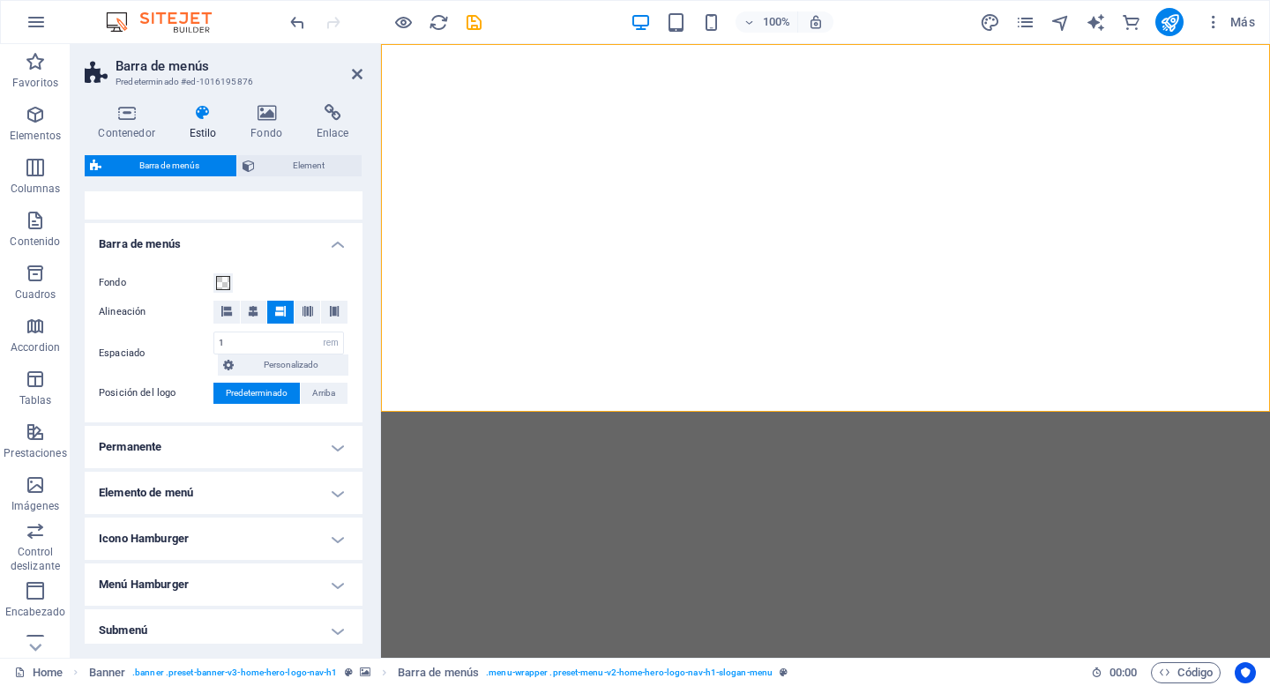
scroll to position [346, 0]
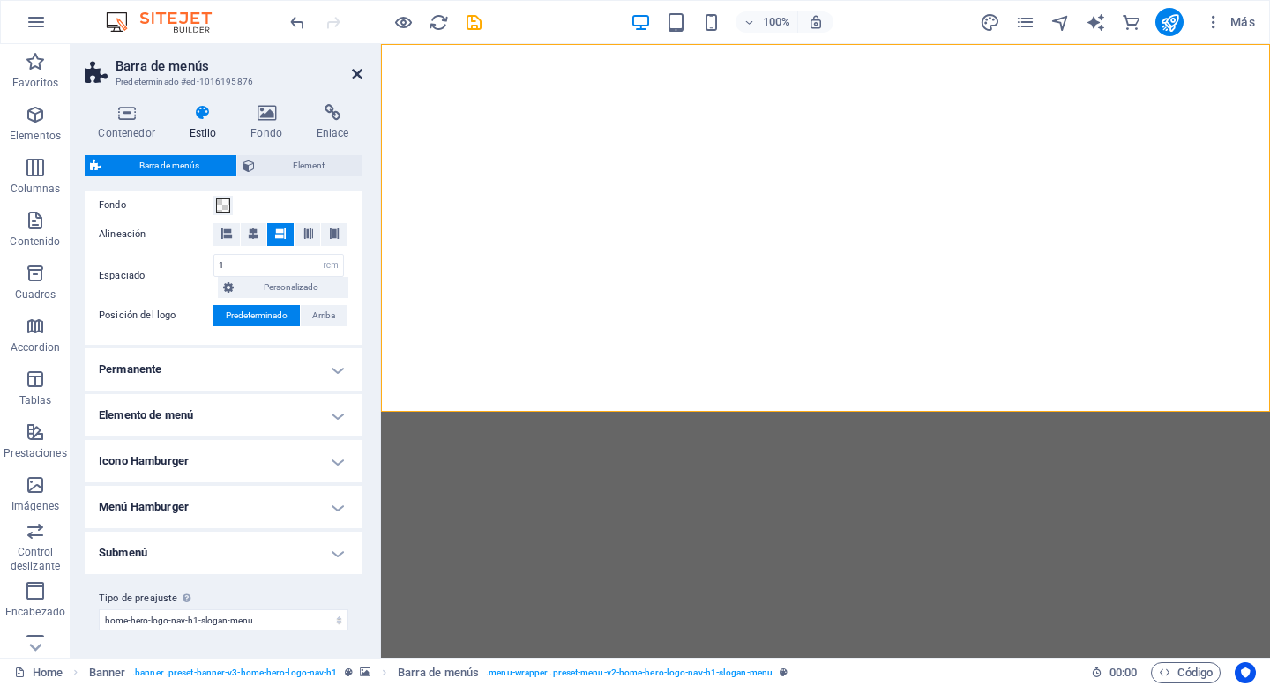
click at [356, 78] on icon at bounding box center [357, 74] width 11 height 14
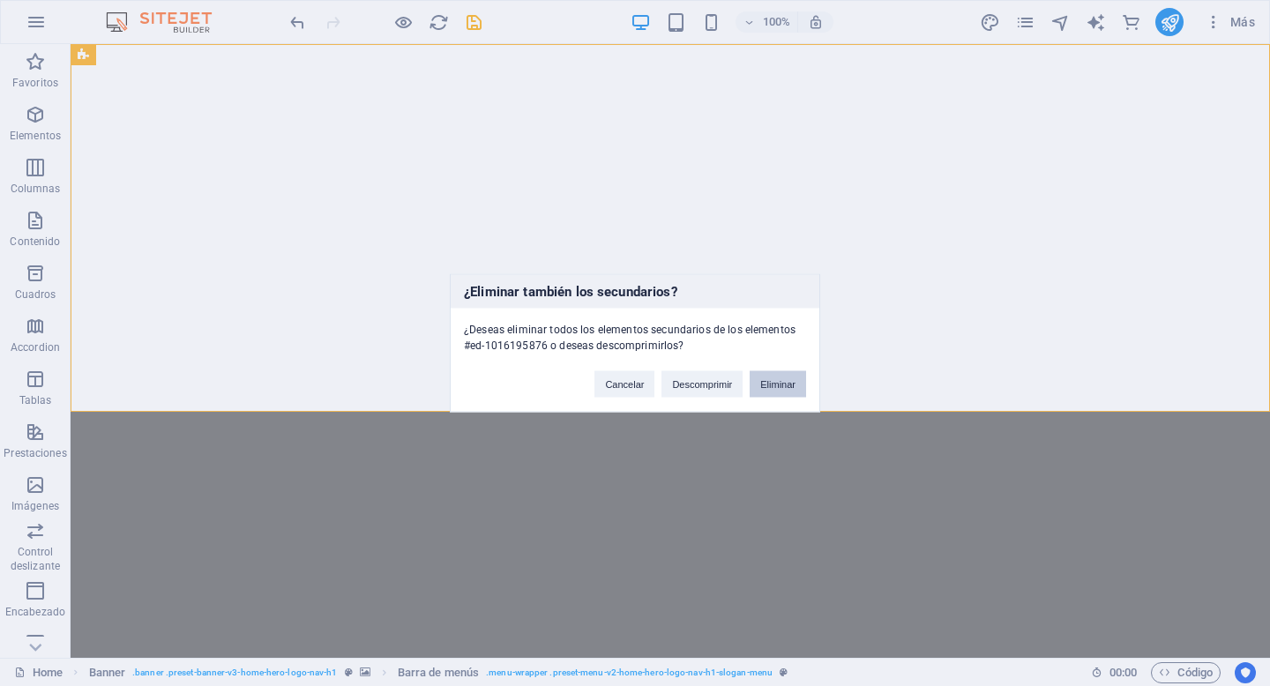
click at [786, 386] on button "Eliminar" at bounding box center [778, 384] width 56 height 26
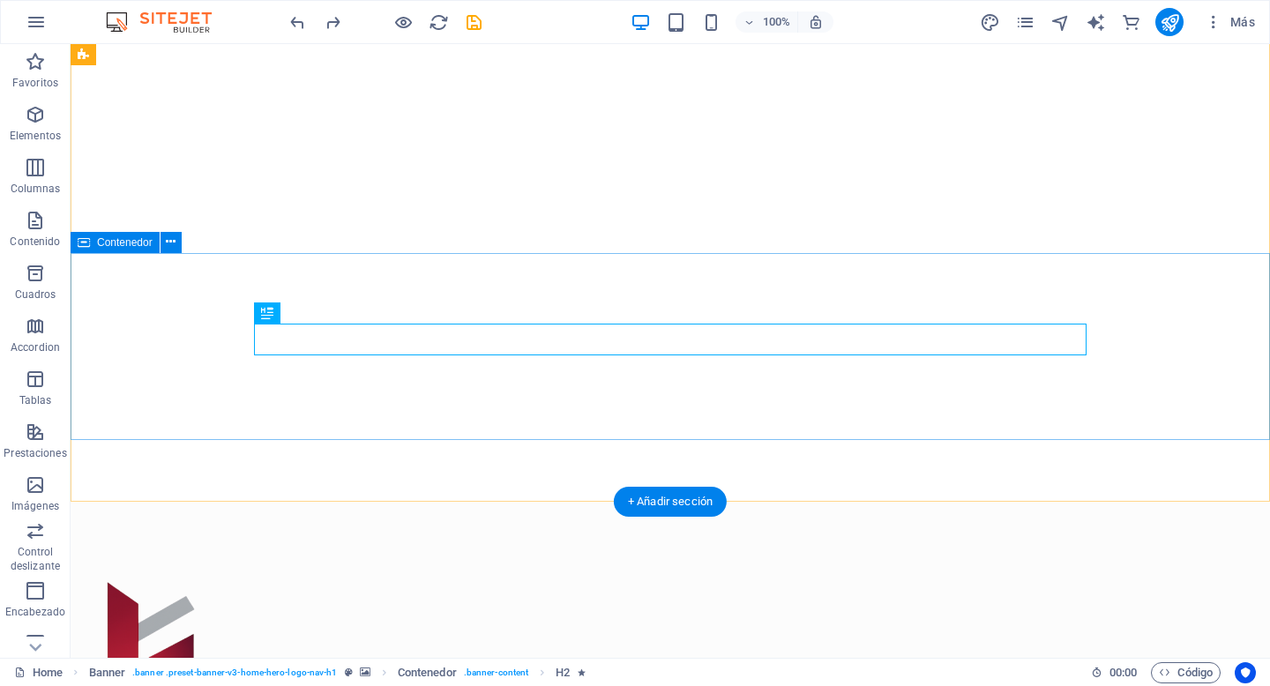
scroll to position [163, 0]
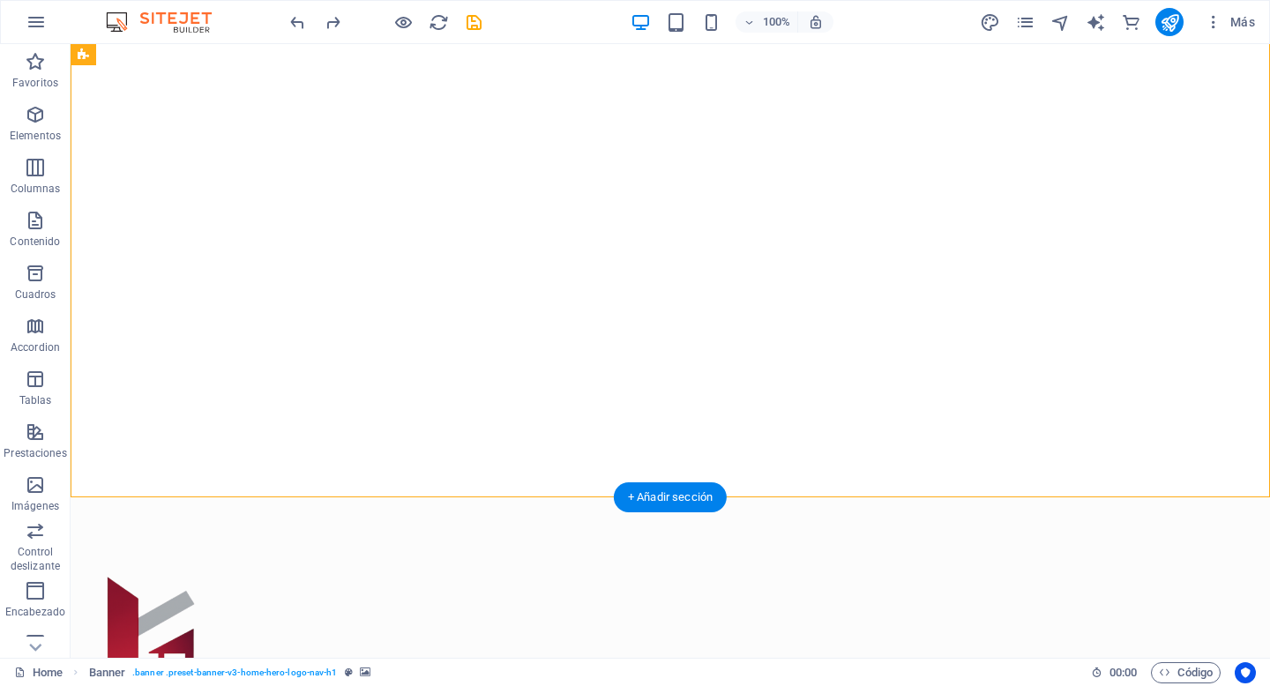
select select "vh"
select select "header"
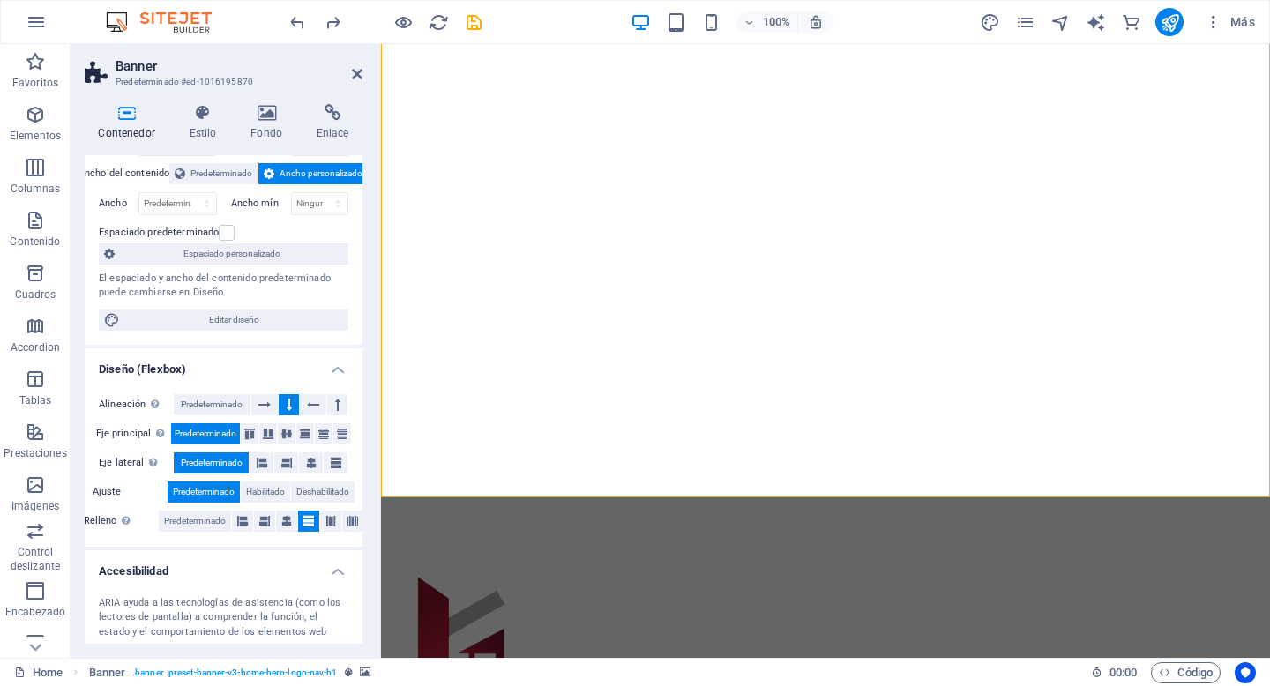
scroll to position [0, 0]
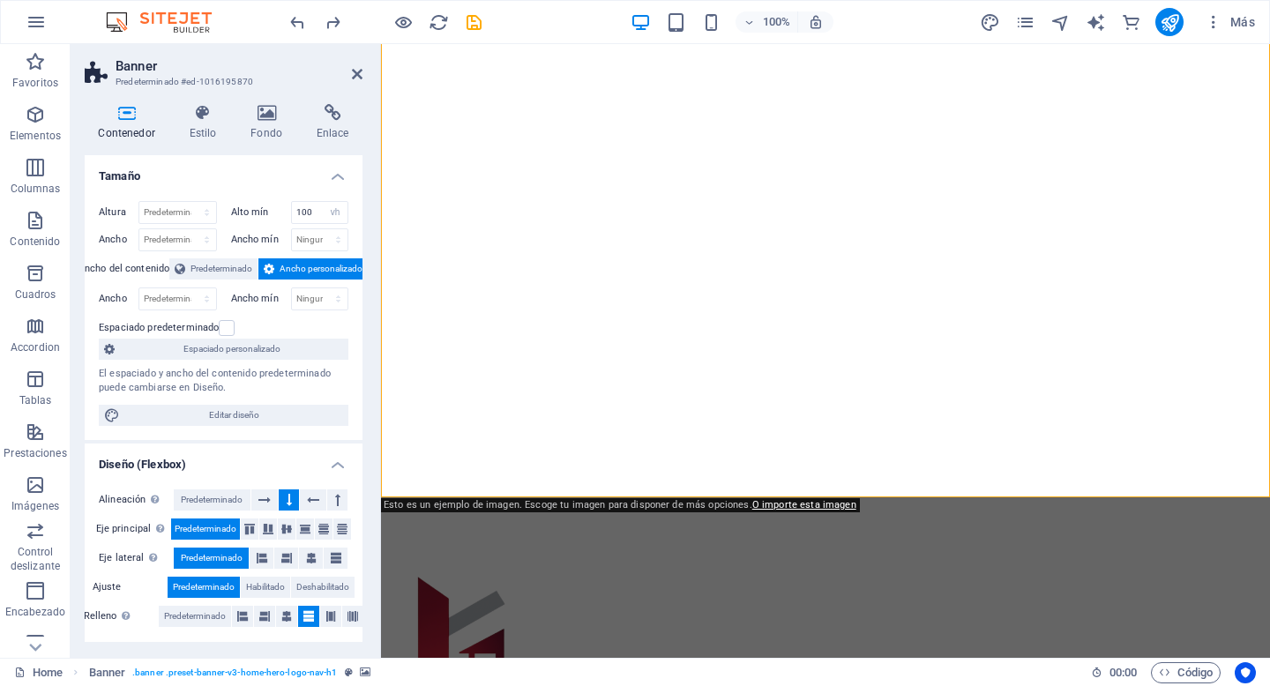
click at [359, 77] on icon at bounding box center [357, 74] width 11 height 14
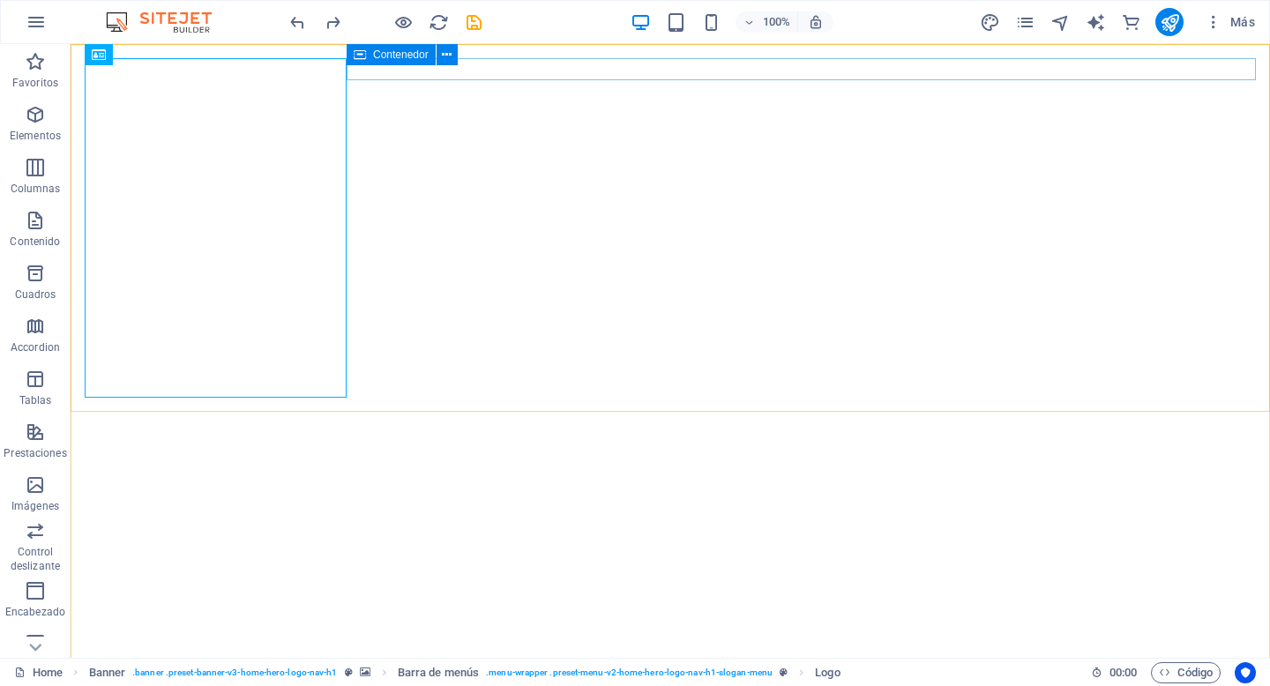
click at [403, 64] on div "Contenedor" at bounding box center [391, 54] width 89 height 21
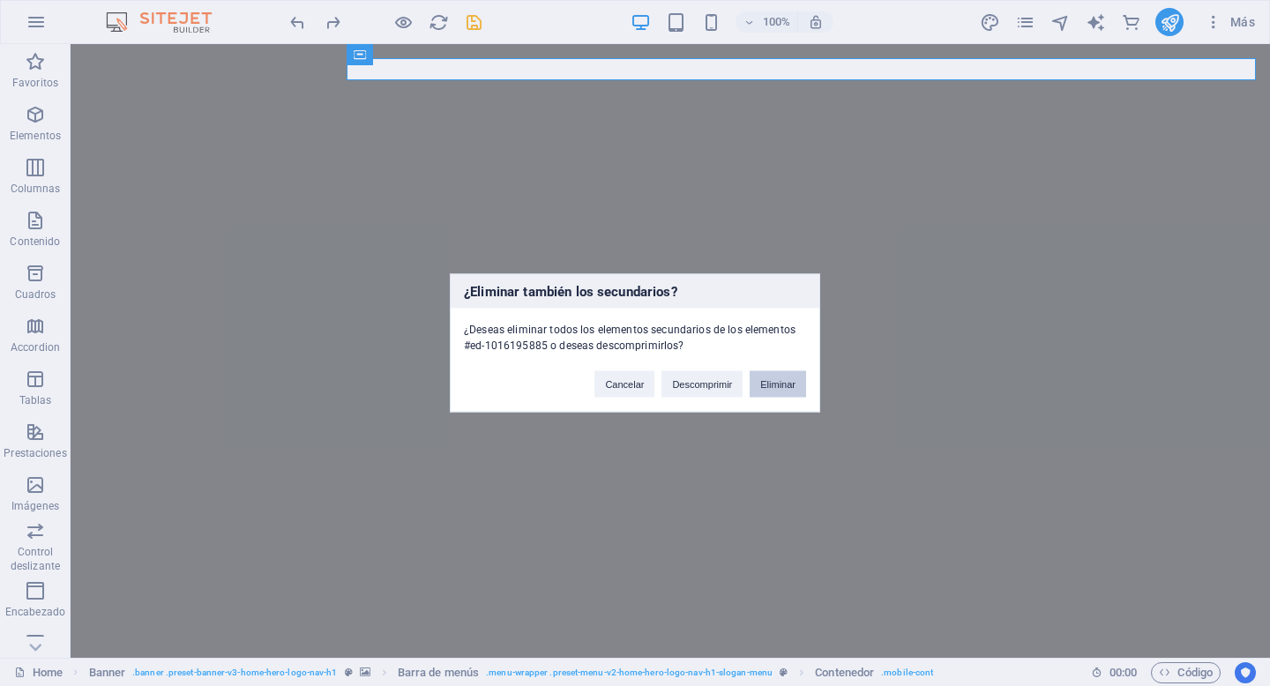
click at [773, 392] on button "Eliminar" at bounding box center [778, 384] width 56 height 26
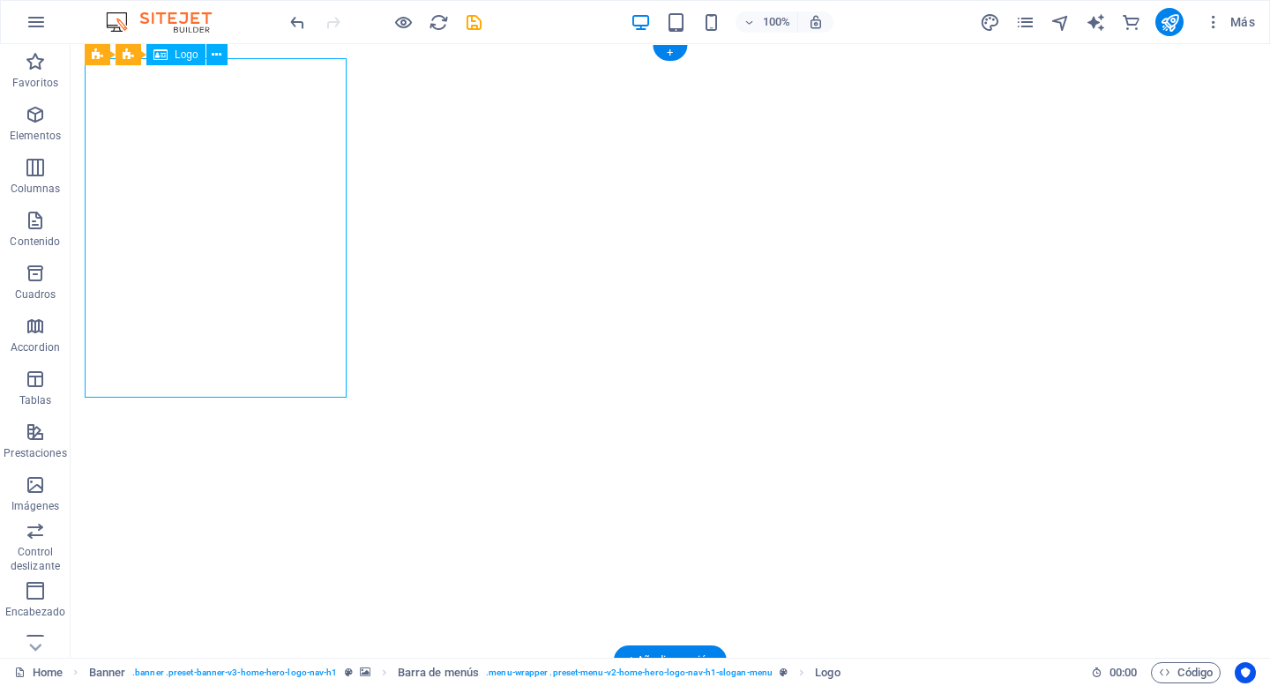
select select "px"
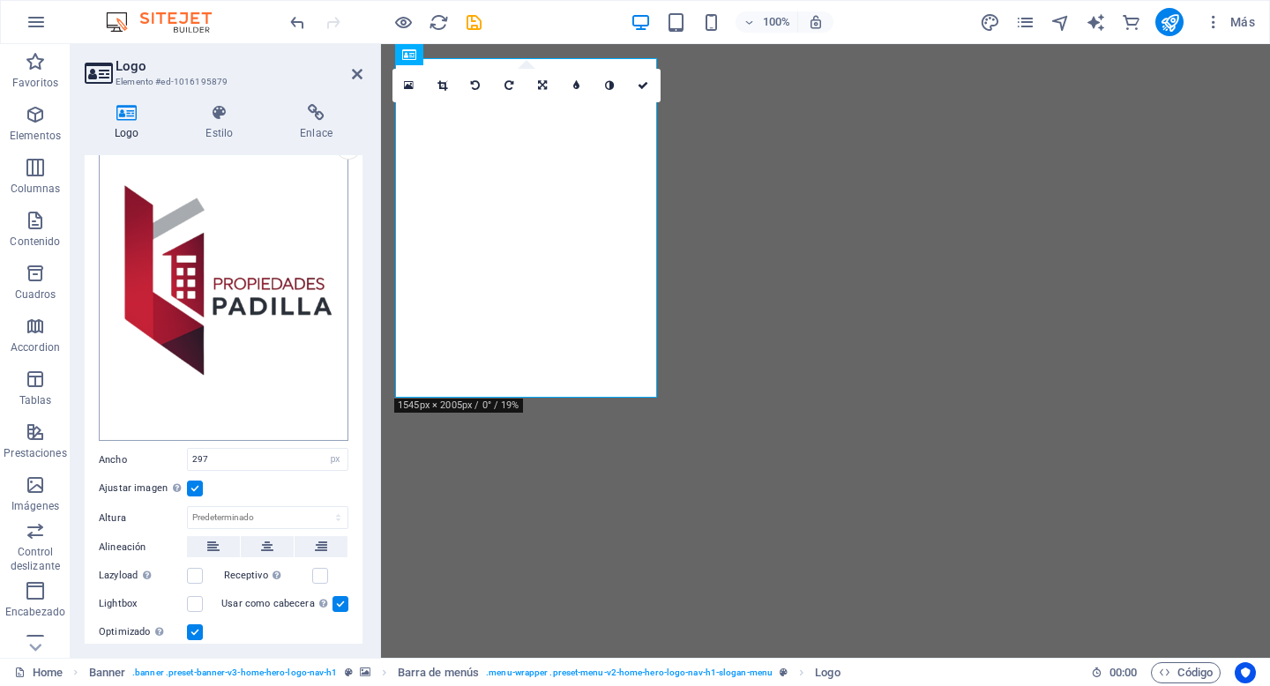
scroll to position [135, 0]
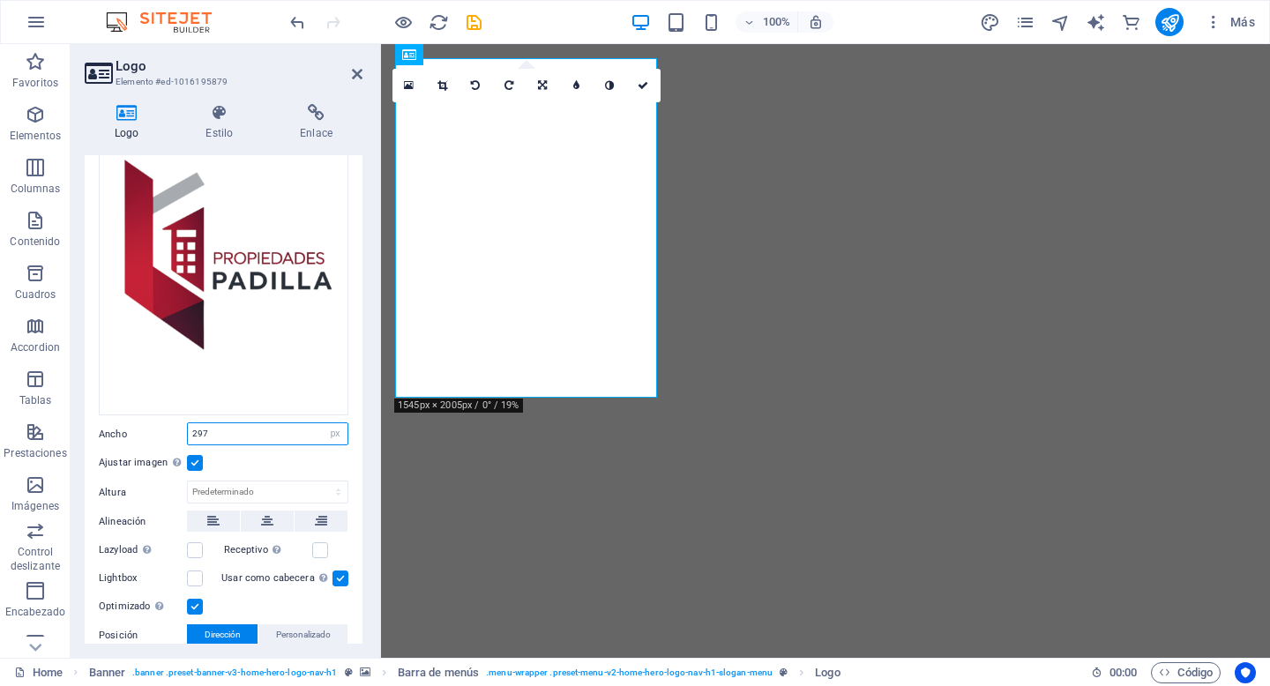
click at [270, 425] on input "297" at bounding box center [268, 433] width 160 height 21
drag, startPoint x: 270, startPoint y: 425, endPoint x: 147, endPoint y: 421, distance: 122.7
click at [147, 423] on div "Ancho 297 Predeterminado automático px rem % em vh vw" at bounding box center [224, 434] width 250 height 23
click at [198, 457] on label at bounding box center [195, 463] width 16 height 16
click at [0, 0] on input "Ajustar imagen Ajustar imagen automáticamente a un ancho y alto fijo" at bounding box center [0, 0] width 0 height 0
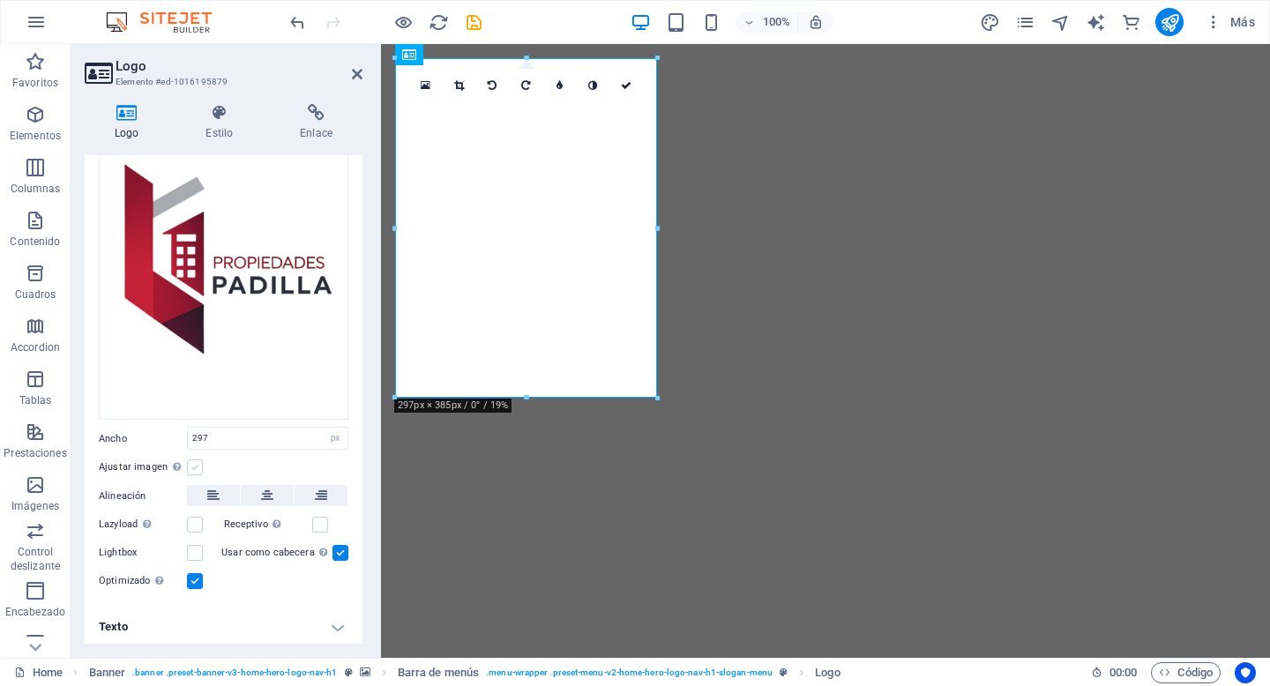
click at [198, 460] on label at bounding box center [195, 468] width 16 height 16
click at [0, 0] on input "Ajustar imagen Ajustar imagen automáticamente a un ancho y alto fijo" at bounding box center [0, 0] width 0 height 0
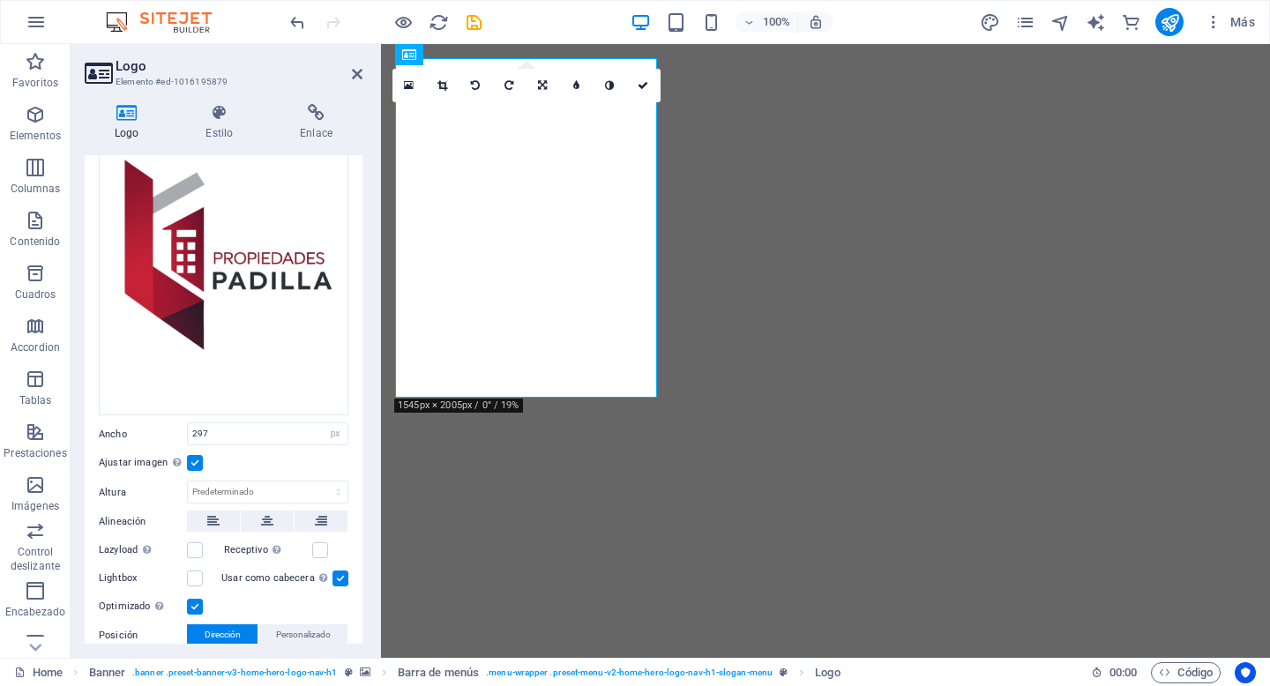
click at [198, 457] on label at bounding box center [195, 463] width 16 height 16
click at [0, 0] on input "Ajustar imagen Ajustar imagen automáticamente a un ancho y alto fijo" at bounding box center [0, 0] width 0 height 0
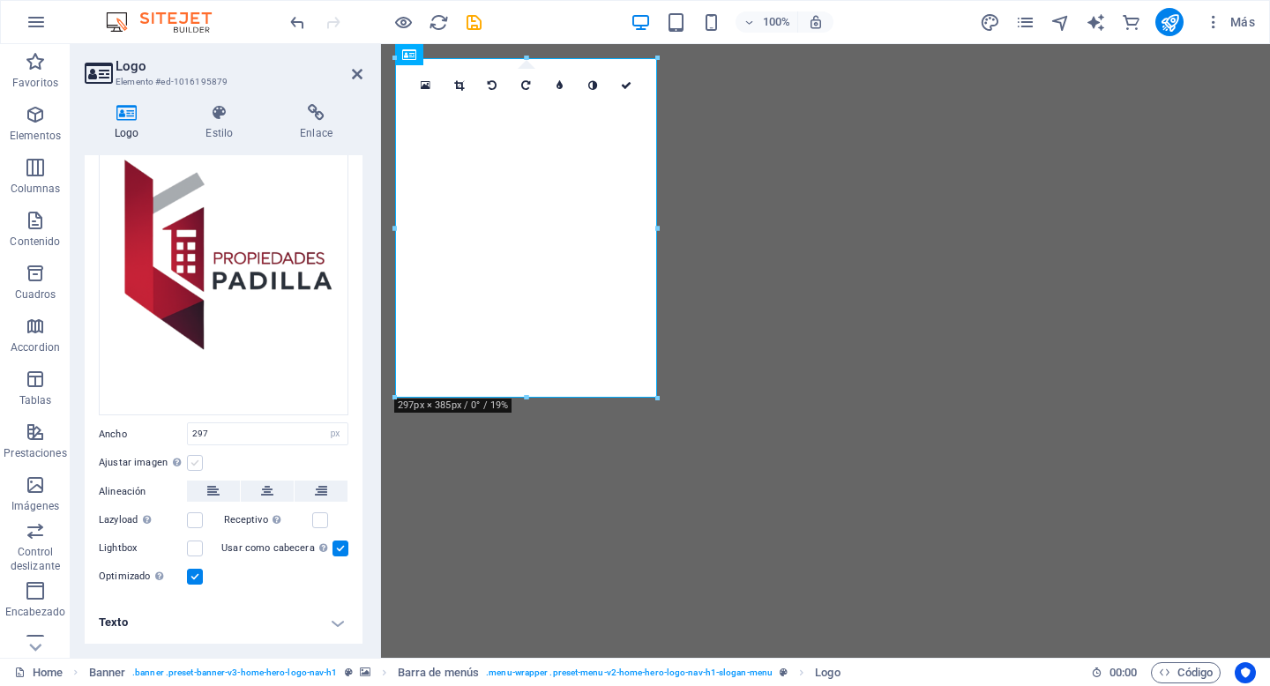
scroll to position [131, 0]
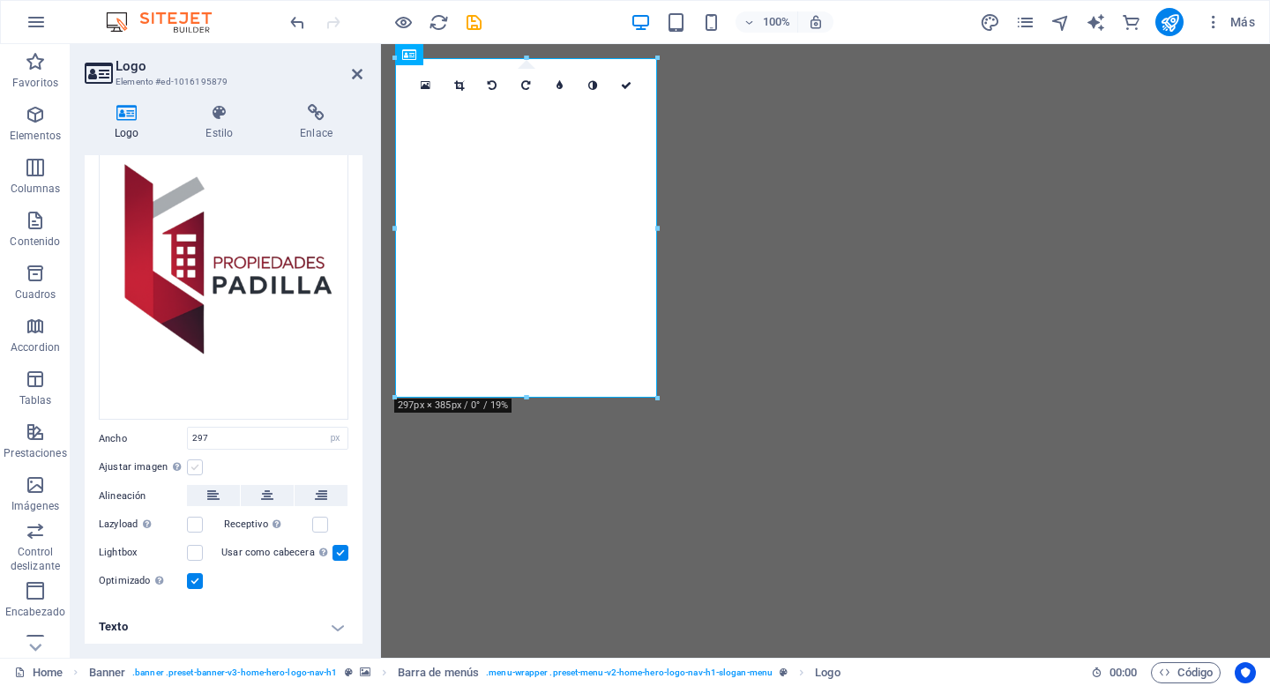
click at [198, 460] on label at bounding box center [195, 468] width 16 height 16
click at [0, 0] on input "Ajustar imagen Ajustar imagen automáticamente a un ancho y alto fijo" at bounding box center [0, 0] width 0 height 0
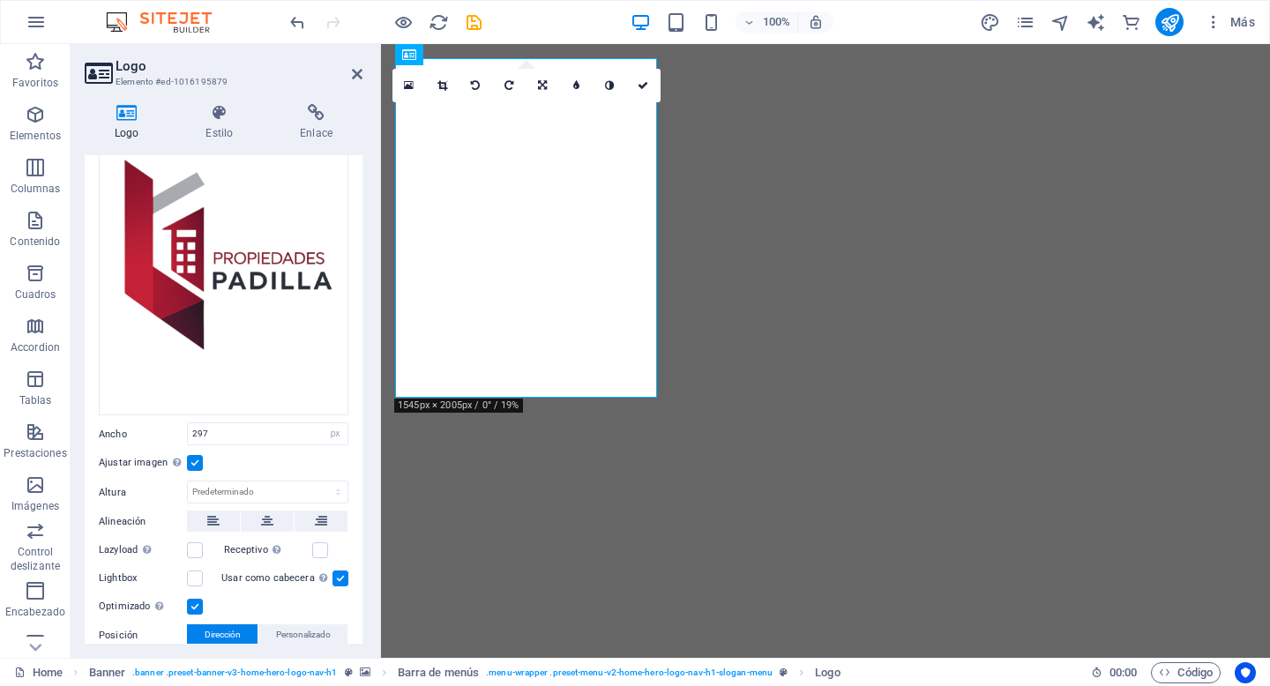
click at [198, 457] on label at bounding box center [195, 463] width 16 height 16
click at [0, 0] on input "Ajustar imagen Ajustar imagen automáticamente a un ancho y alto fijo" at bounding box center [0, 0] width 0 height 0
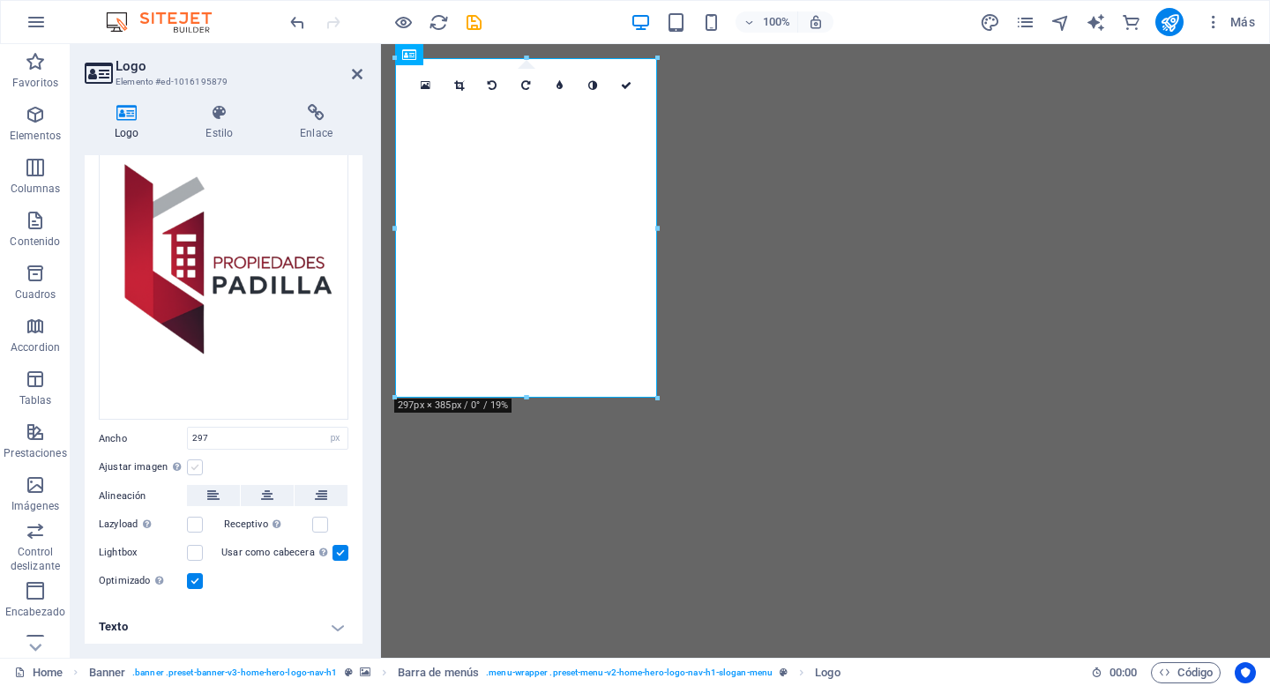
click at [198, 460] on label at bounding box center [195, 468] width 16 height 16
click at [0, 0] on input "Ajustar imagen Ajustar imagen automáticamente a un ancho y alto fijo" at bounding box center [0, 0] width 0 height 0
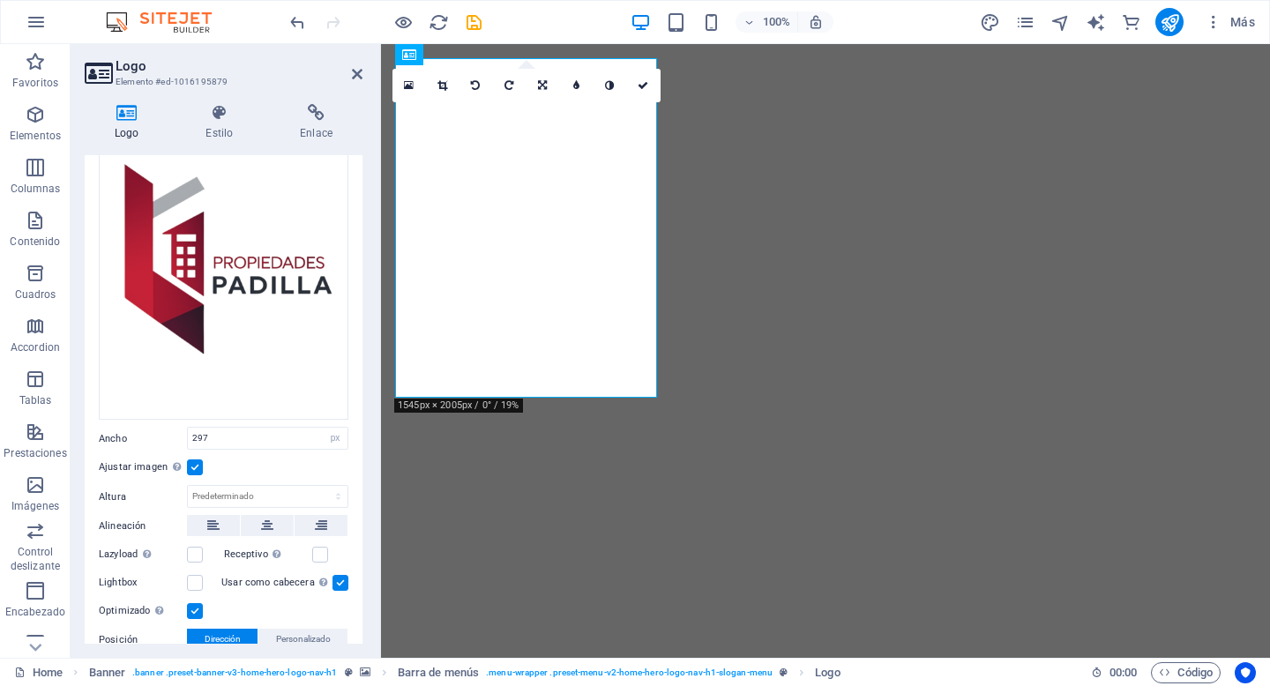
scroll to position [135, 0]
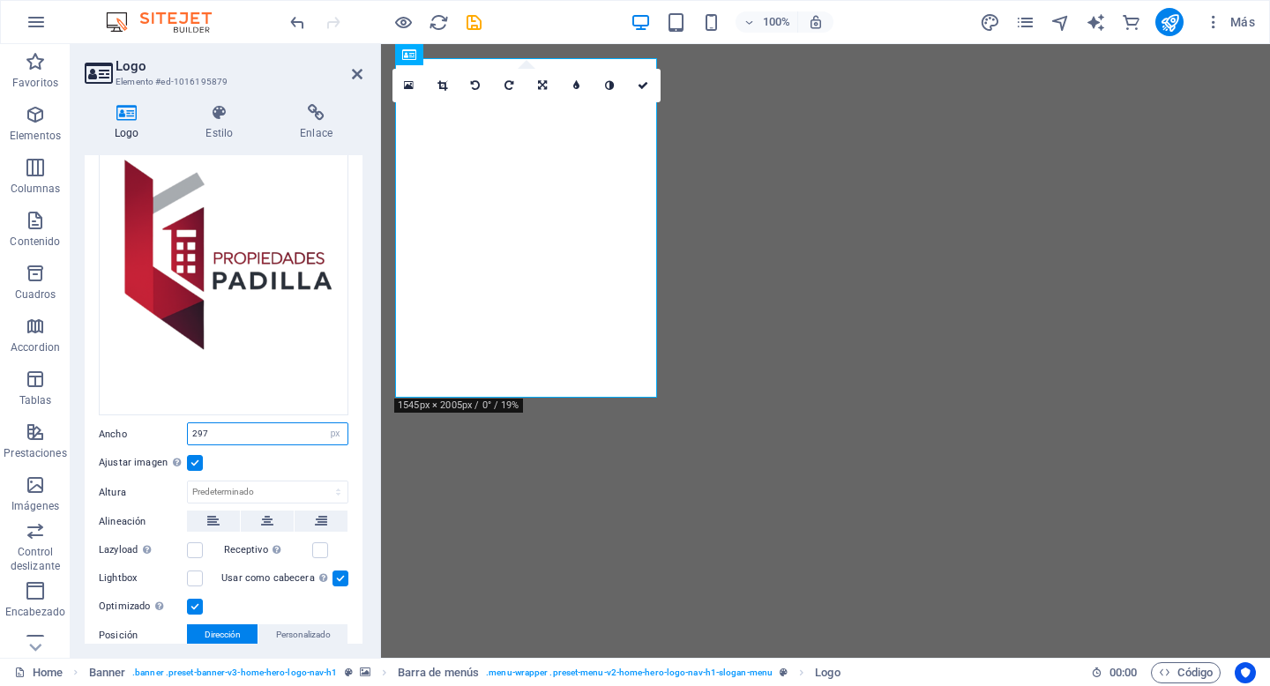
drag, startPoint x: 218, startPoint y: 433, endPoint x: 175, endPoint y: 420, distance: 45.2
drag, startPoint x: 223, startPoint y: 430, endPoint x: 186, endPoint y: 421, distance: 38.1
click at [186, 423] on div "Ancho 297 Predeterminado automático px rem % em vh vw" at bounding box center [224, 434] width 250 height 23
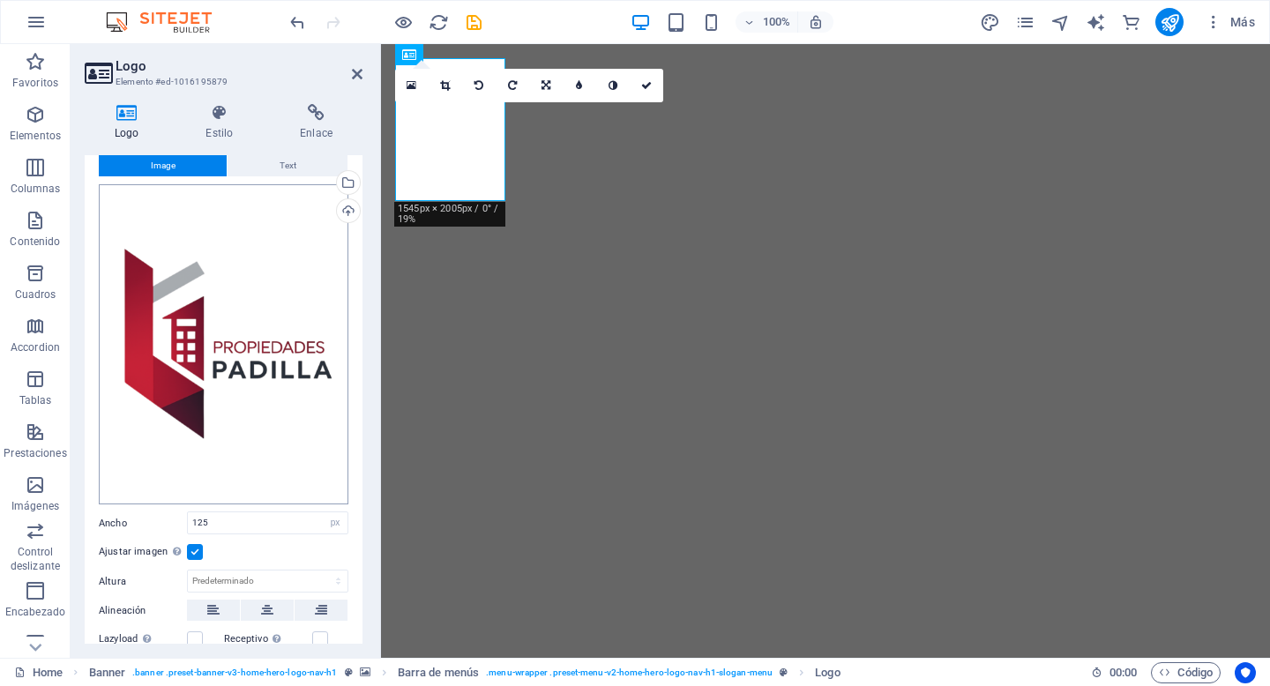
scroll to position [53, 0]
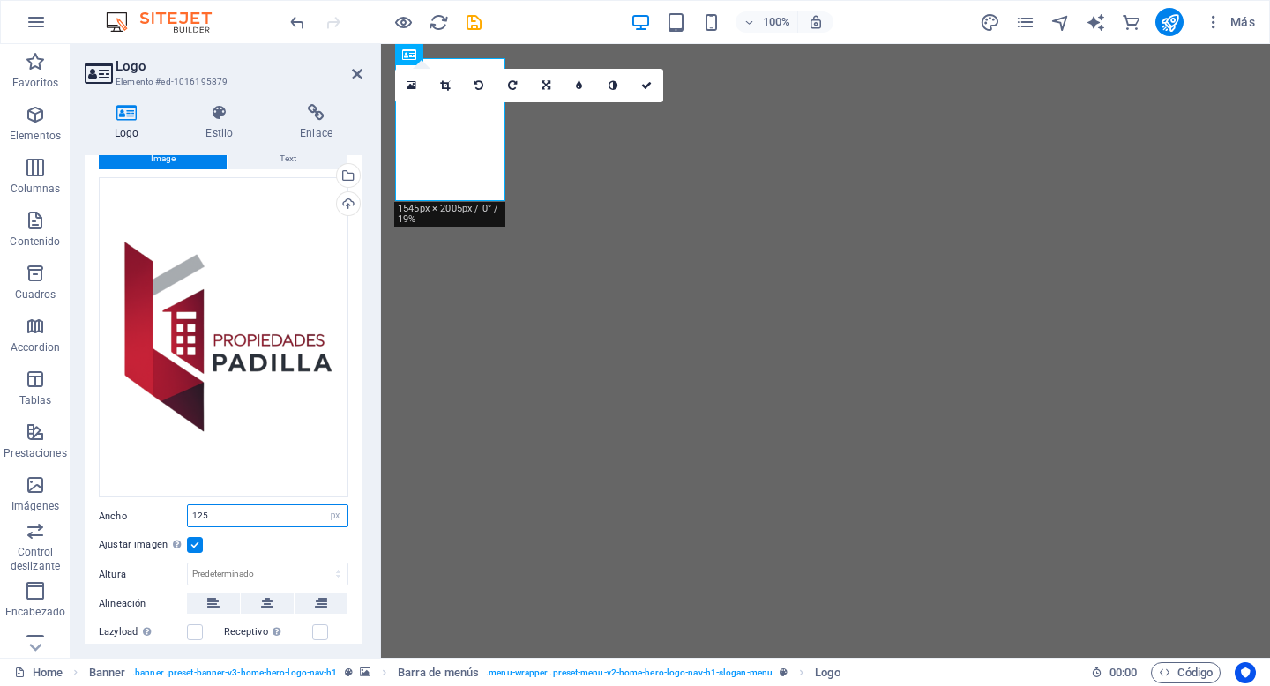
drag, startPoint x: 228, startPoint y: 509, endPoint x: 168, endPoint y: 501, distance: 60.5
click at [168, 505] on div "Ancho 125 Predeterminado automático px rem % em vh vw" at bounding box center [224, 516] width 250 height 23
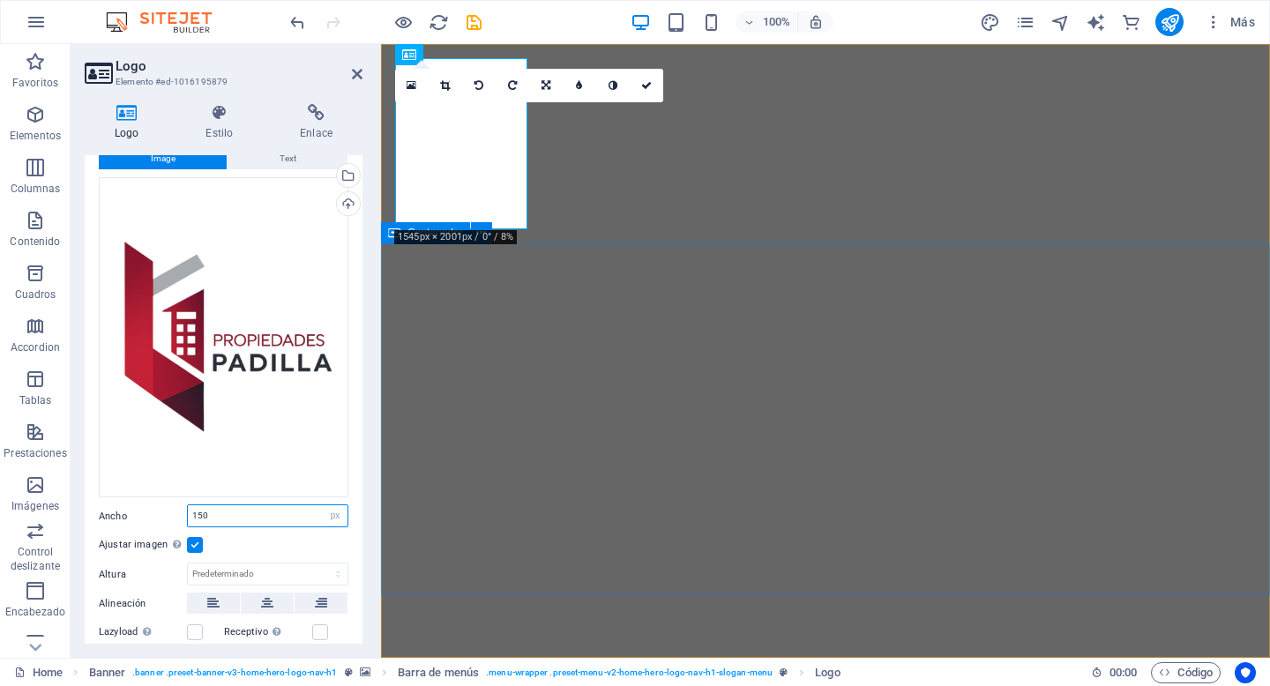
type input "150"
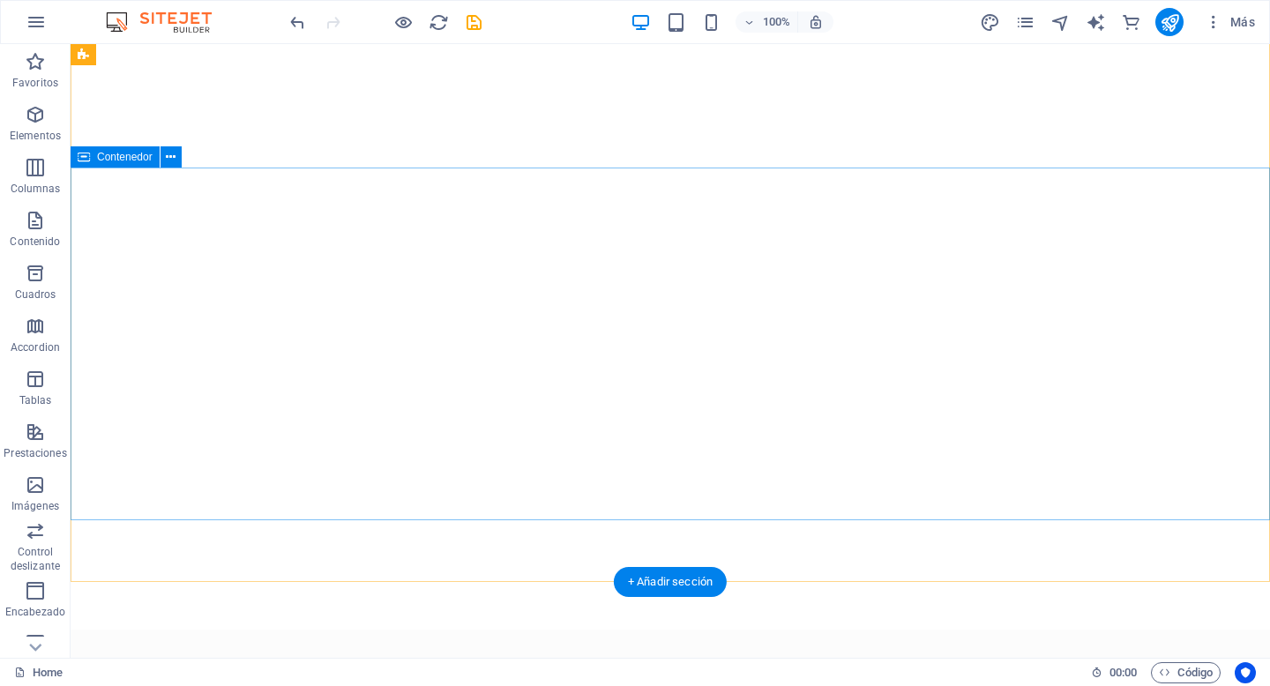
scroll to position [0, 0]
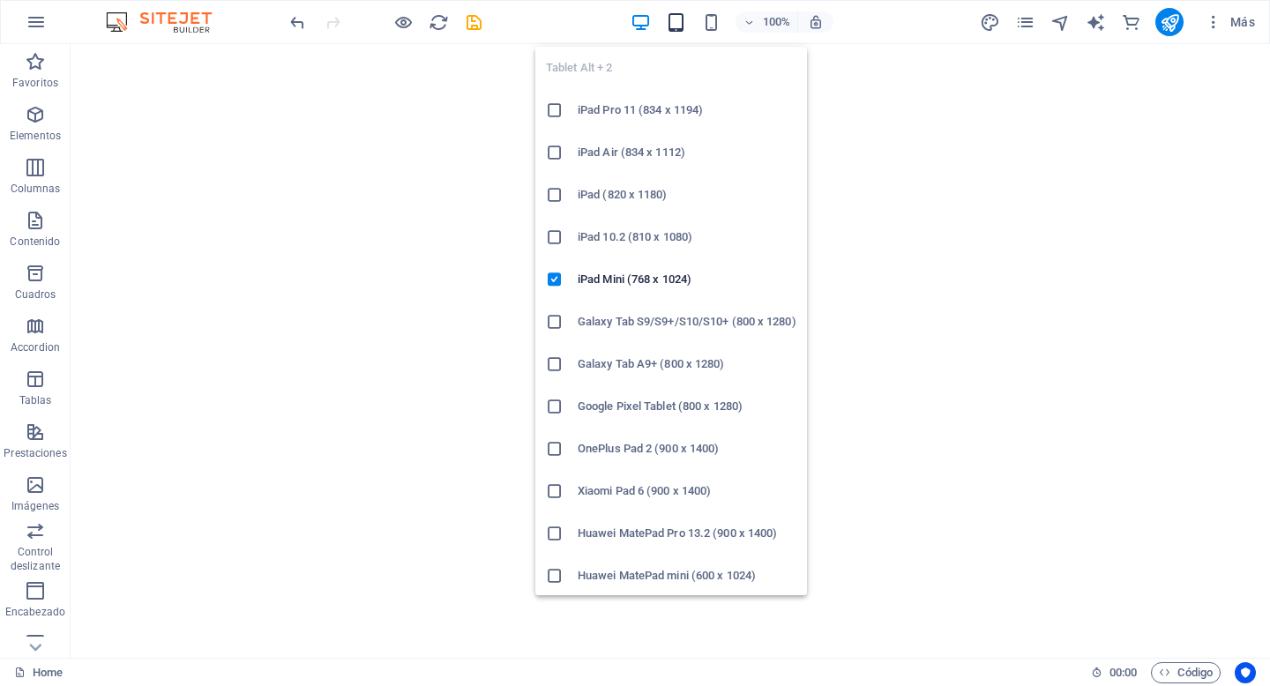
click at [679, 20] on icon "button" at bounding box center [676, 22] width 20 height 20
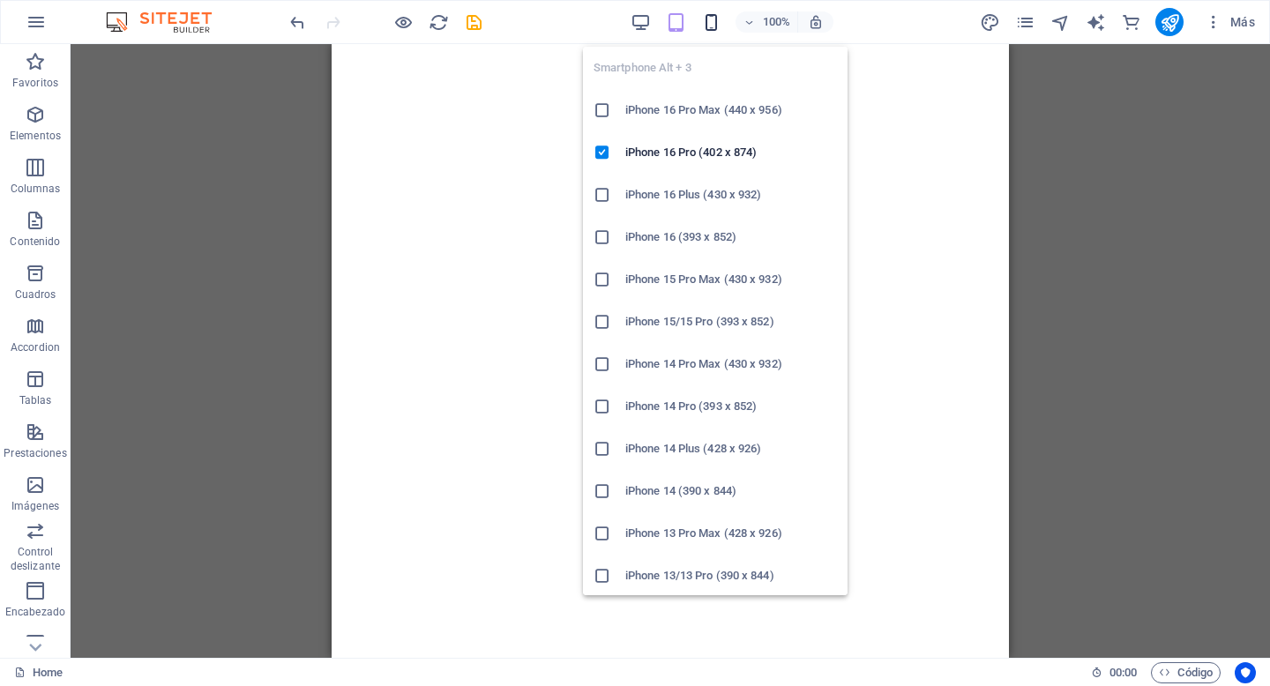
click at [716, 29] on icon "button" at bounding box center [711, 22] width 20 height 20
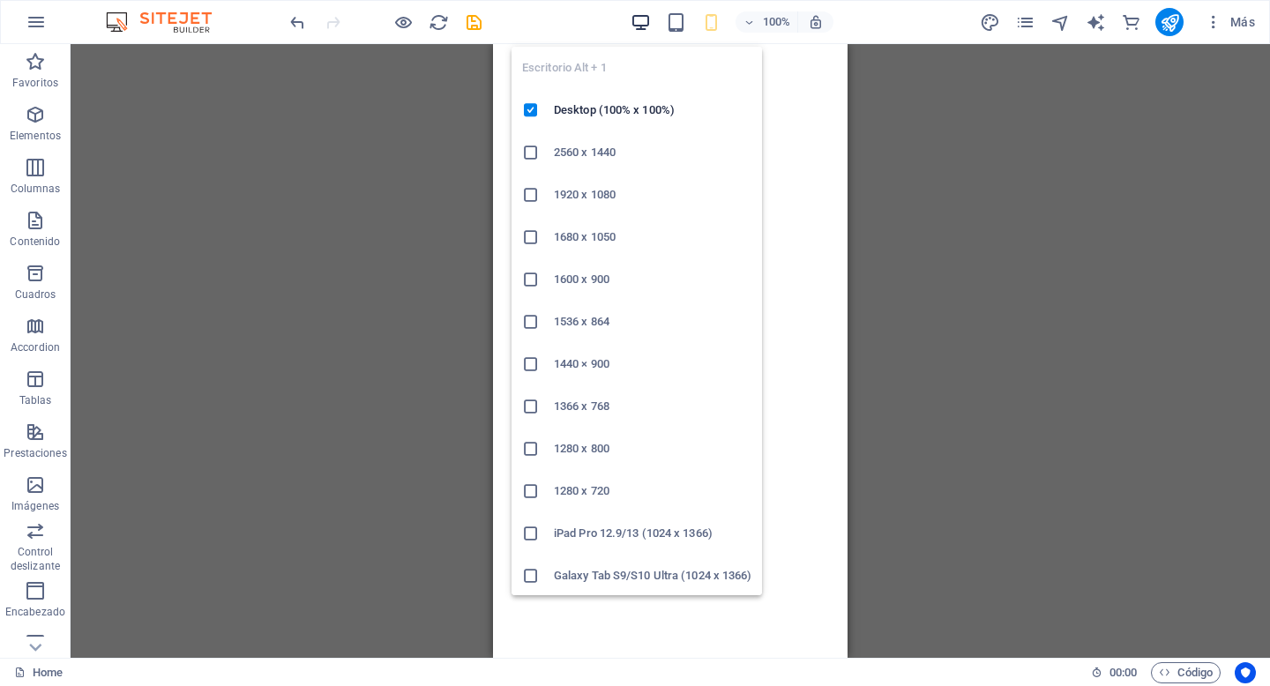
click at [637, 21] on icon "button" at bounding box center [641, 22] width 20 height 20
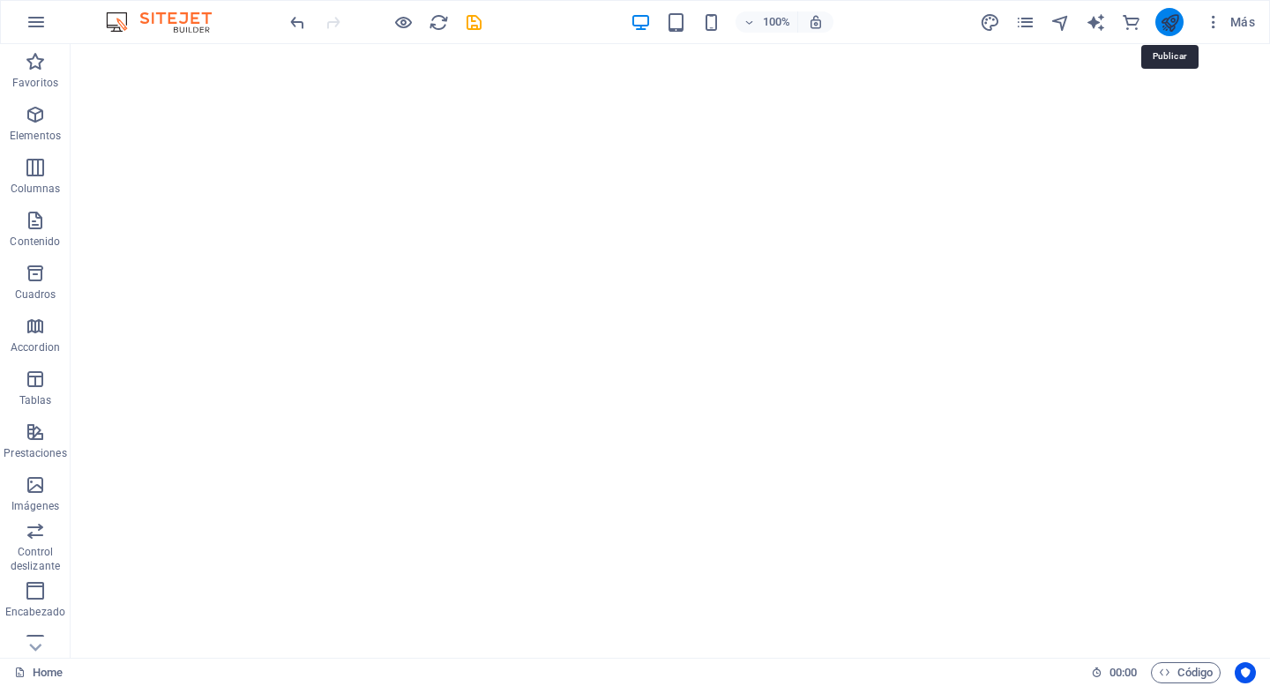
click at [1171, 19] on icon "publish" at bounding box center [1170, 22] width 20 height 20
checkbox input "false"
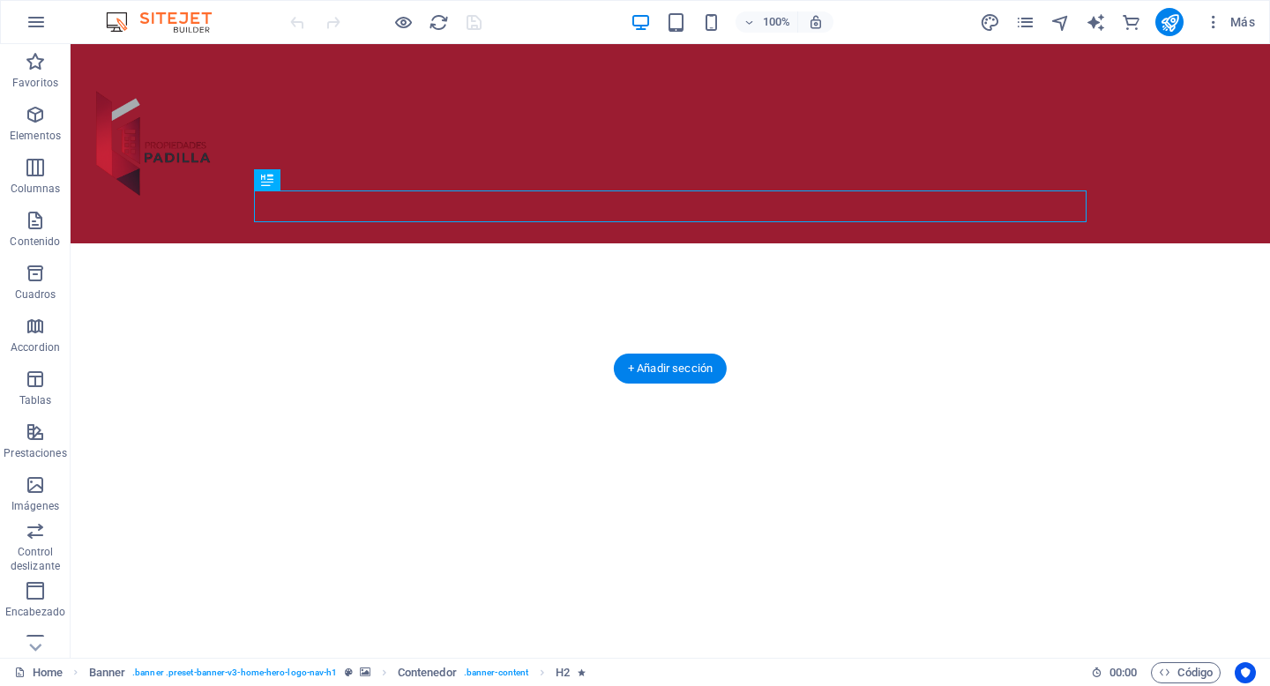
scroll to position [316, 0]
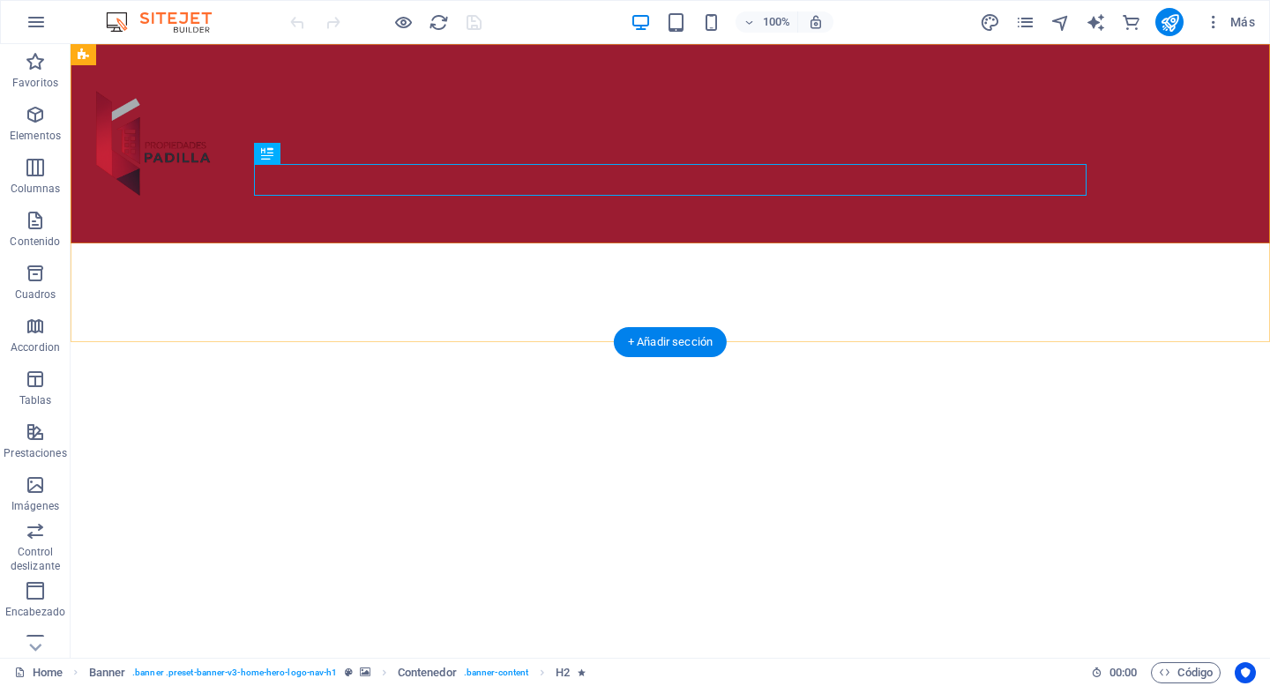
click at [471, 187] on div "Inicio Nosotros Servicios Propiedades Contacto" at bounding box center [671, 143] width 1200 height 199
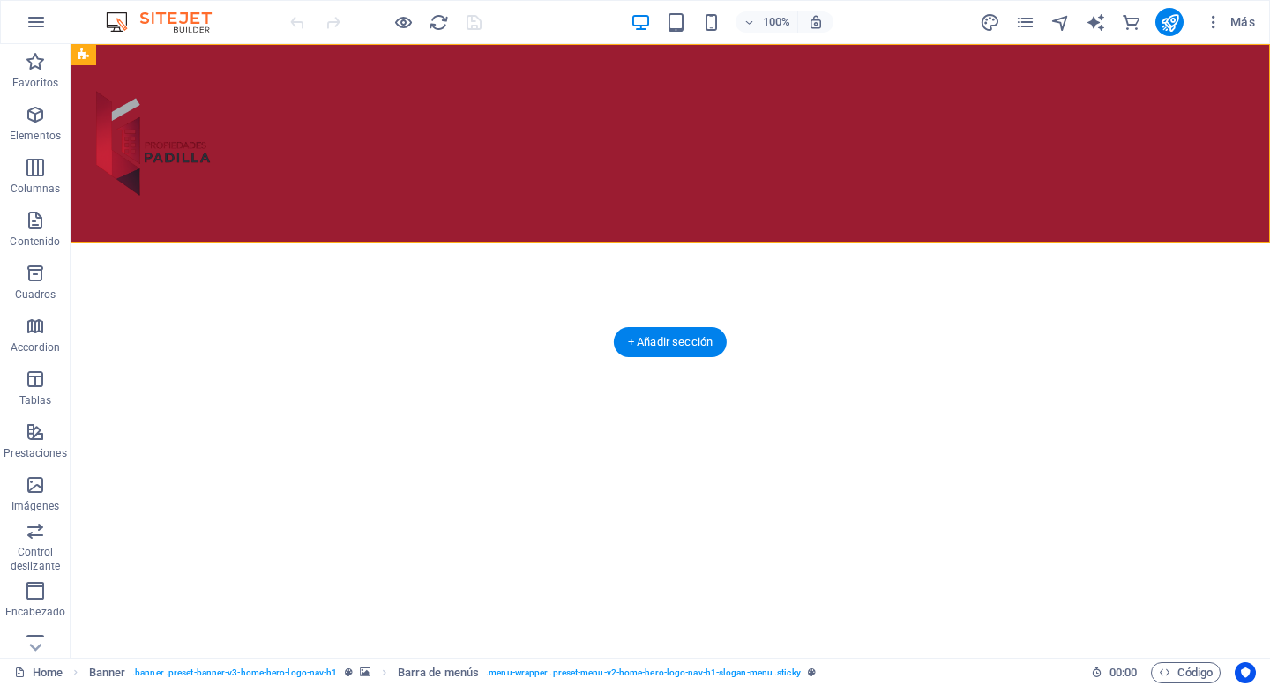
click at [471, 187] on div "Inicio Nosotros Servicios Propiedades Contacto" at bounding box center [671, 143] width 1200 height 199
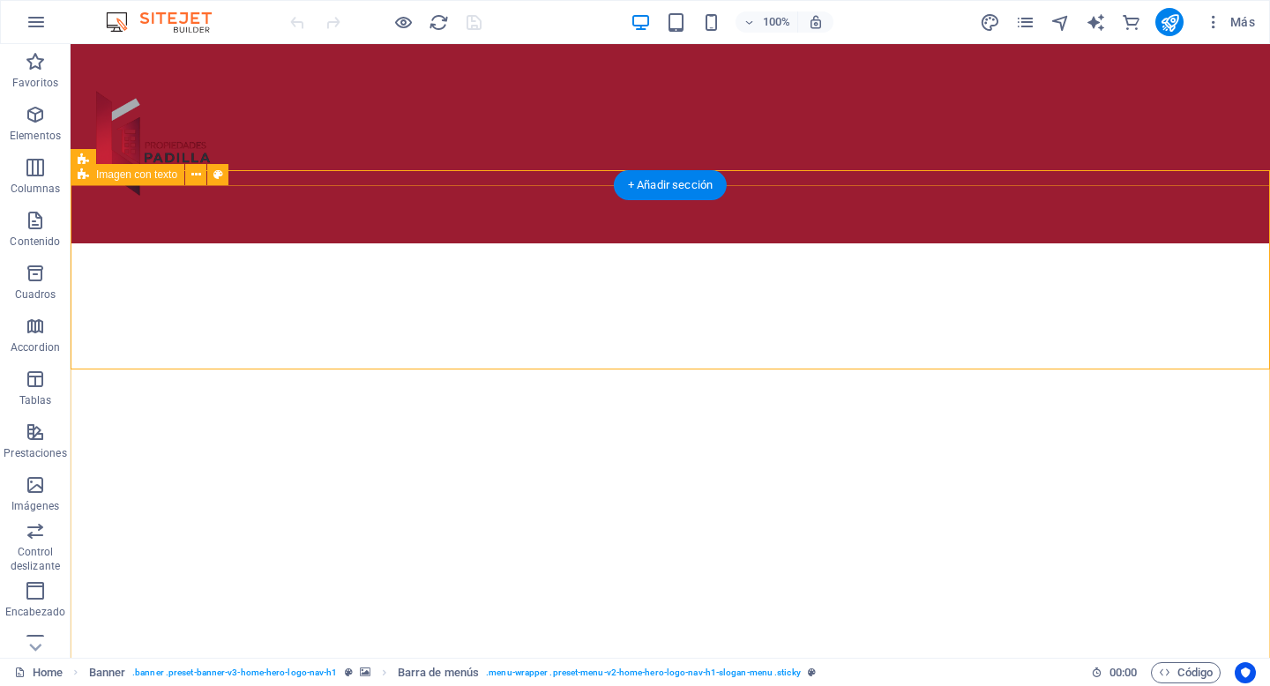
scroll to position [453, 0]
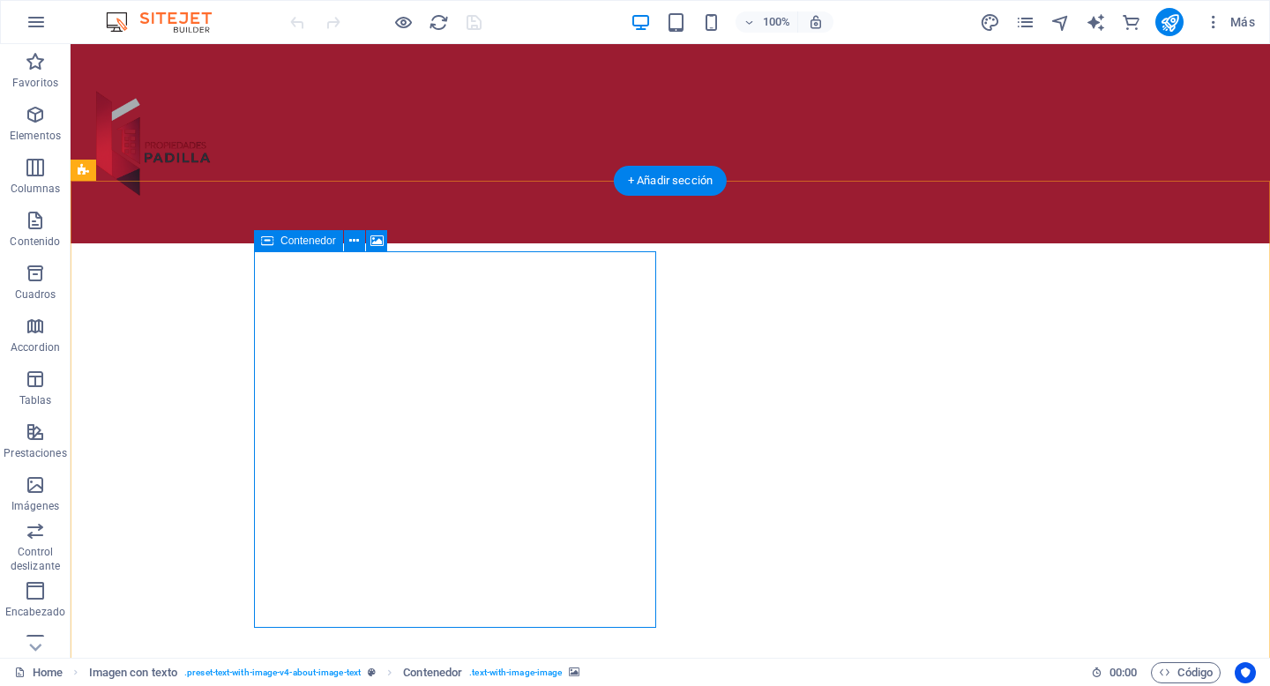
scroll to position [443, 0]
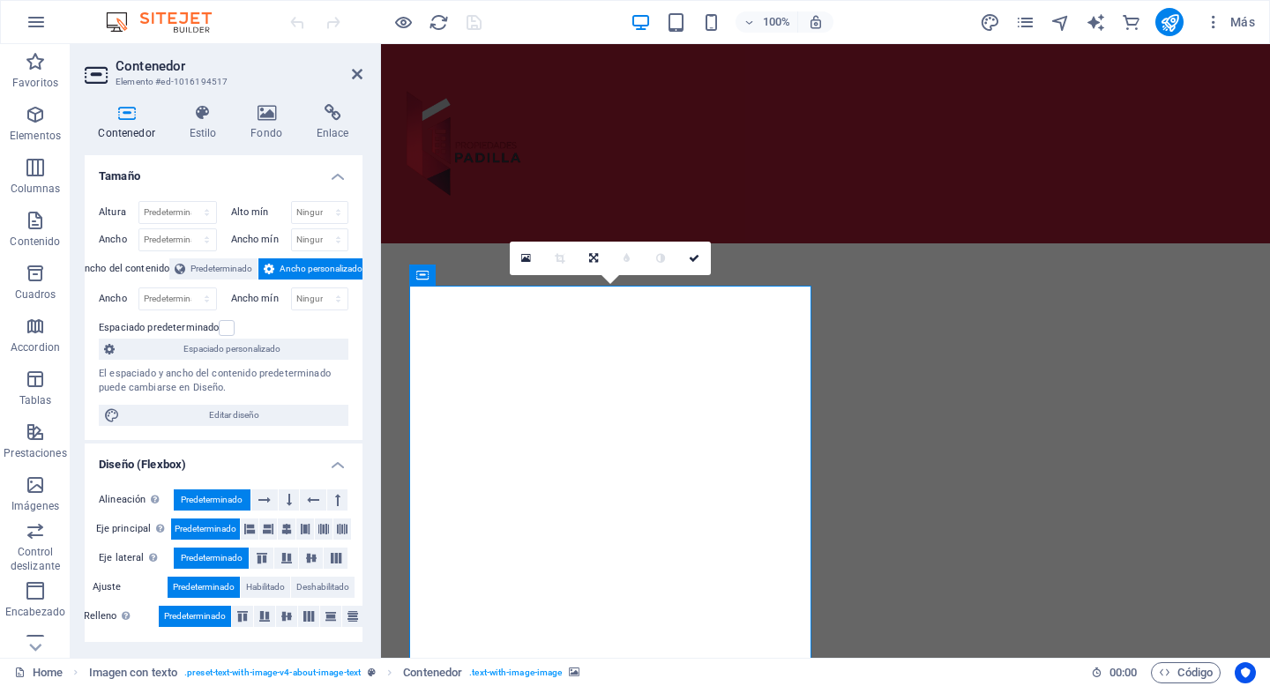
click at [350, 75] on header "Contenedor Elemento #ed-1016194517" at bounding box center [224, 67] width 278 height 46
click at [357, 75] on icon at bounding box center [357, 74] width 11 height 14
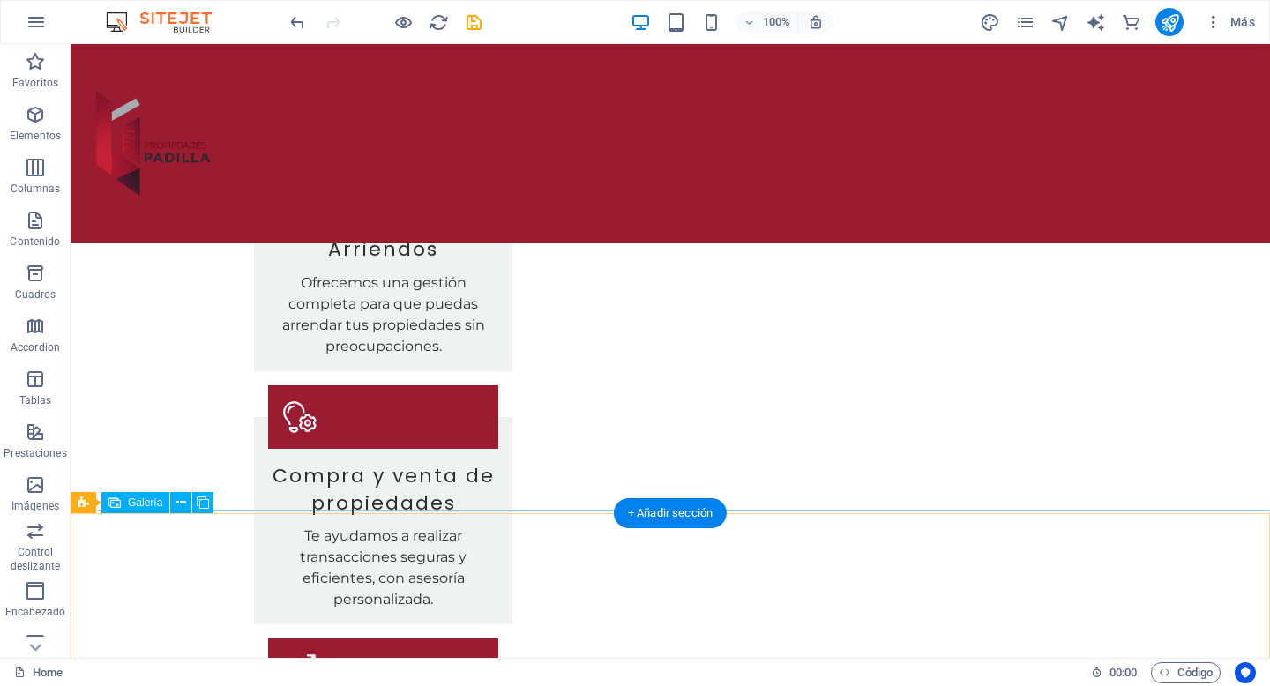
scroll to position [1482, 0]
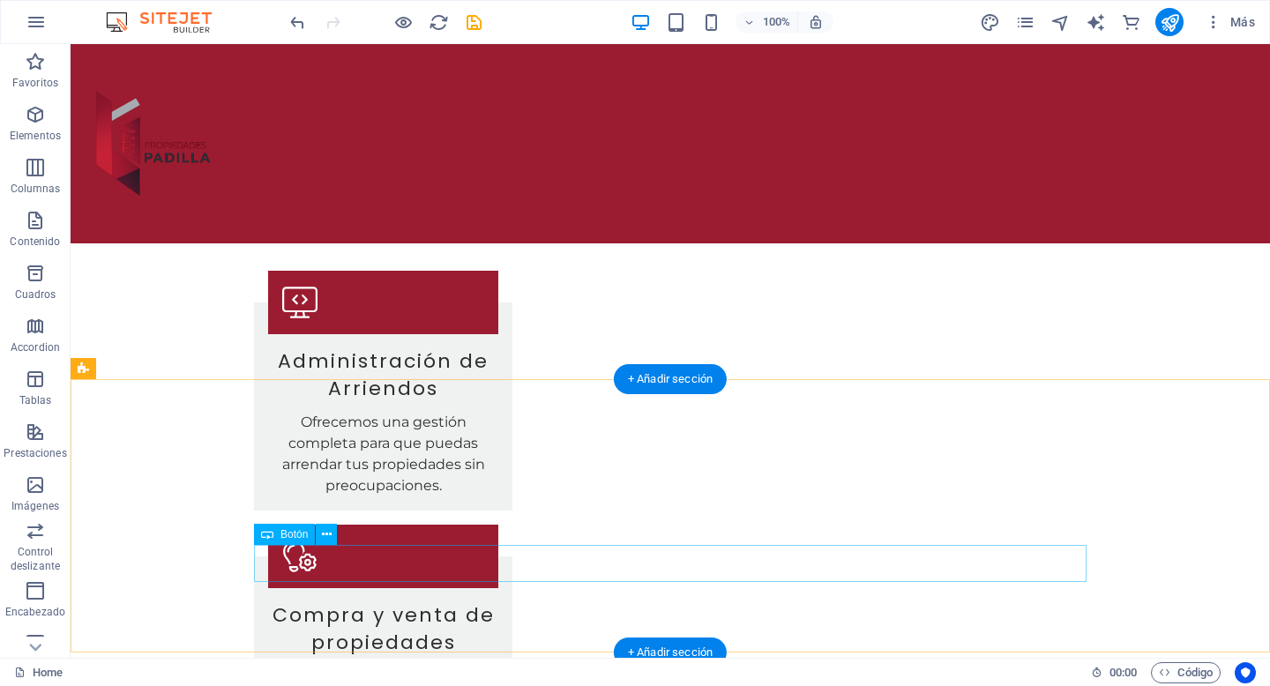
scroll to position [1344, 0]
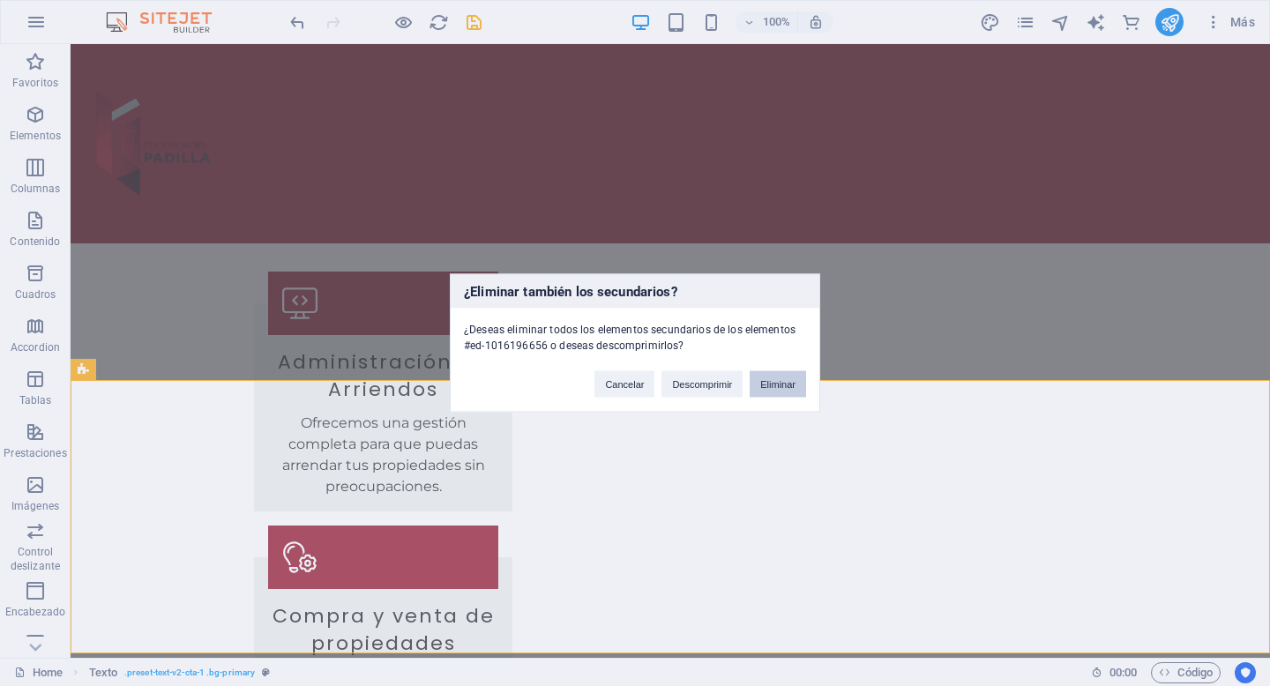
click at [791, 380] on button "Eliminar" at bounding box center [778, 384] width 56 height 26
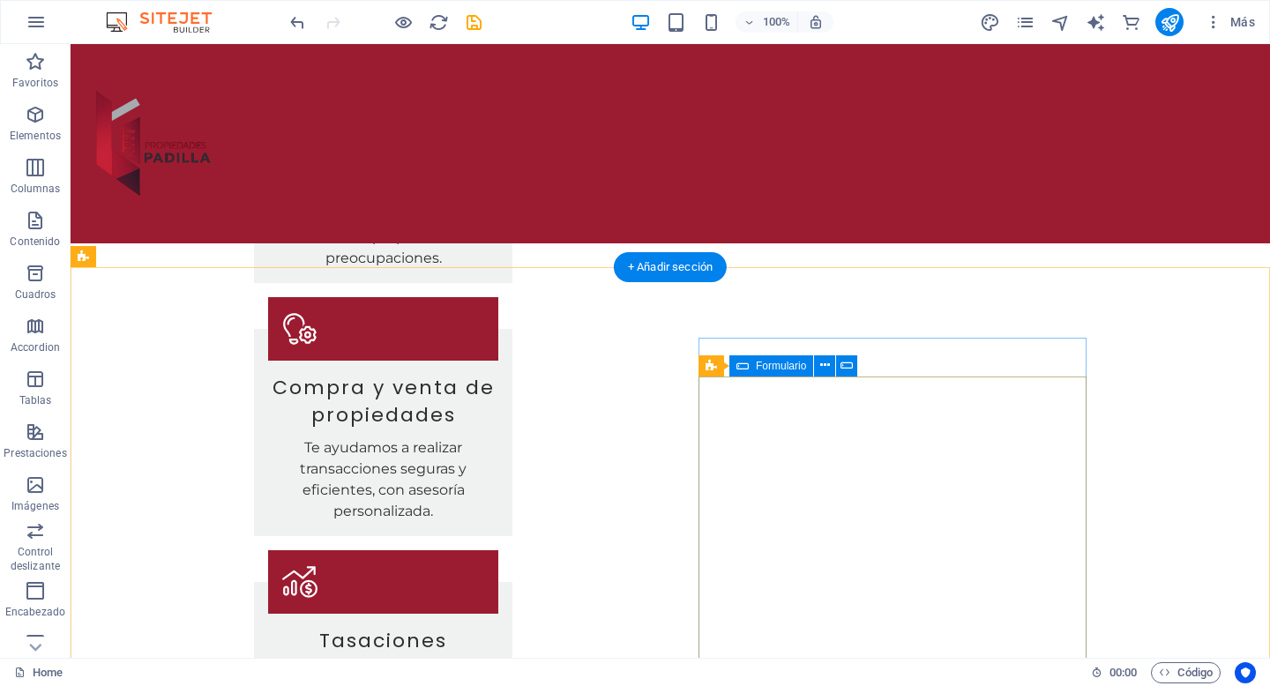
scroll to position [1577, 0]
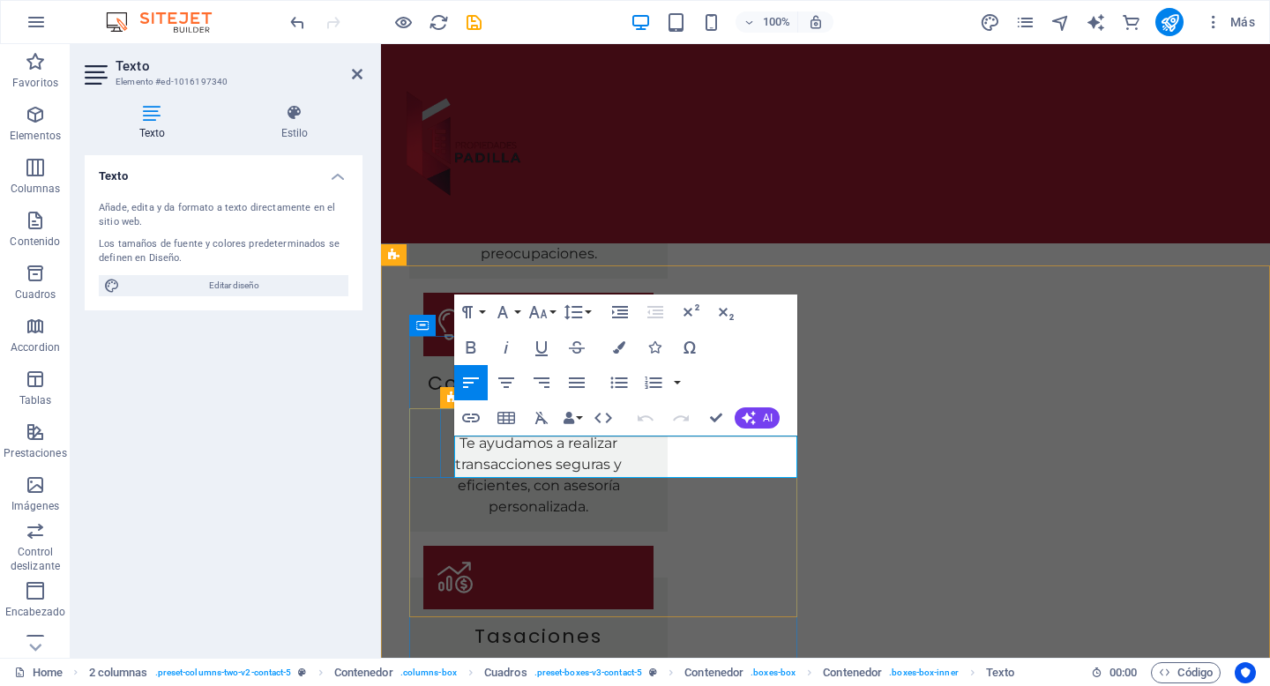
drag, startPoint x: 572, startPoint y: 469, endPoint x: 529, endPoint y: 465, distance: 42.6
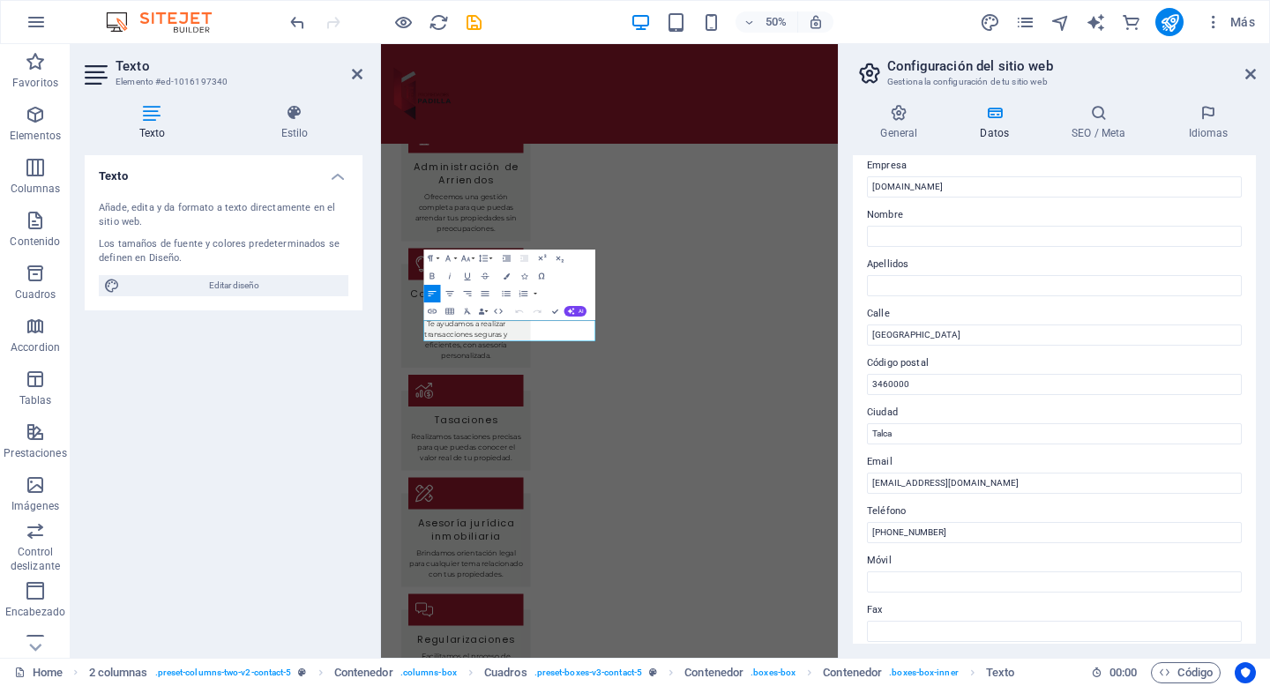
scroll to position [52, 0]
drag, startPoint x: 971, startPoint y: 332, endPoint x: 838, endPoint y: 335, distance: 133.3
click at [838, 335] on aside "Configuración del sitio web Gestiona la configuración de tu sitio web General D…" at bounding box center [1054, 351] width 432 height 614
click at [970, 334] on input "Uno Poniente 1258, Ofiina 810" at bounding box center [1054, 333] width 375 height 21
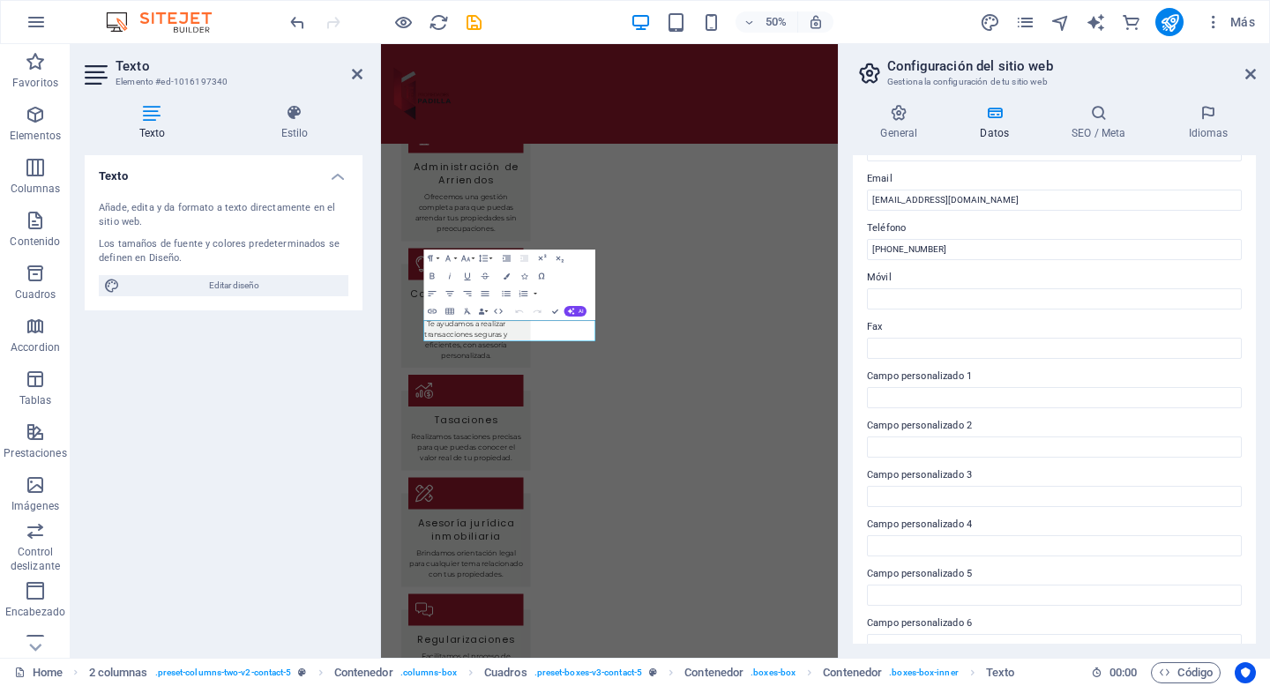
scroll to position [358, 0]
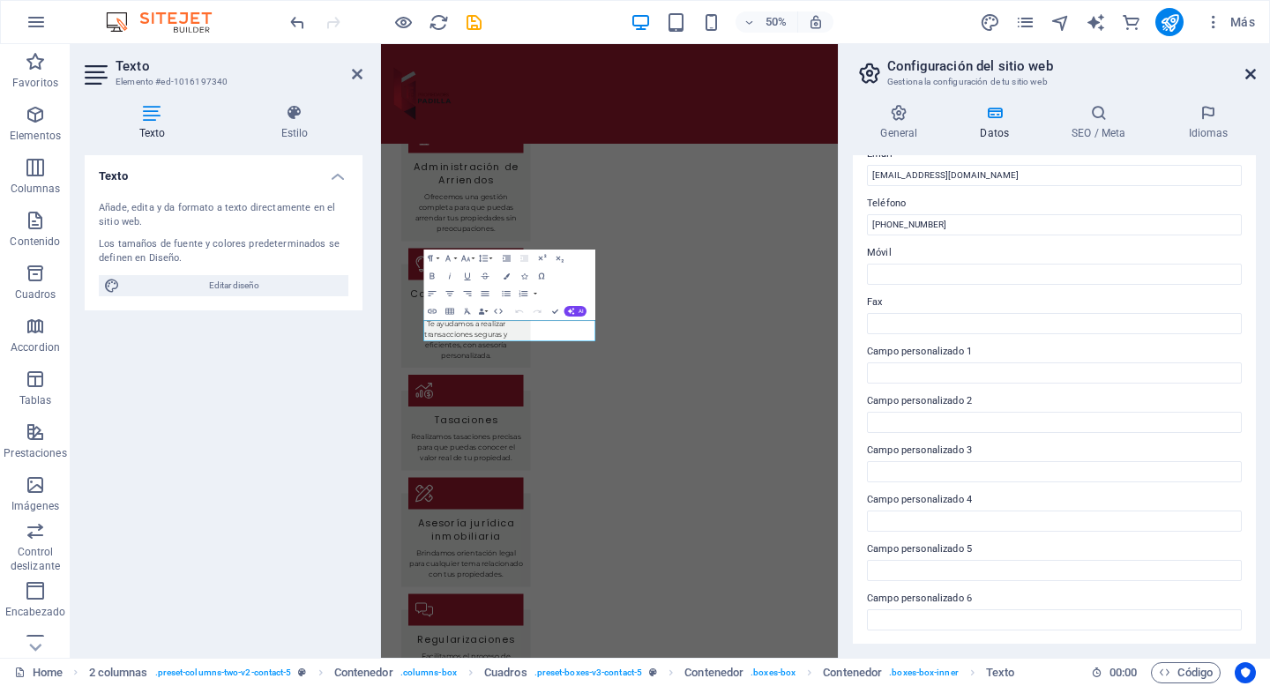
type input "[STREET_ADDRESS]"
click at [1250, 75] on icon at bounding box center [1251, 74] width 11 height 14
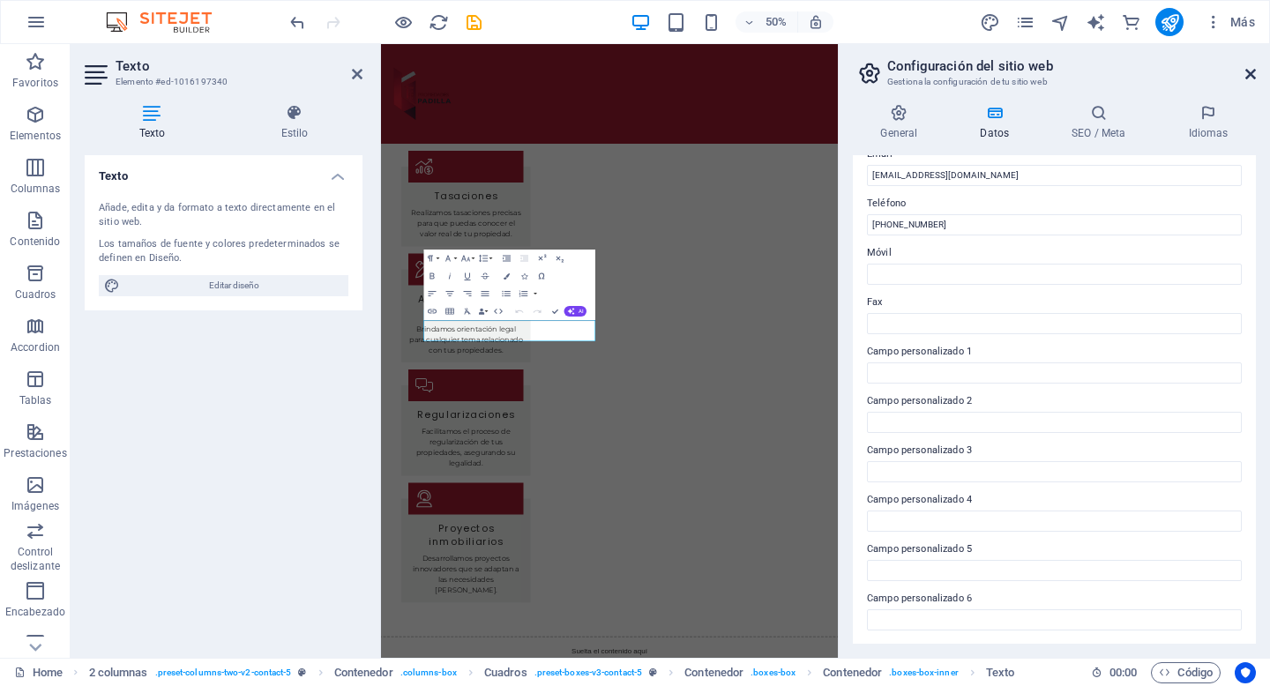
scroll to position [1416, 0]
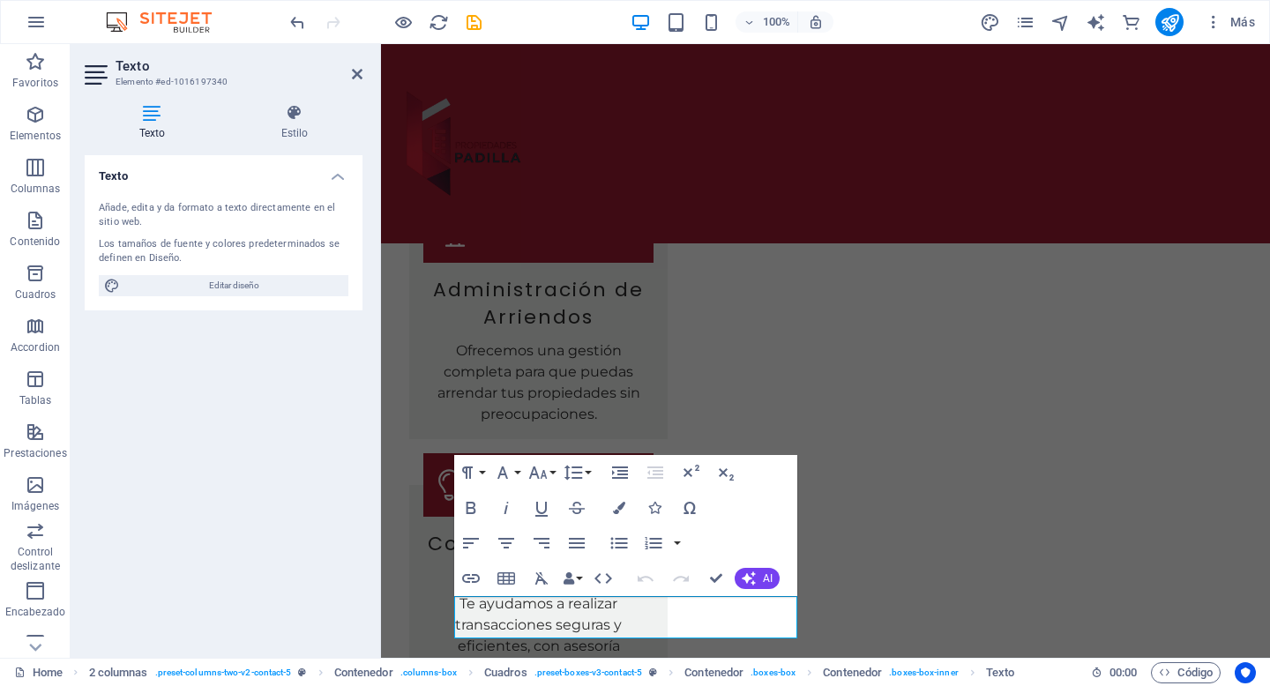
click at [341, 406] on div "Texto Añade, edita y da formato a texto directamente en el sitio web. Los tamañ…" at bounding box center [224, 399] width 278 height 489
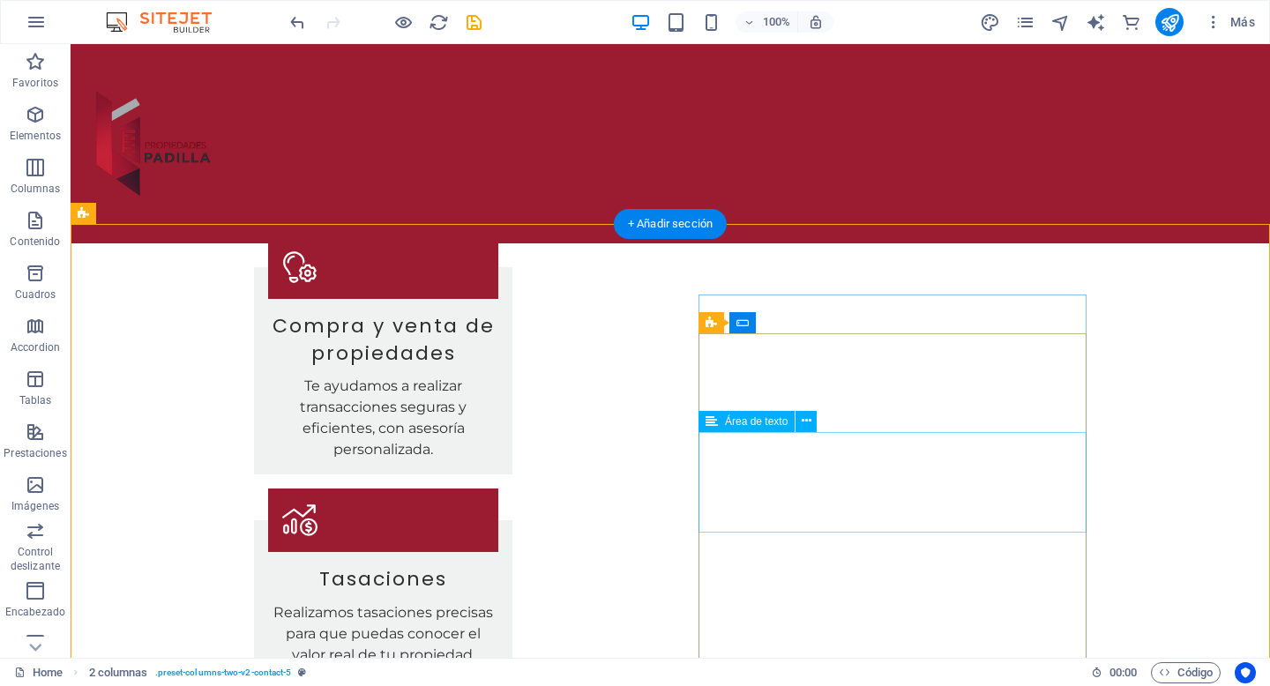
scroll to position [1638, 0]
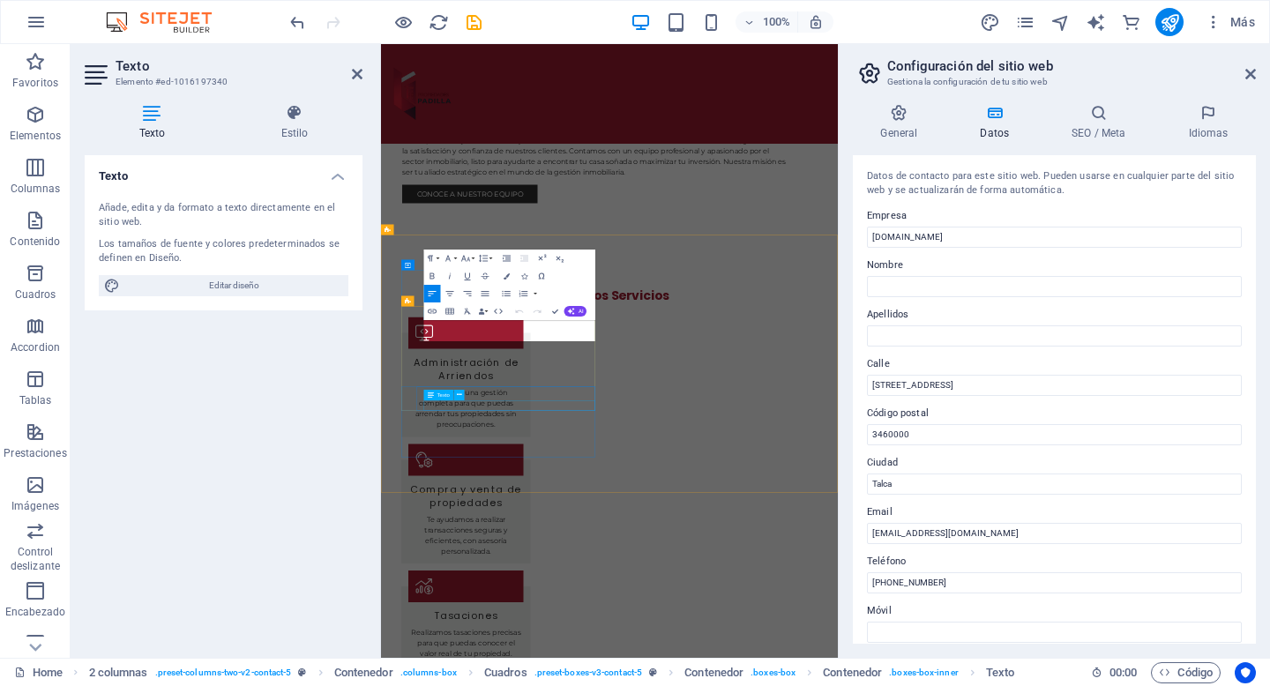
scroll to position [2030, 0]
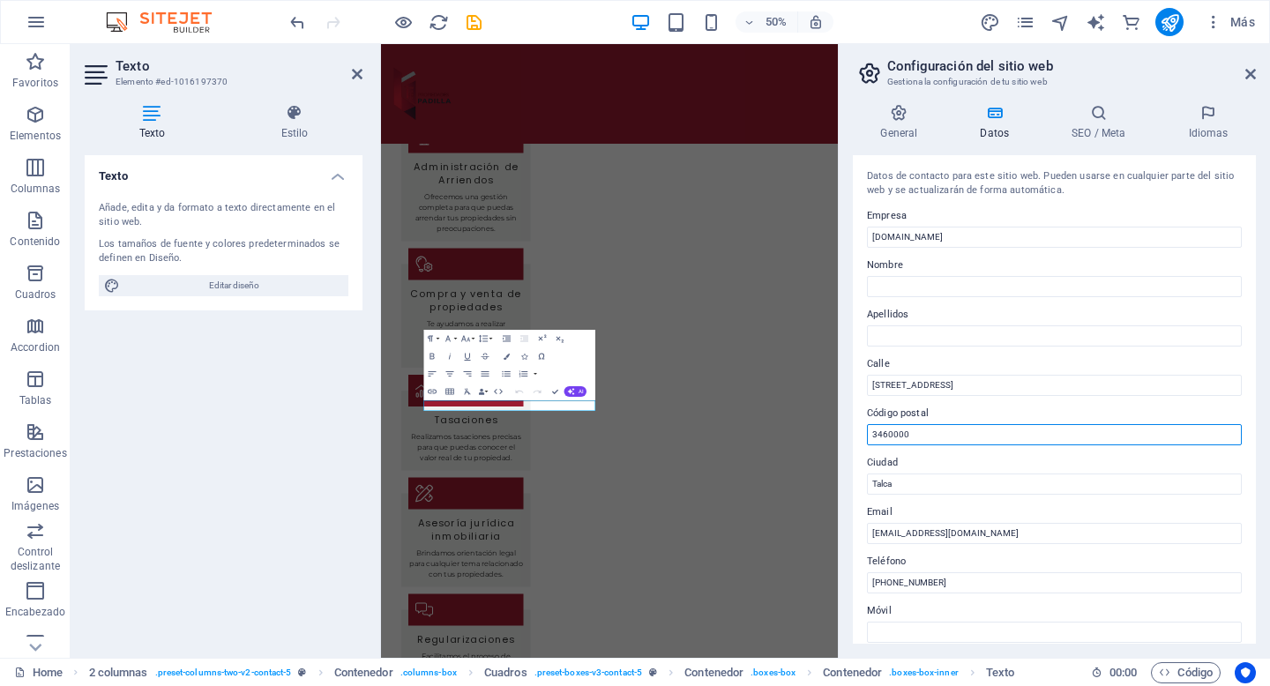
drag, startPoint x: 928, startPoint y: 432, endPoint x: 856, endPoint y: 438, distance: 72.5
click at [856, 438] on div "Datos de contacto para este sitio web. Pueden usarse en cualquier parte del sit…" at bounding box center [1054, 399] width 403 height 489
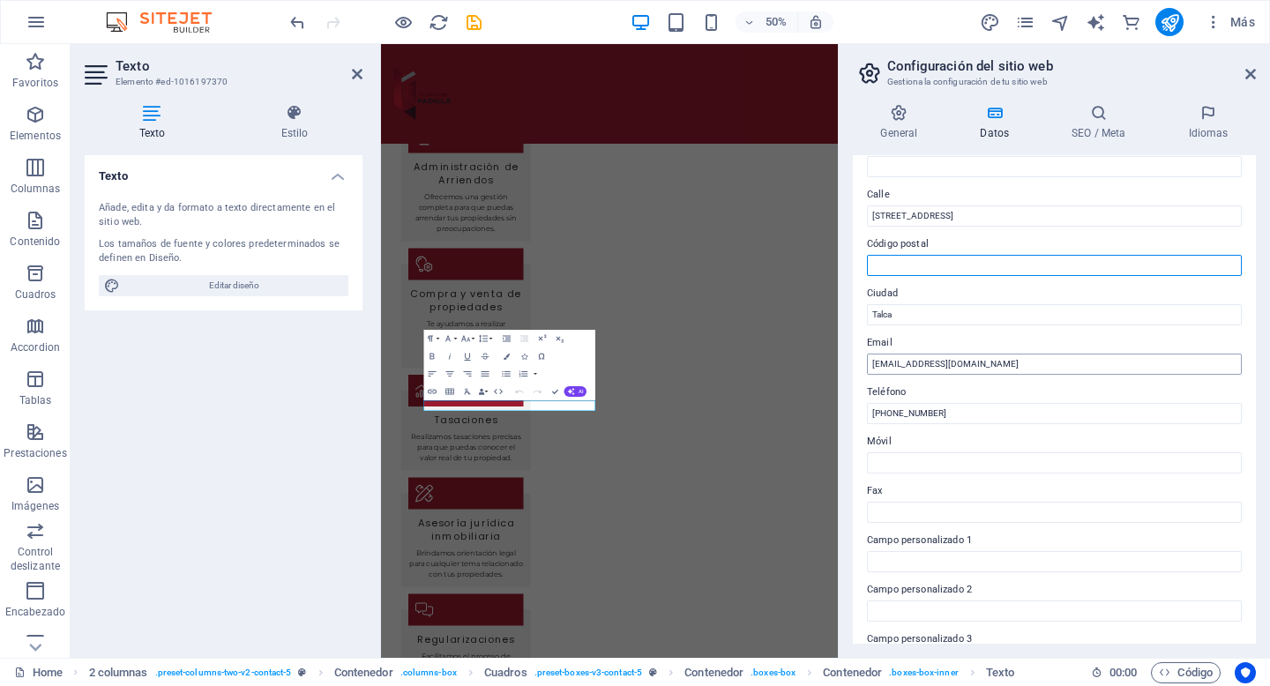
scroll to position [171, 0]
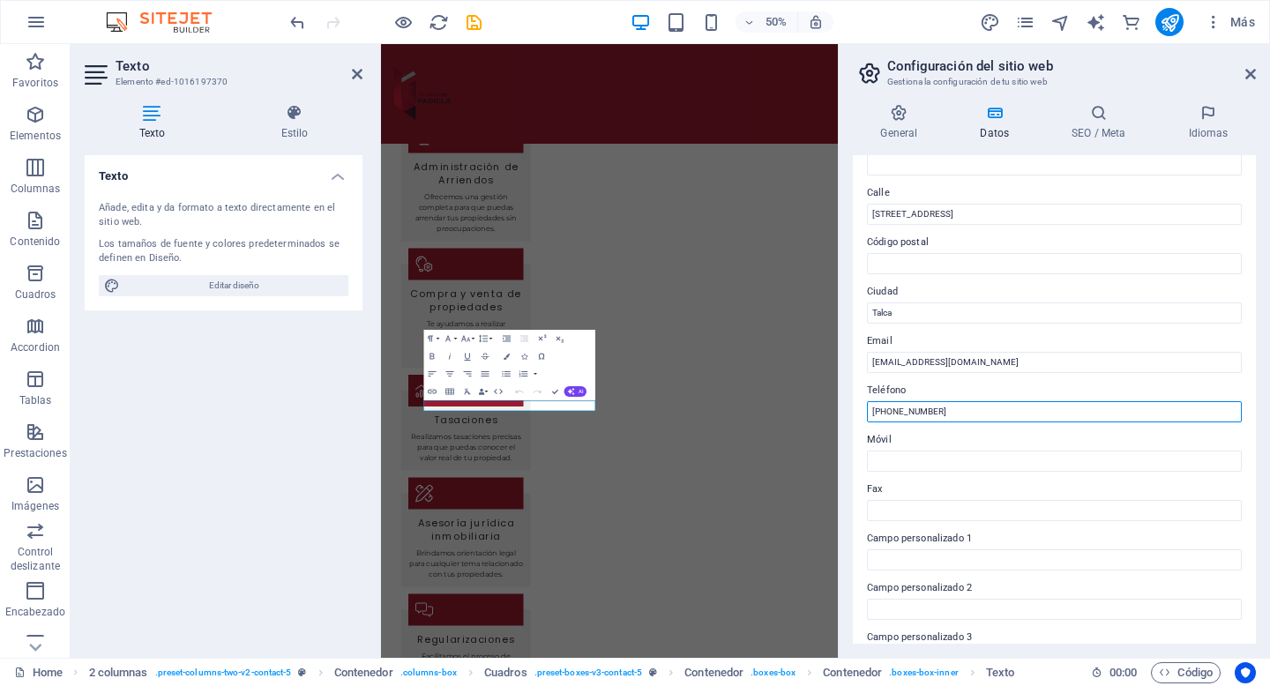
drag, startPoint x: 949, startPoint y: 412, endPoint x: 896, endPoint y: 415, distance: 53.0
click at [896, 415] on input "+56 9 1234 5678" at bounding box center [1054, 411] width 375 height 21
type input "[PHONE_NUMBER]"
drag, startPoint x: 1198, startPoint y: 367, endPoint x: 1198, endPoint y: 377, distance: 9.7
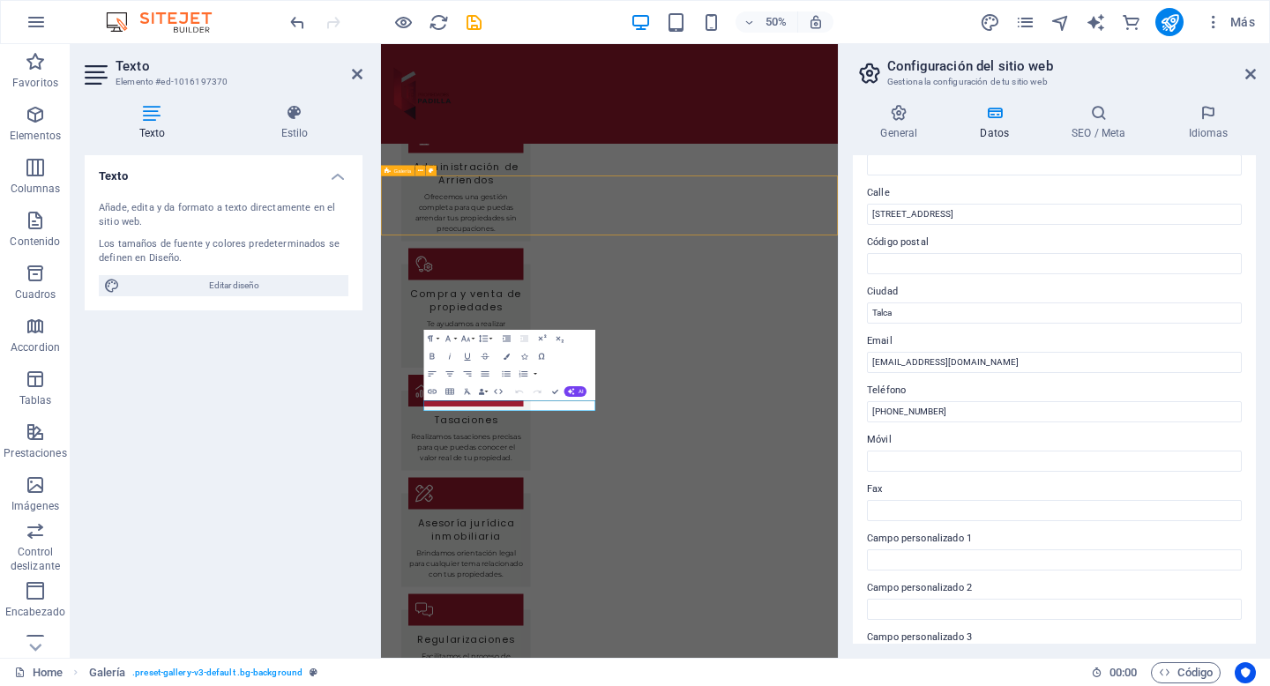
scroll to position [1524, 0]
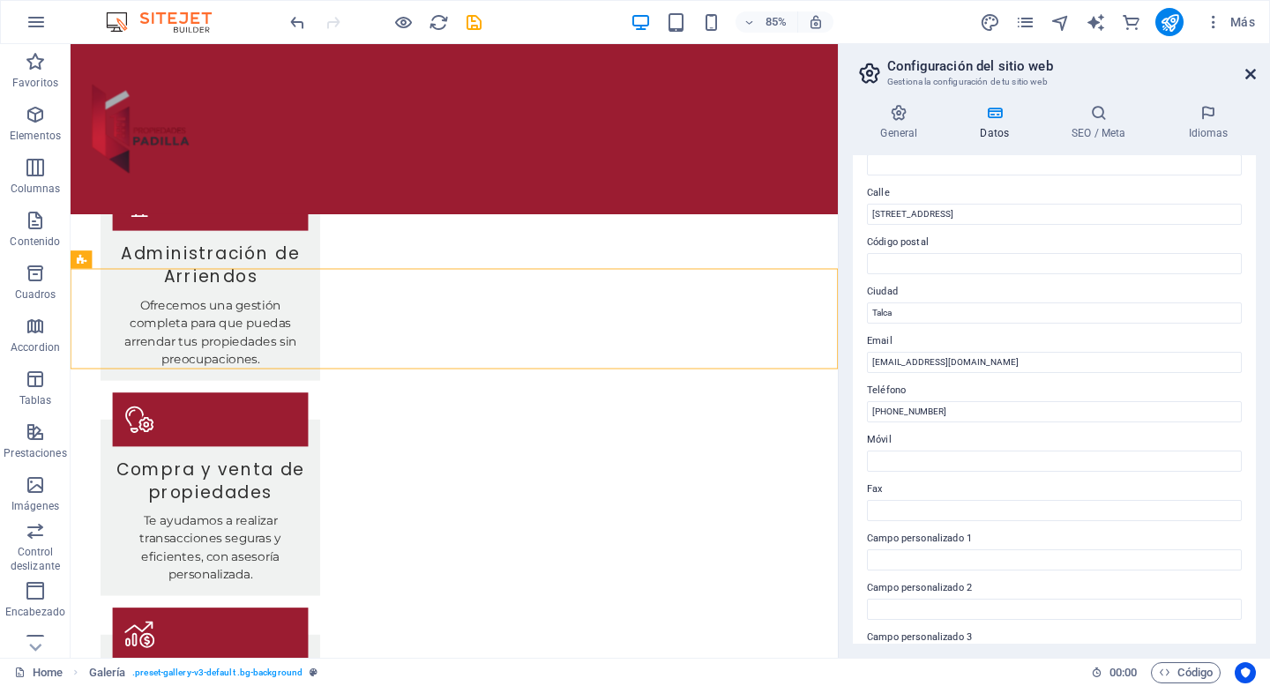
click at [1252, 73] on icon at bounding box center [1251, 74] width 11 height 14
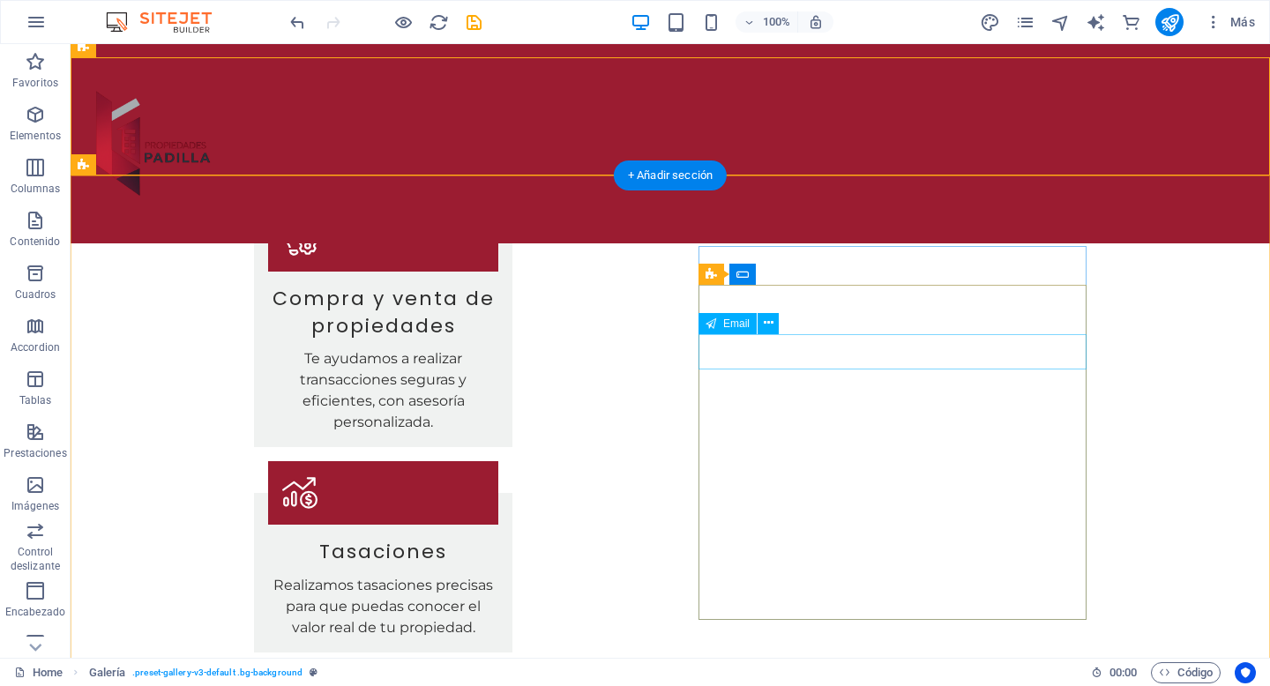
scroll to position [1656, 0]
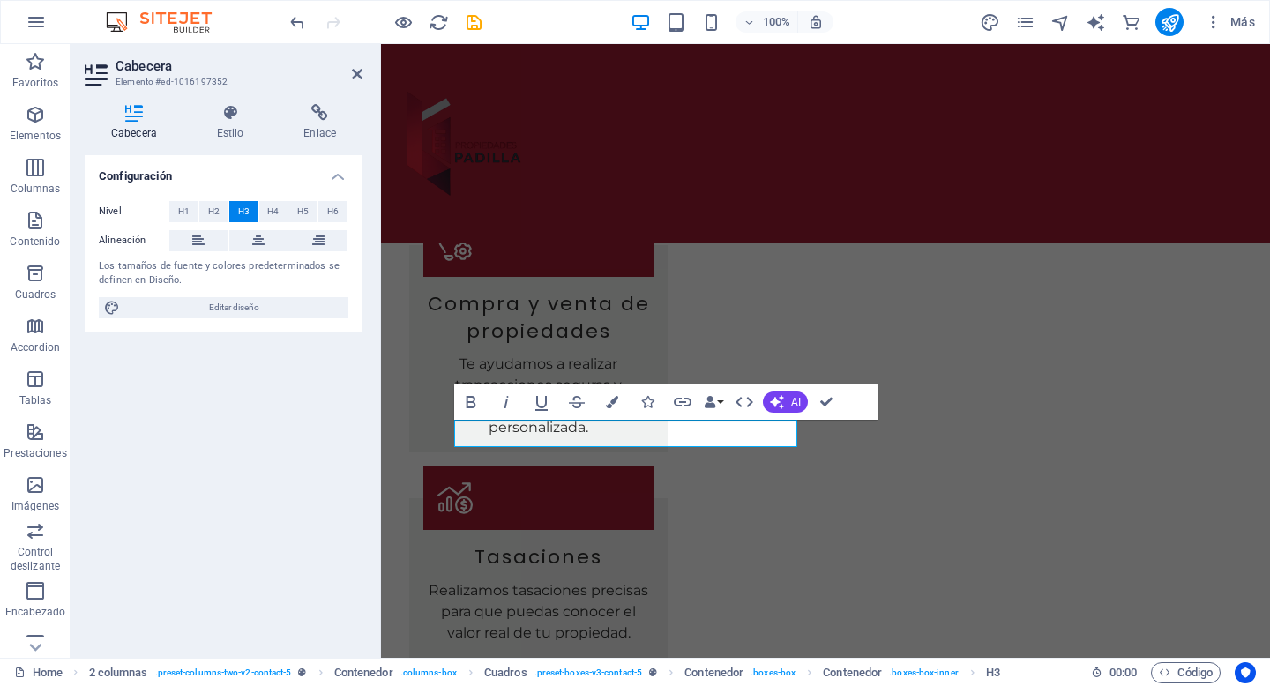
click at [327, 461] on div "Configuración Nivel H1 H2 H3 H4 H5 H6 Alineación Los tamaños de fuente y colore…" at bounding box center [224, 399] width 278 height 489
click at [324, 454] on div "Configuración Nivel H1 H2 H3 H4 H5 H6 Alineación Los tamaños de fuente y colore…" at bounding box center [224, 399] width 278 height 489
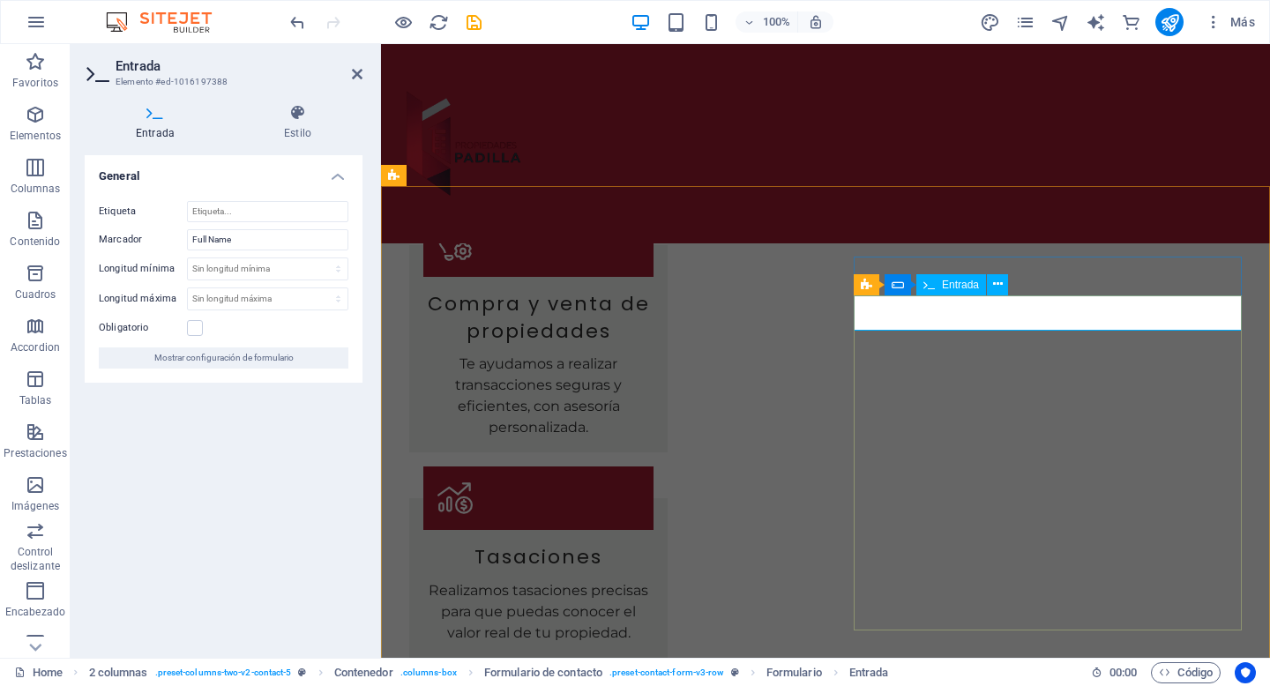
drag, startPoint x: 959, startPoint y: 314, endPoint x: 975, endPoint y: 315, distance: 15.9
type input "Nombre"
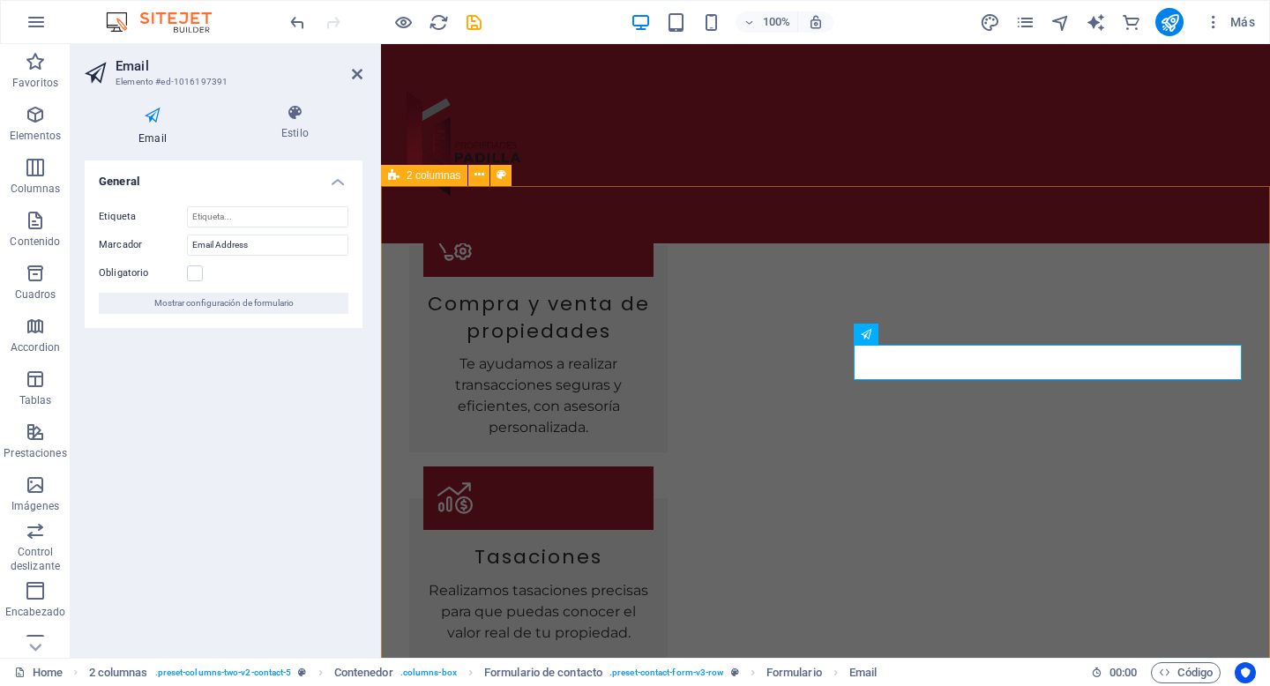
drag, startPoint x: 982, startPoint y: 366, endPoint x: 836, endPoint y: 374, distance: 145.8
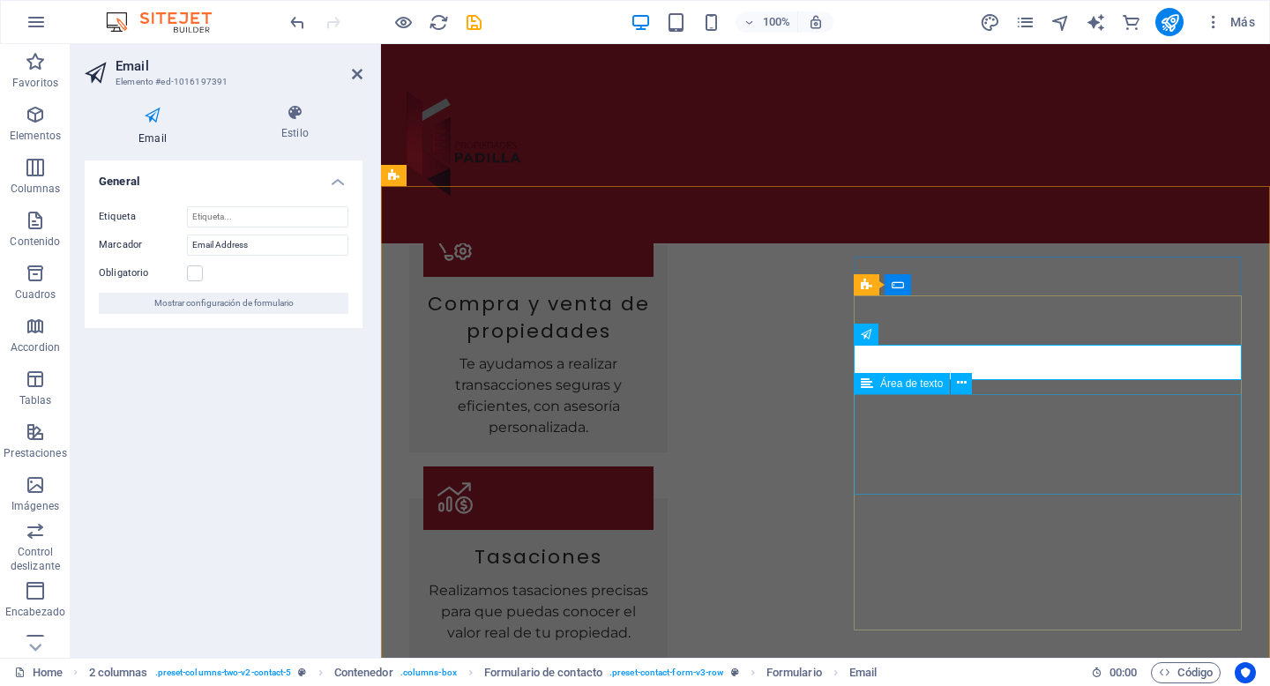
type input "Email"
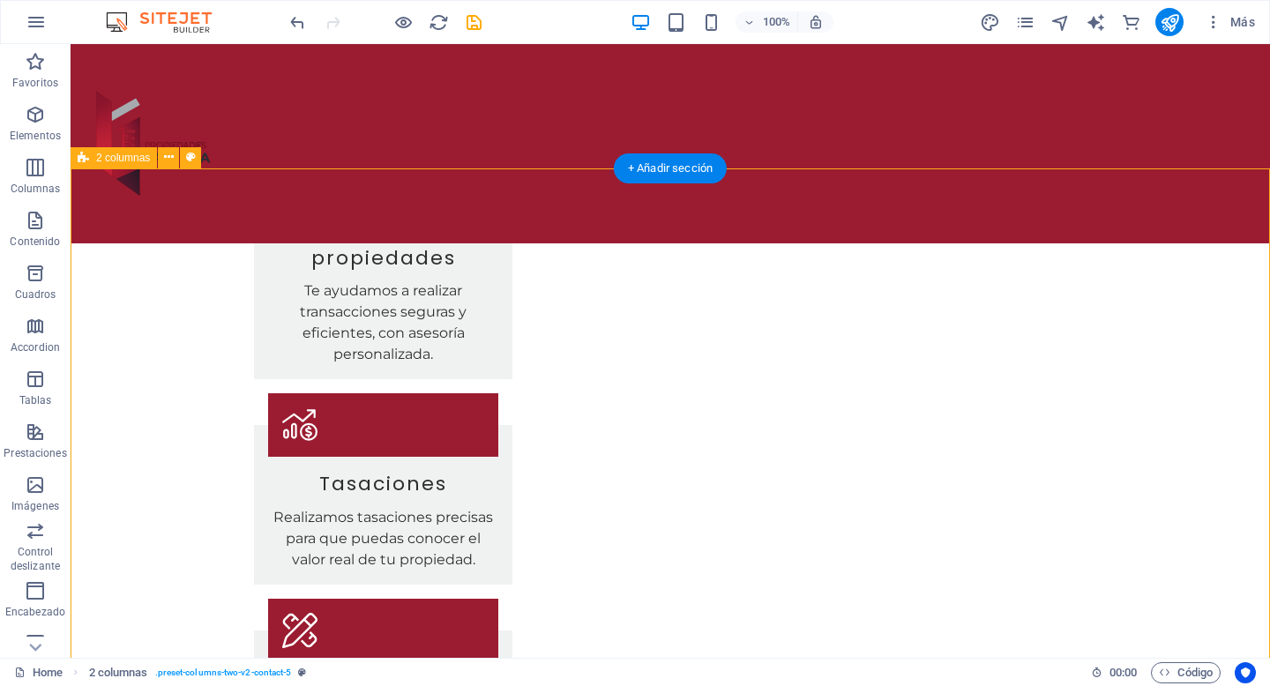
scroll to position [1732, 0]
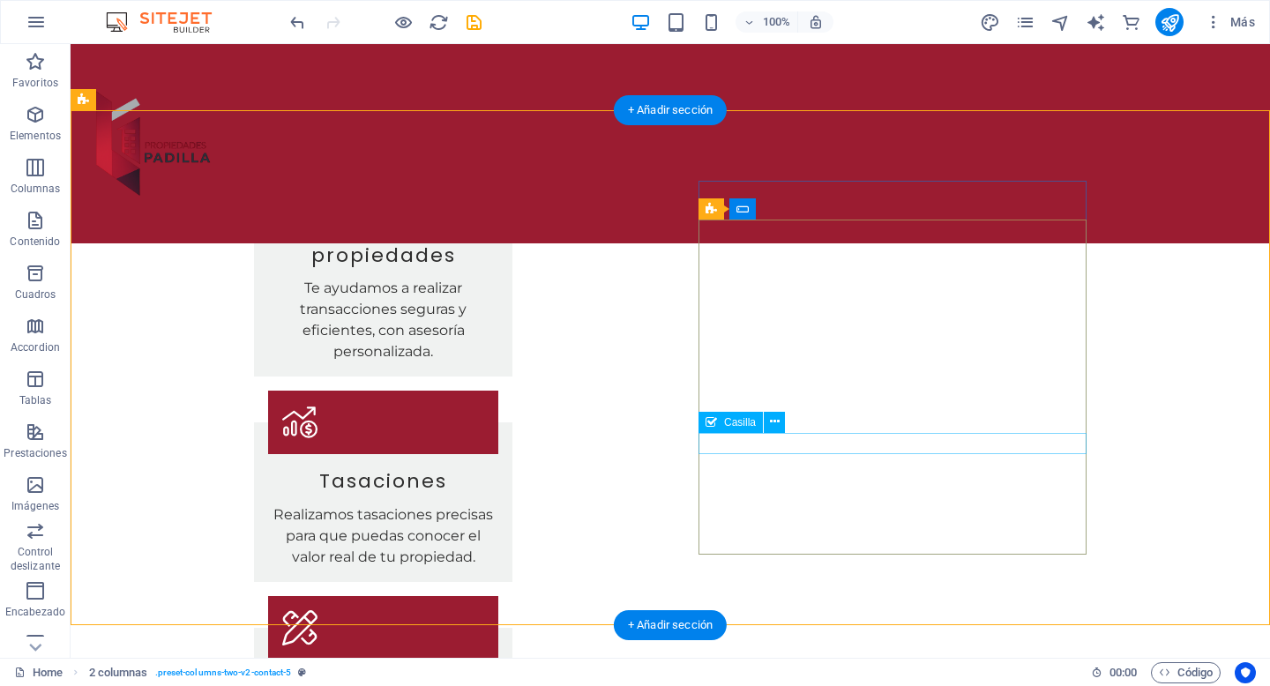
type textarea "Mensaje"
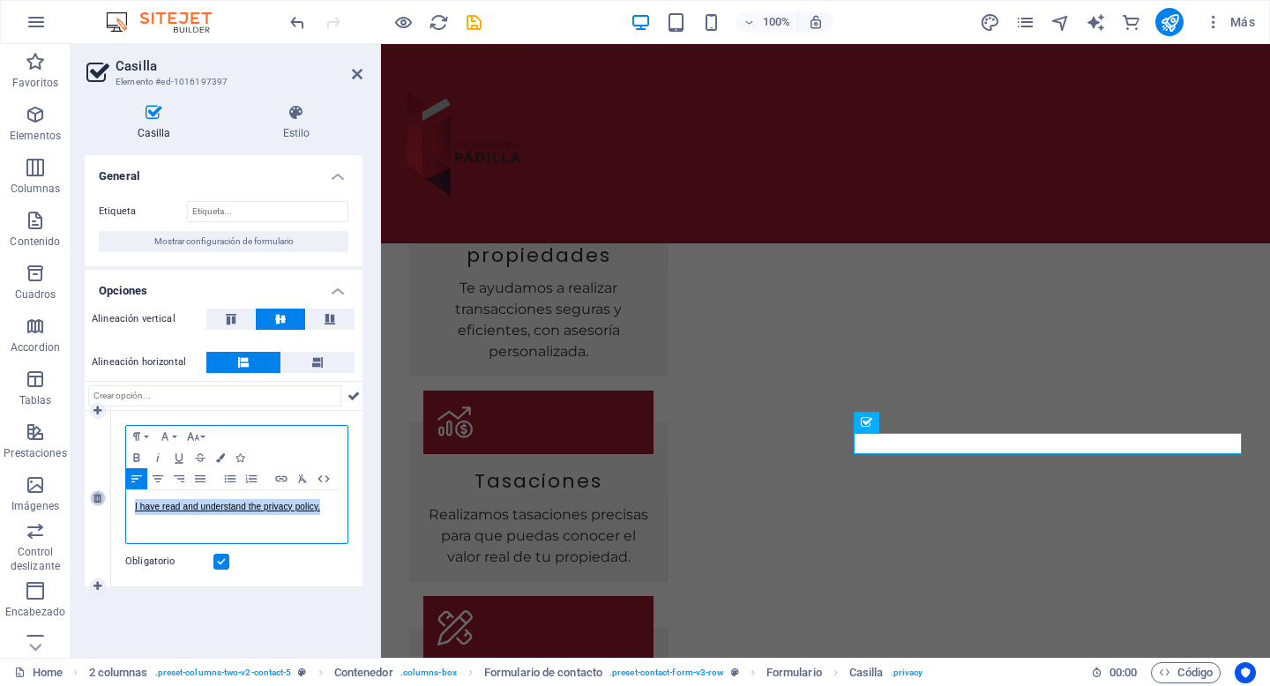
drag, startPoint x: 326, startPoint y: 510, endPoint x: 101, endPoint y: 505, distance: 225.9
click at [101, 505] on div "1 Paragraph Format Normal Heading 1 Heading 2 Heading 3 Heading 4 Heading 5 Hea…" at bounding box center [224, 499] width 278 height 176
click at [313, 512] on p "He leído y acepto las políticas de privacidad" at bounding box center [237, 507] width 204 height 16
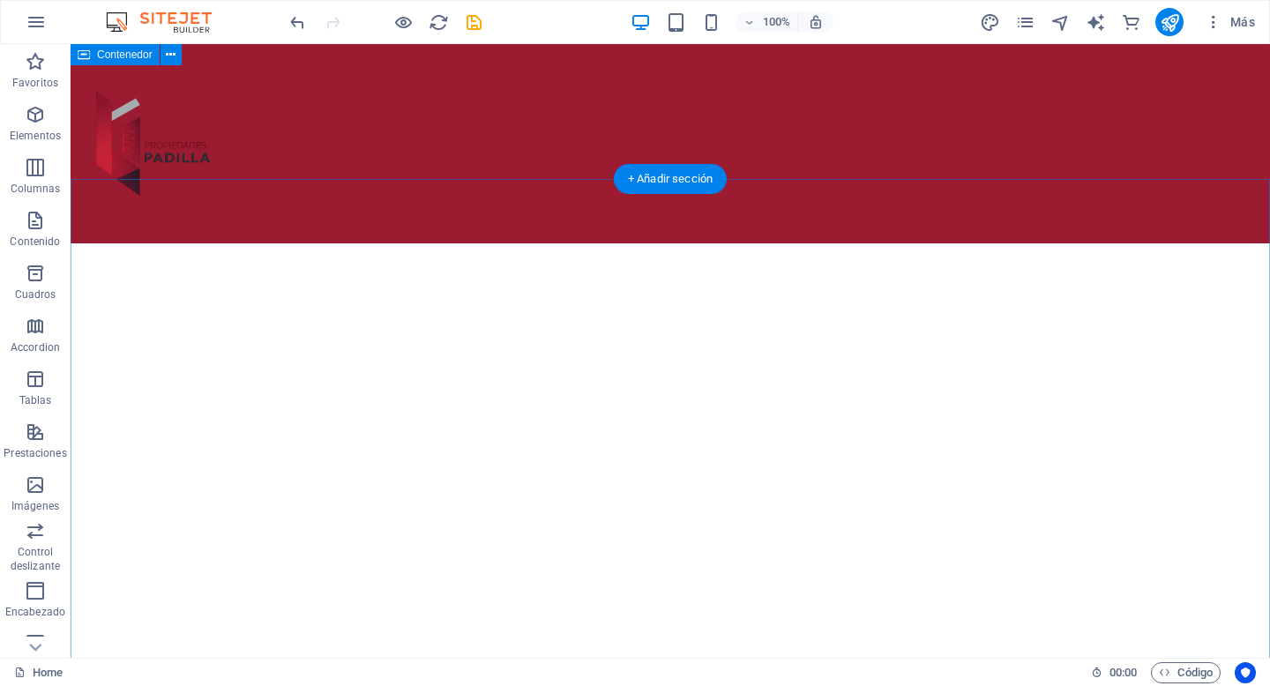
scroll to position [0, 0]
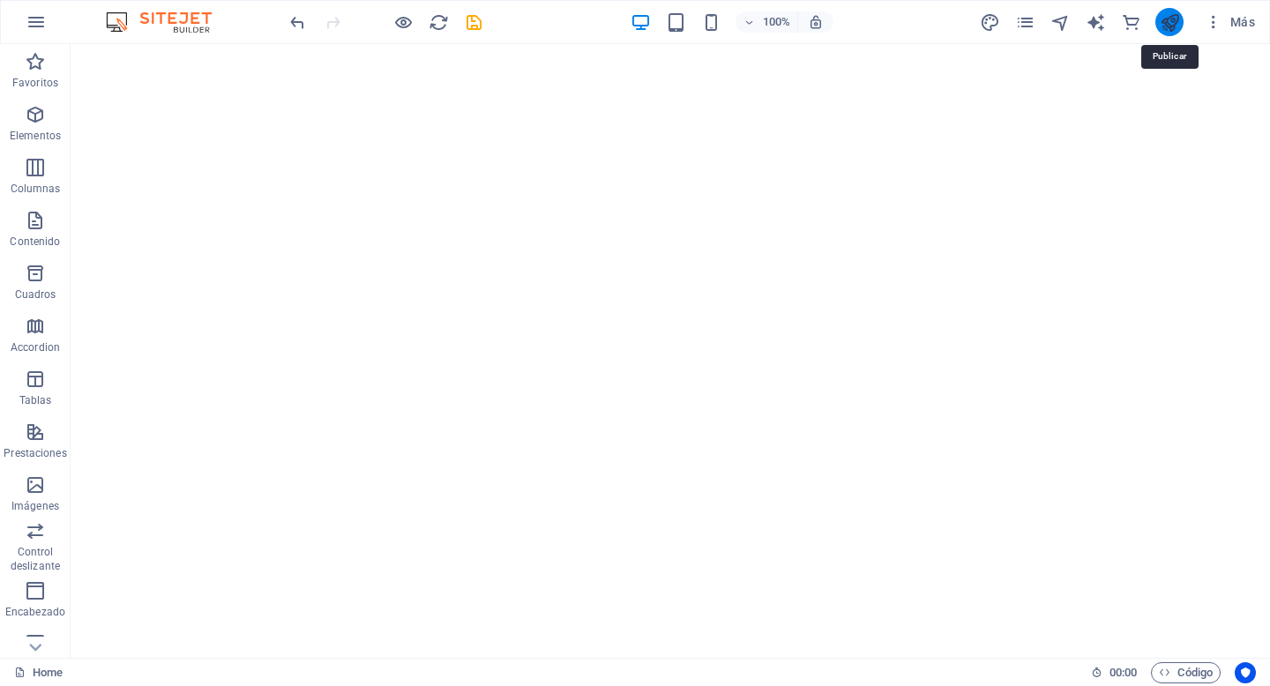
click at [1171, 31] on icon "publish" at bounding box center [1170, 22] width 20 height 20
checkbox input "false"
click at [1173, 12] on icon "publish" at bounding box center [1170, 22] width 20 height 20
click at [1172, 17] on icon "publish" at bounding box center [1170, 22] width 20 height 20
click at [1174, 25] on icon "publish" at bounding box center [1170, 22] width 20 height 20
